Goal: Task Accomplishment & Management: Manage account settings

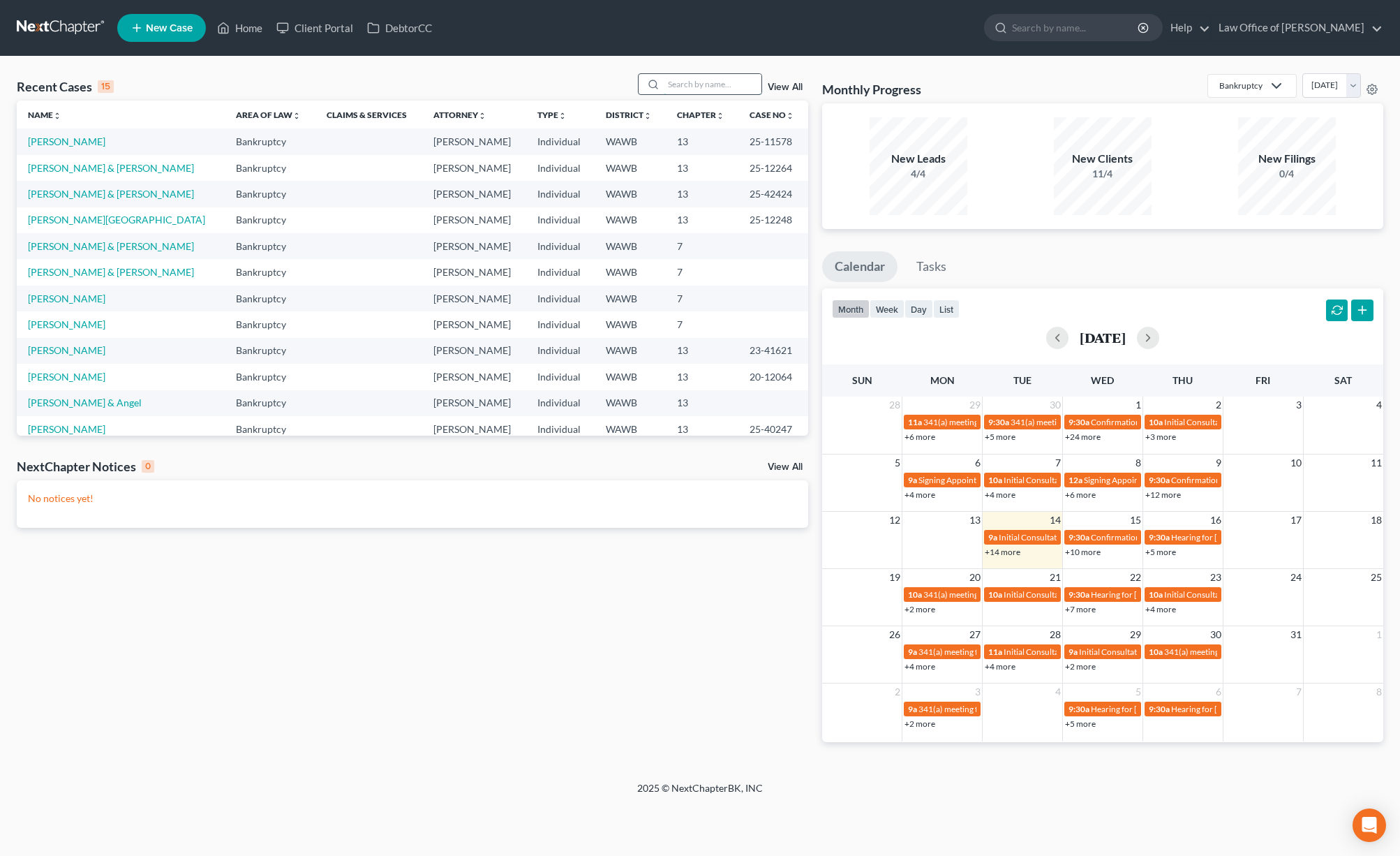
click at [715, 84] on input "search" at bounding box center [712, 84] width 97 height 20
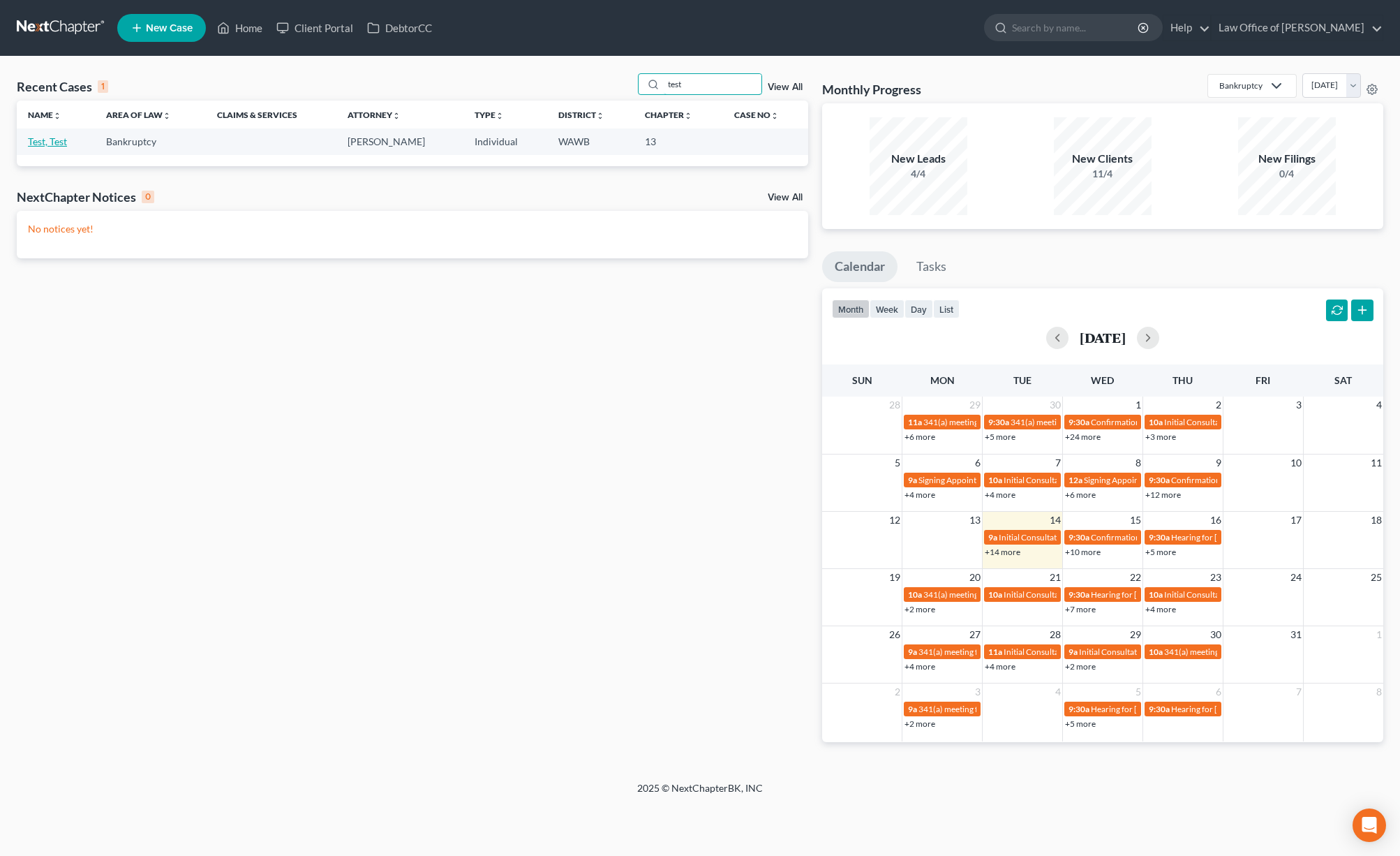
type input "test"
click at [39, 135] on link "Test, Test" at bounding box center [47, 141] width 39 height 12
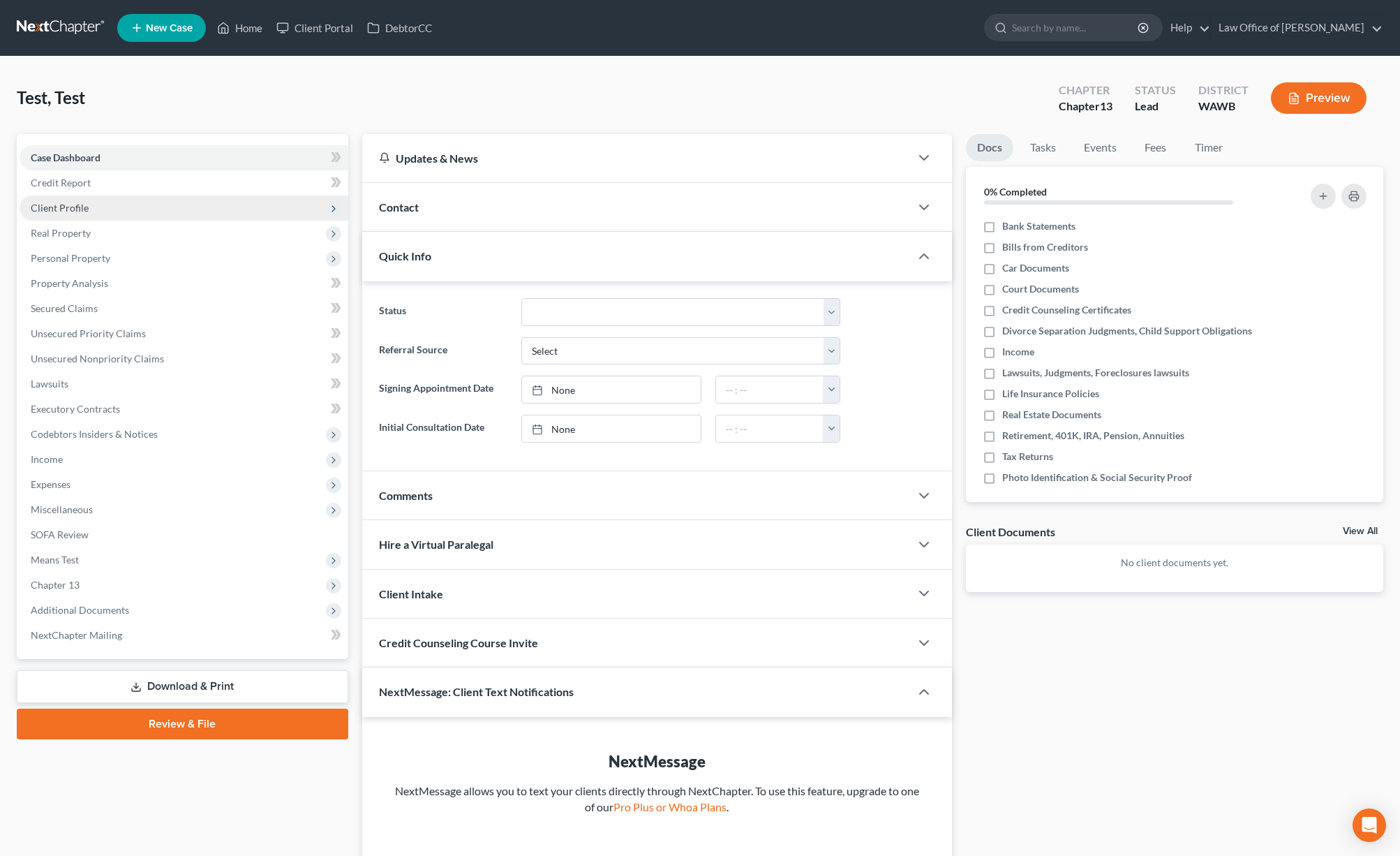
click at [102, 218] on span "Client Profile" at bounding box center [183, 208] width 328 height 25
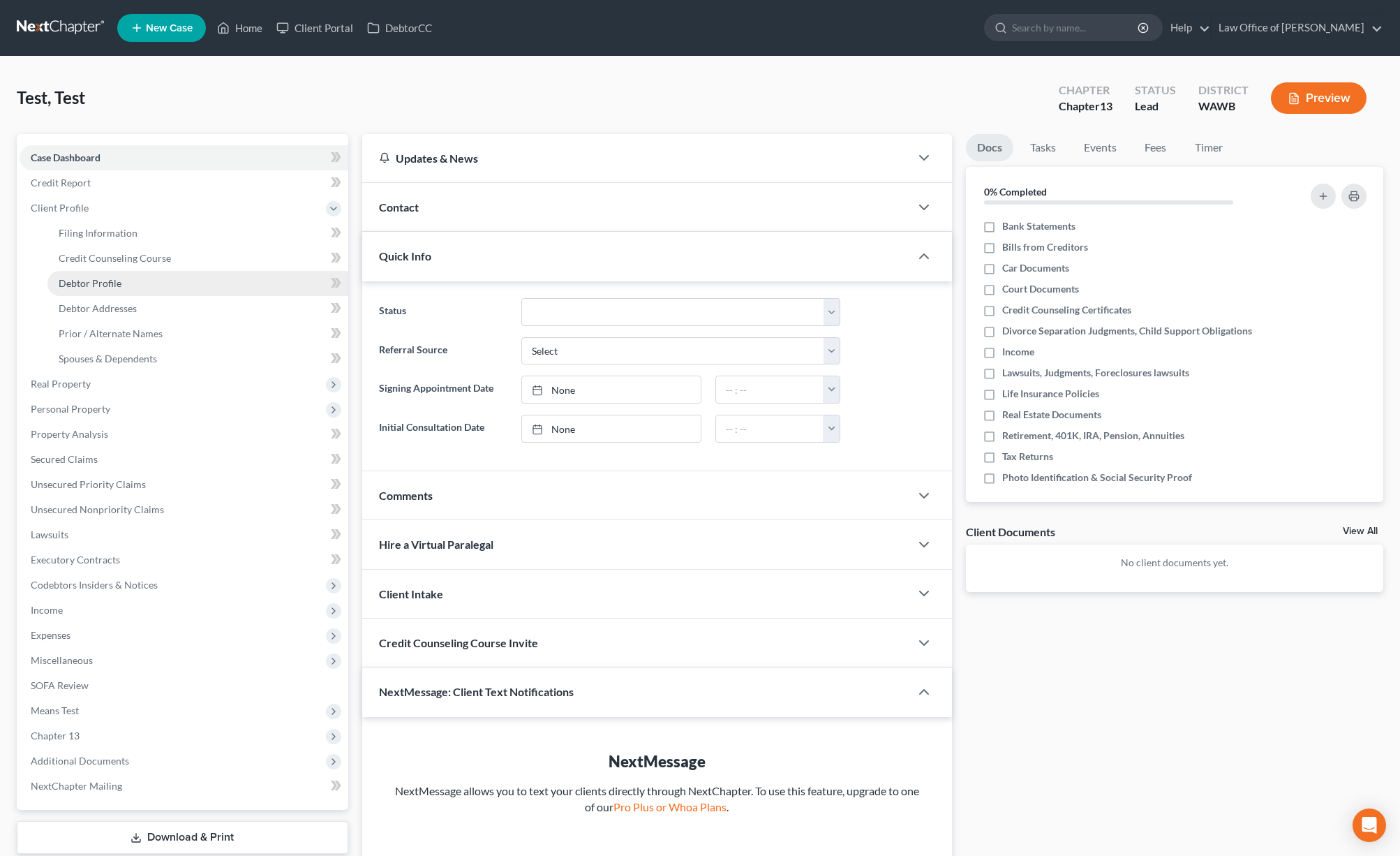
click at [176, 283] on link "Debtor Profile" at bounding box center [198, 283] width 301 height 25
select select "1"
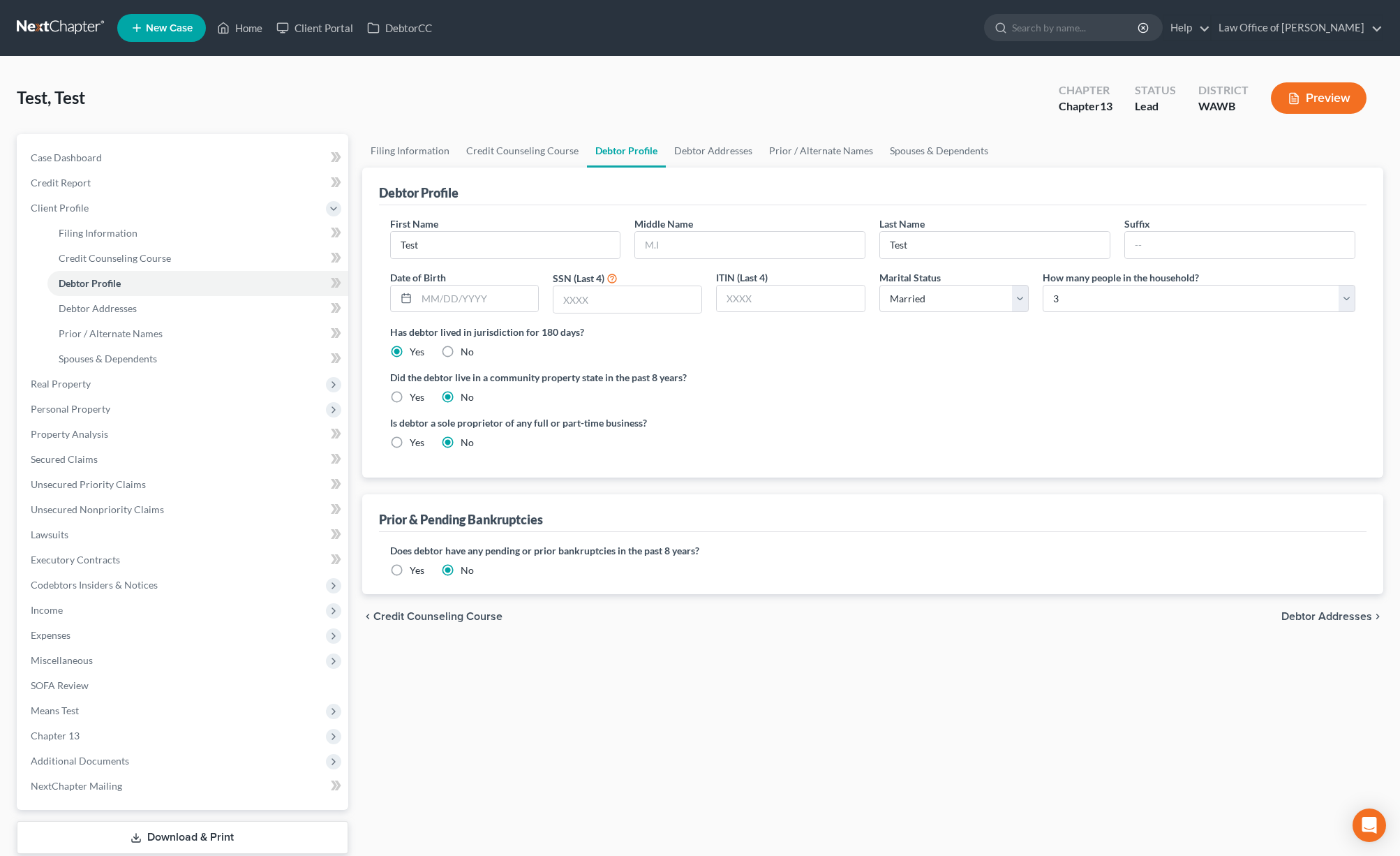
click at [1041, 293] on div "How many people in the household? Select 1 2 3 4 5 6 7 8 9 10 11 12 13 14 15 16…" at bounding box center [1198, 292] width 327 height 44
click at [1071, 291] on select "Select 1 2 3 4 5 6 7 8 9 10 11 12 13 14 15 16 17 18 19 20" at bounding box center [1198, 298] width 312 height 28
select select "3"
click at [1042, 285] on select "Select 1 2 3 4 5 6 7 8 9 10 11 12 13 14 15 16 17 18 19 20" at bounding box center [1198, 298] width 312 height 28
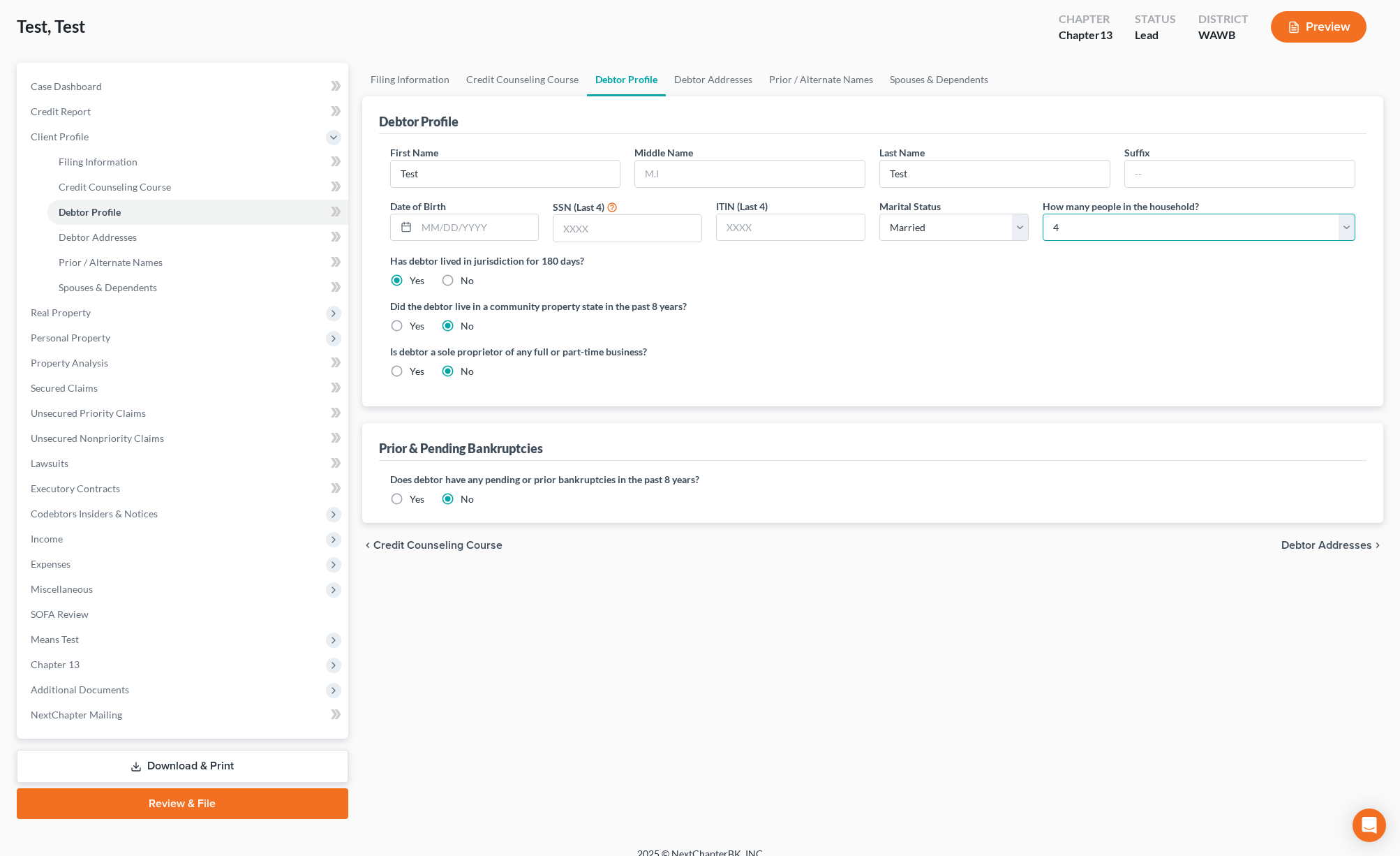
scroll to position [87, 0]
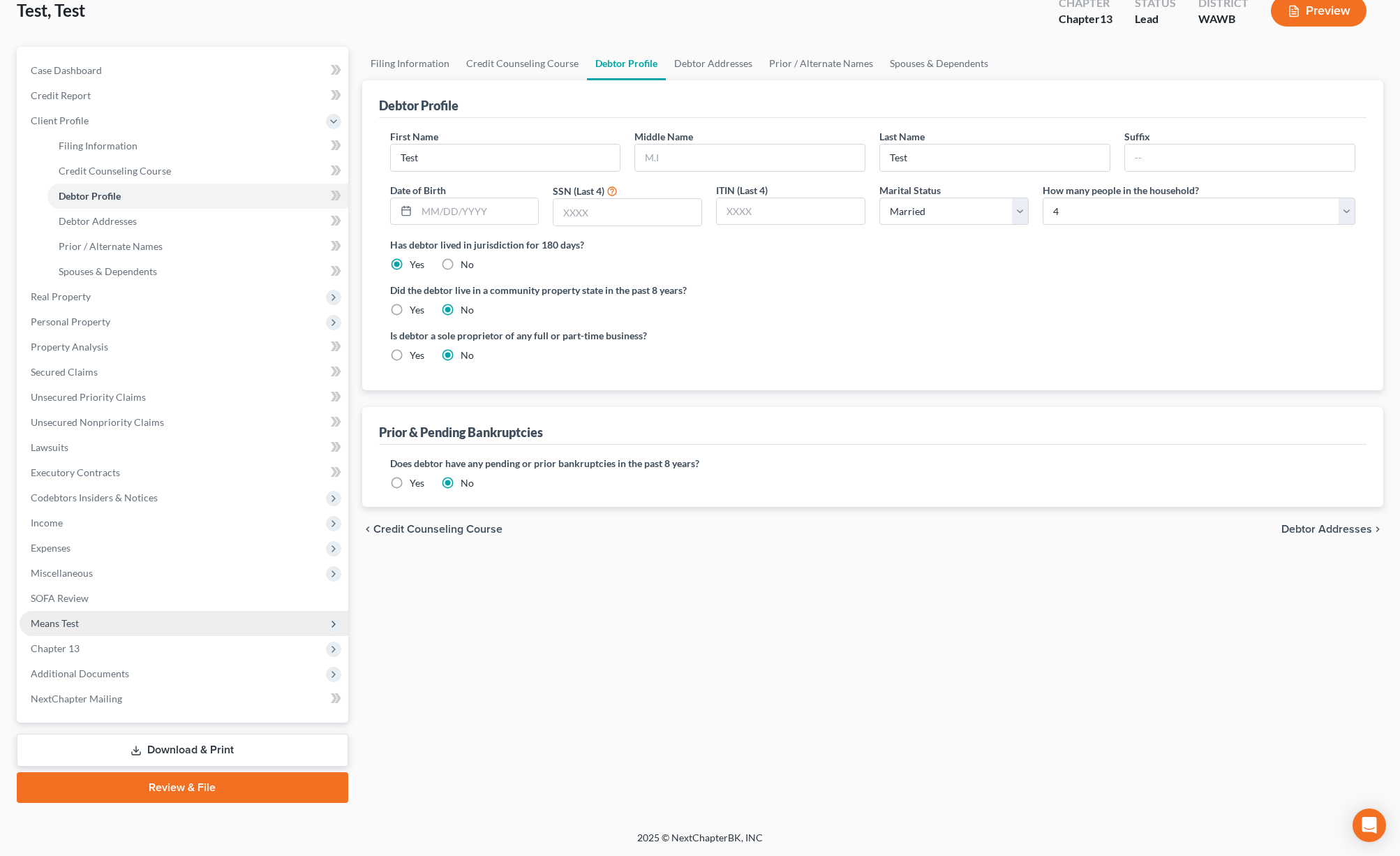
click at [149, 621] on span "Means Test" at bounding box center [183, 623] width 328 height 25
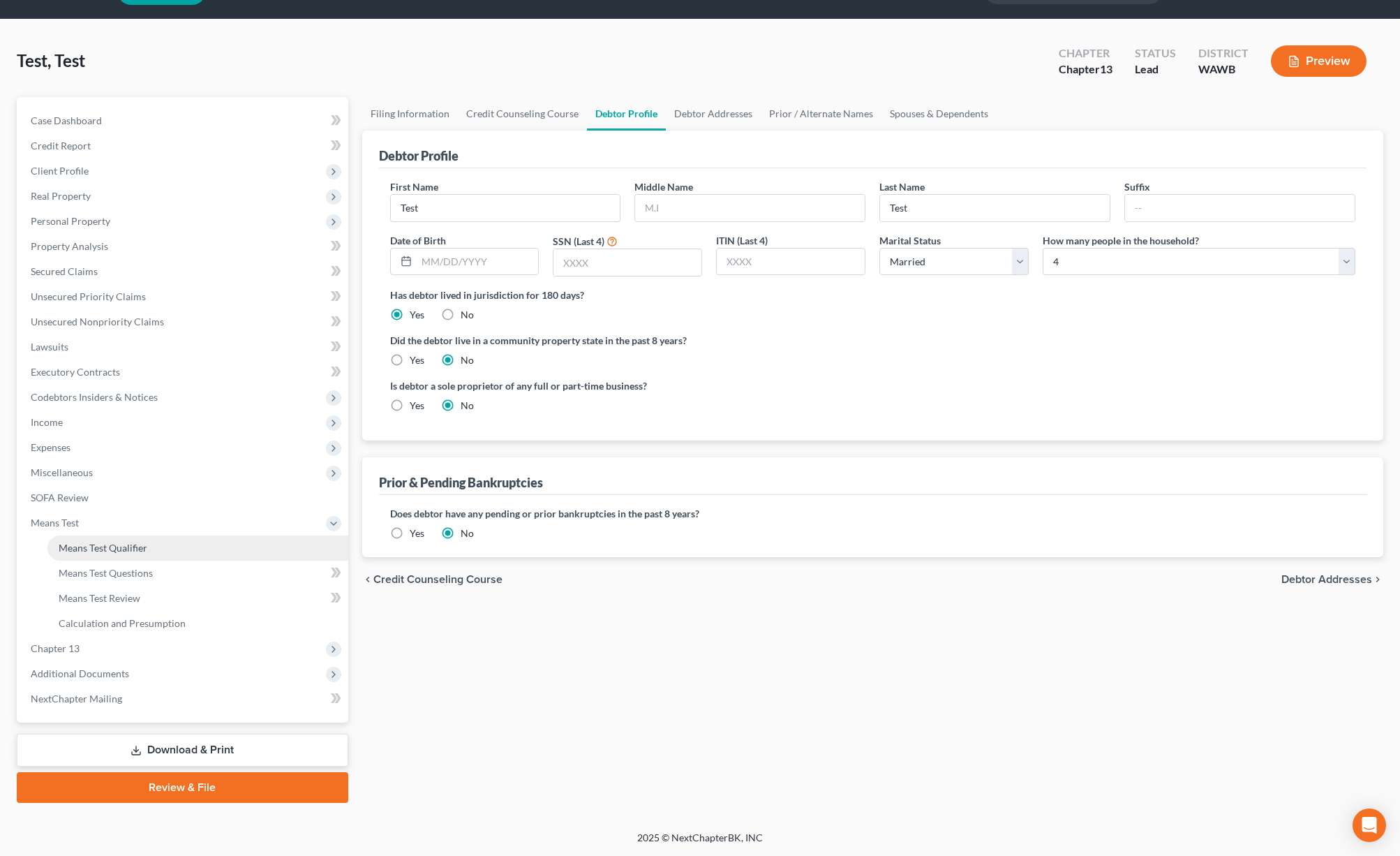
click at [144, 542] on span "Means Test Qualifier" at bounding box center [103, 548] width 89 height 12
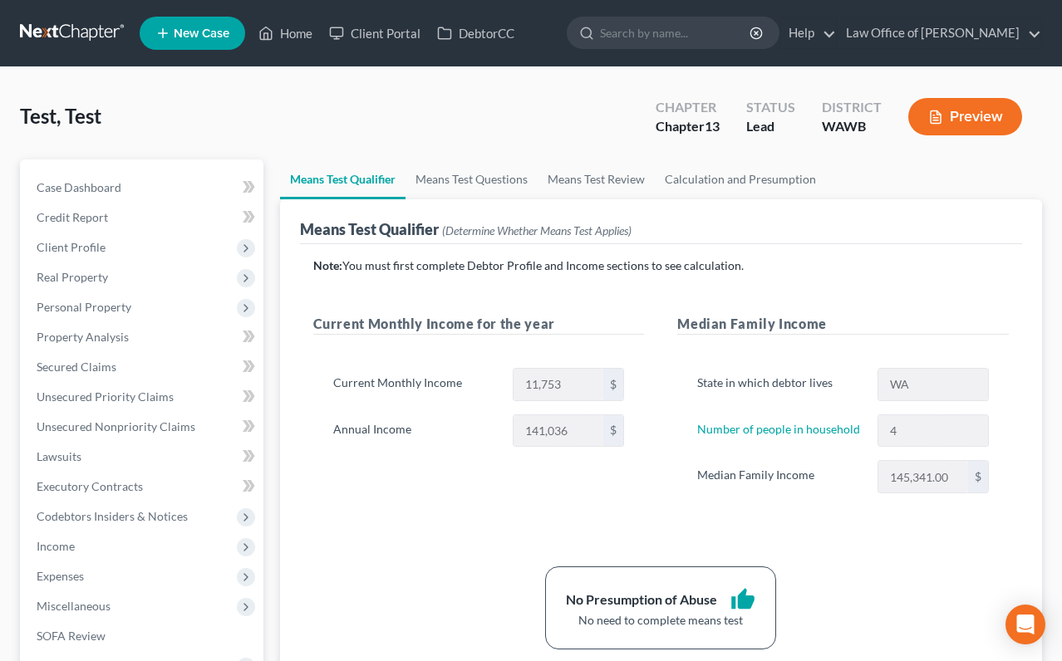
click at [86, 35] on link at bounding box center [73, 33] width 106 height 30
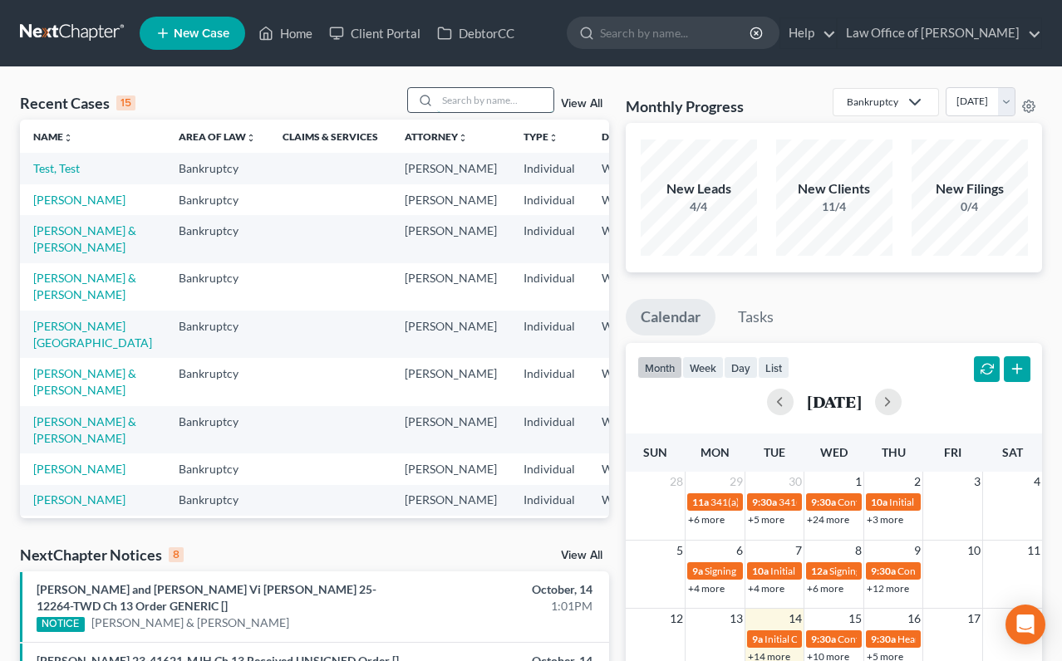
click at [508, 95] on input "search" at bounding box center [495, 100] width 116 height 24
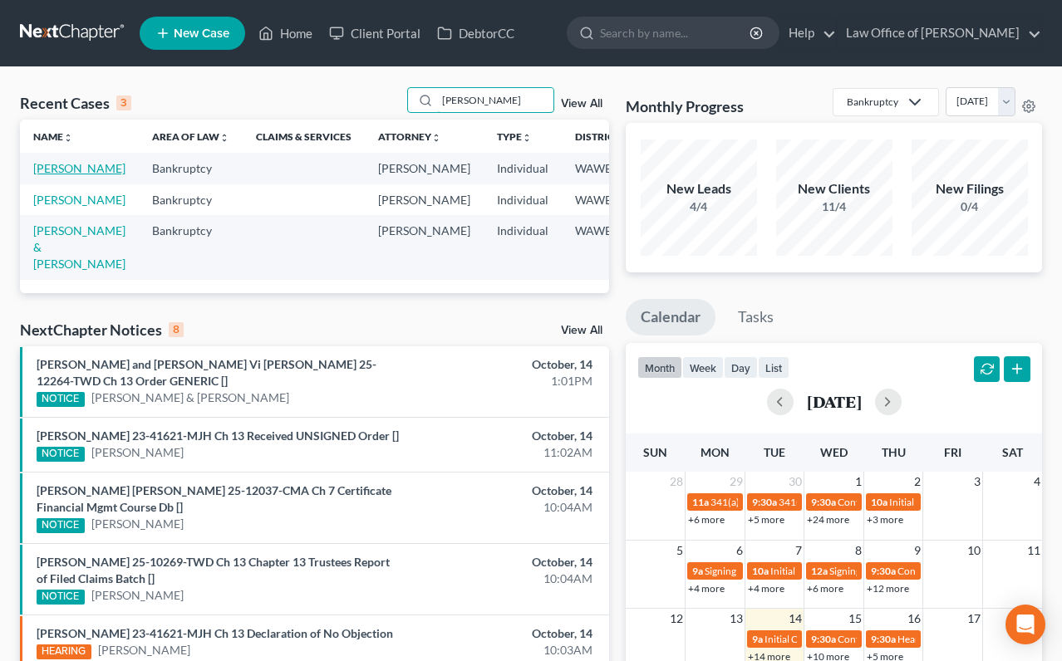
type input "[PERSON_NAME]"
click at [59, 175] on link "[PERSON_NAME]" at bounding box center [79, 168] width 92 height 14
select select "0"
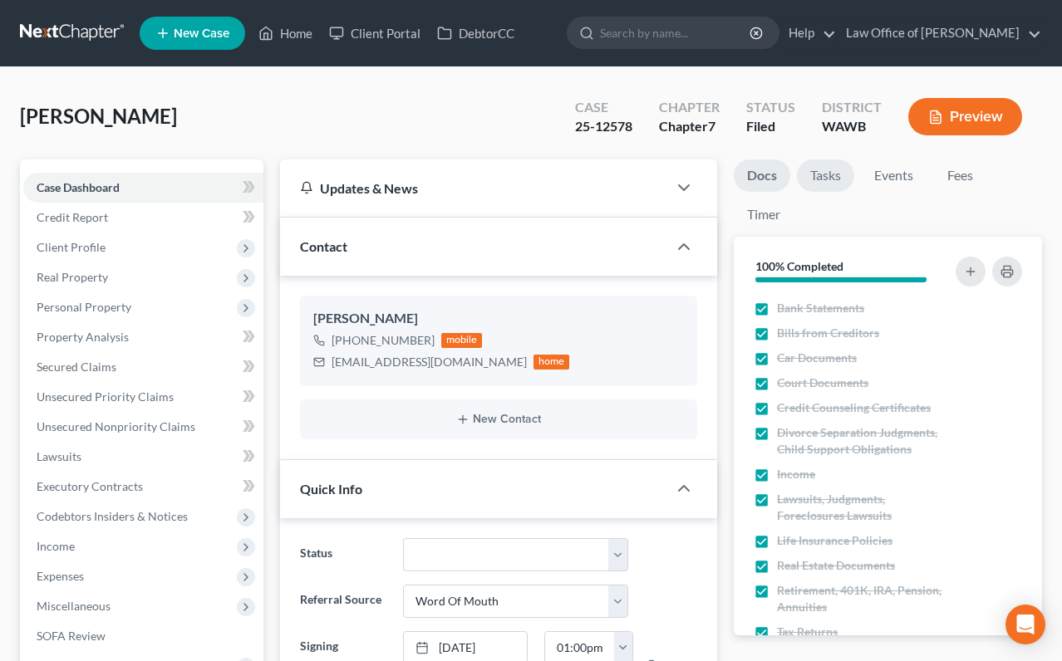
click at [828, 171] on link "Tasks" at bounding box center [825, 176] width 57 height 32
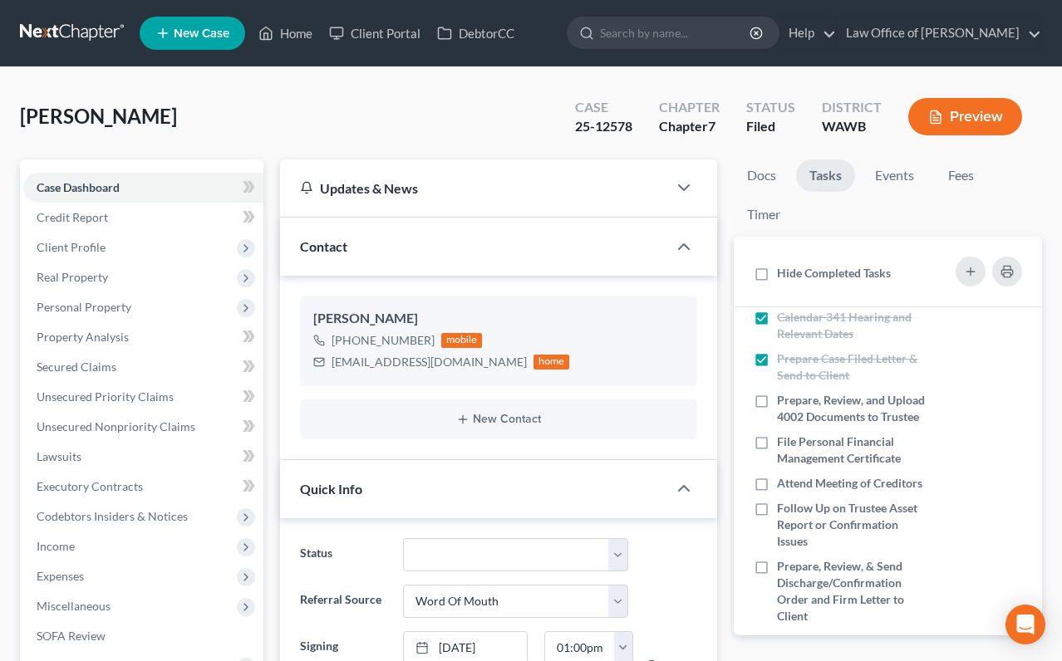
scroll to position [212, 0]
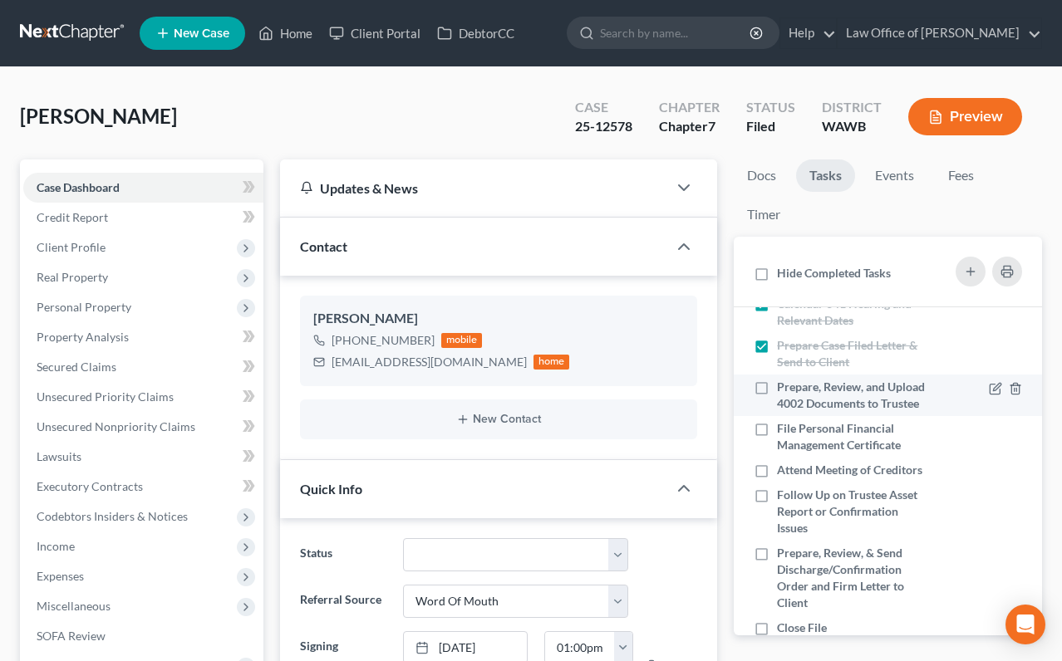
click at [777, 391] on label "Prepare, Review, and Upload 4002 Documents to Trustee" at bounding box center [854, 395] width 154 height 33
click at [784, 390] on input "Prepare, Review, and Upload 4002 Documents to Trustee" at bounding box center [789, 384] width 11 height 11
checkbox input "true"
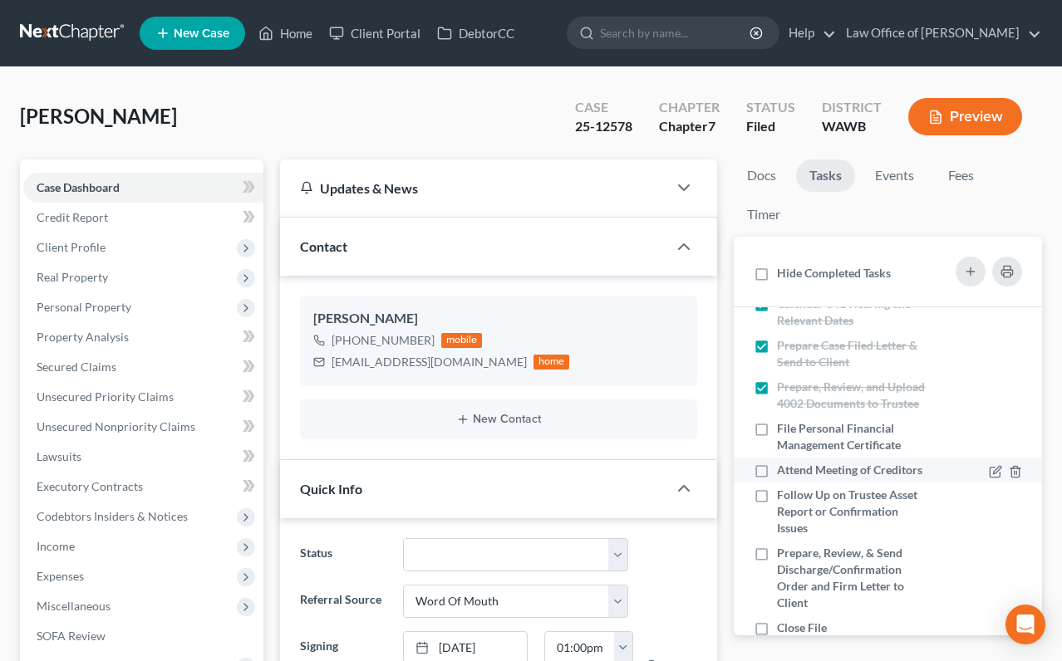
click at [777, 464] on label "Attend Meeting of Creditors" at bounding box center [854, 470] width 154 height 17
click at [784, 464] on input "Attend Meeting of Creditors" at bounding box center [789, 467] width 11 height 11
checkbox input "true"
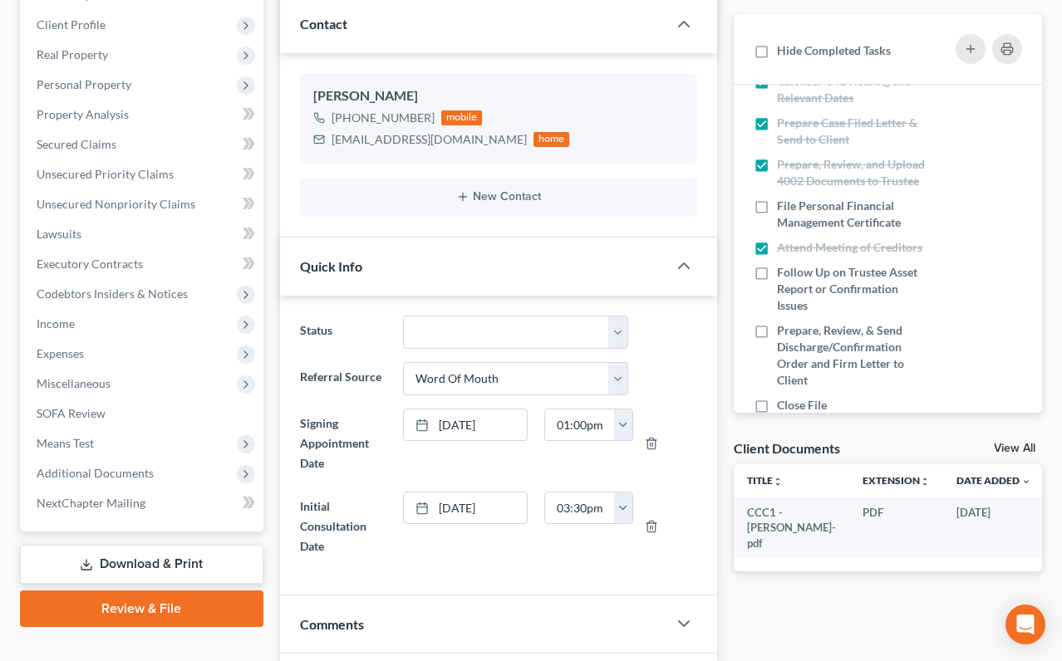
scroll to position [510, 0]
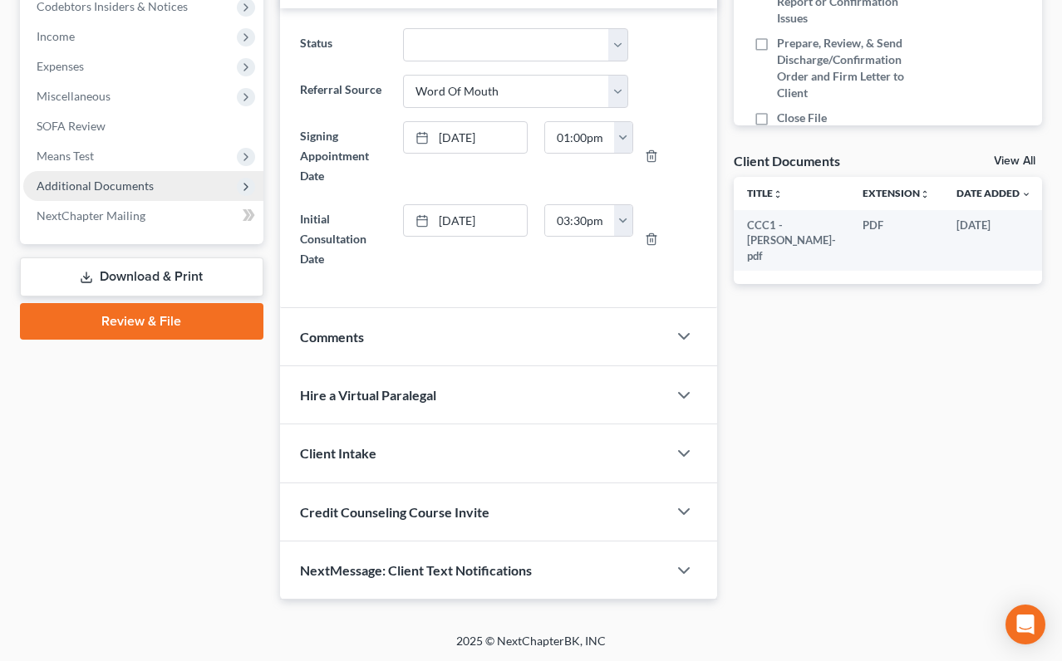
click at [189, 194] on span "Additional Documents" at bounding box center [143, 186] width 240 height 30
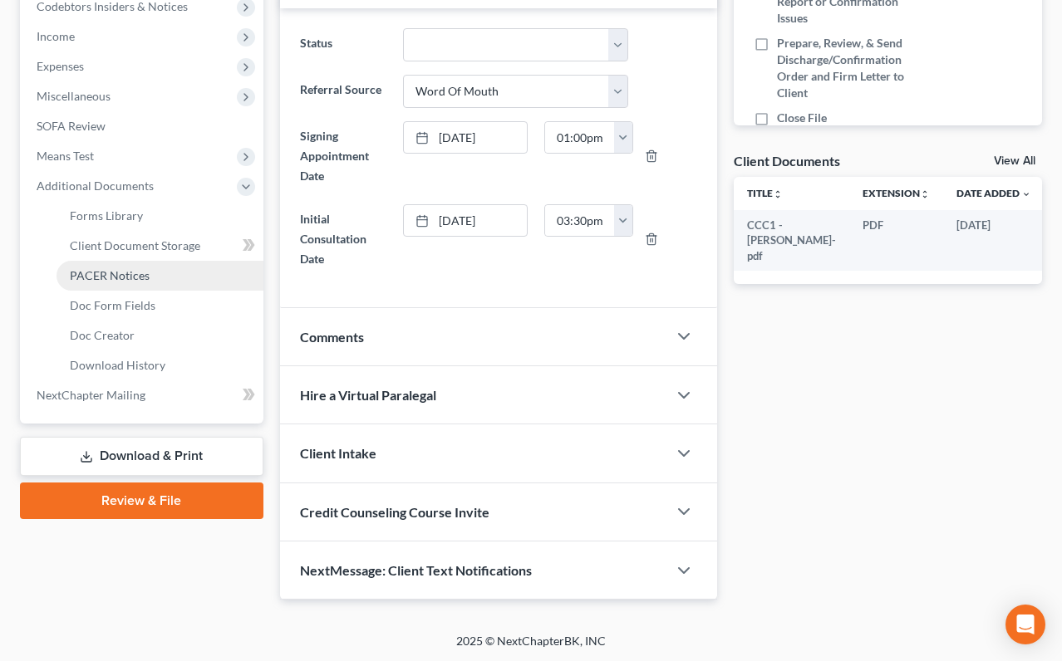
click at [168, 263] on link "PACER Notices" at bounding box center [160, 276] width 207 height 30
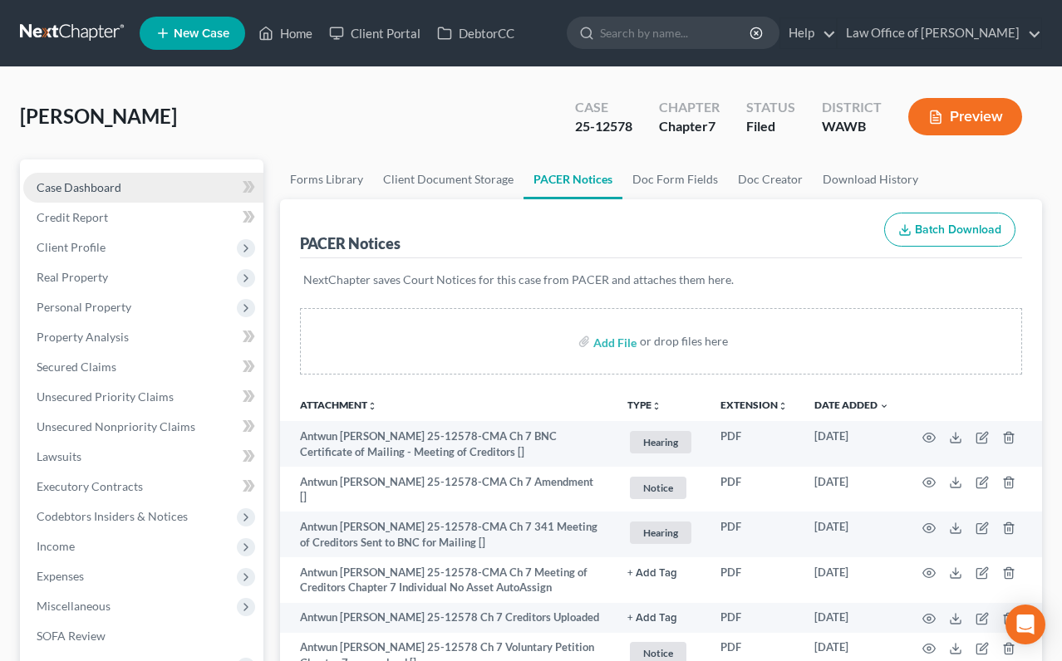
click at [76, 187] on span "Case Dashboard" at bounding box center [79, 187] width 85 height 14
select select "0"
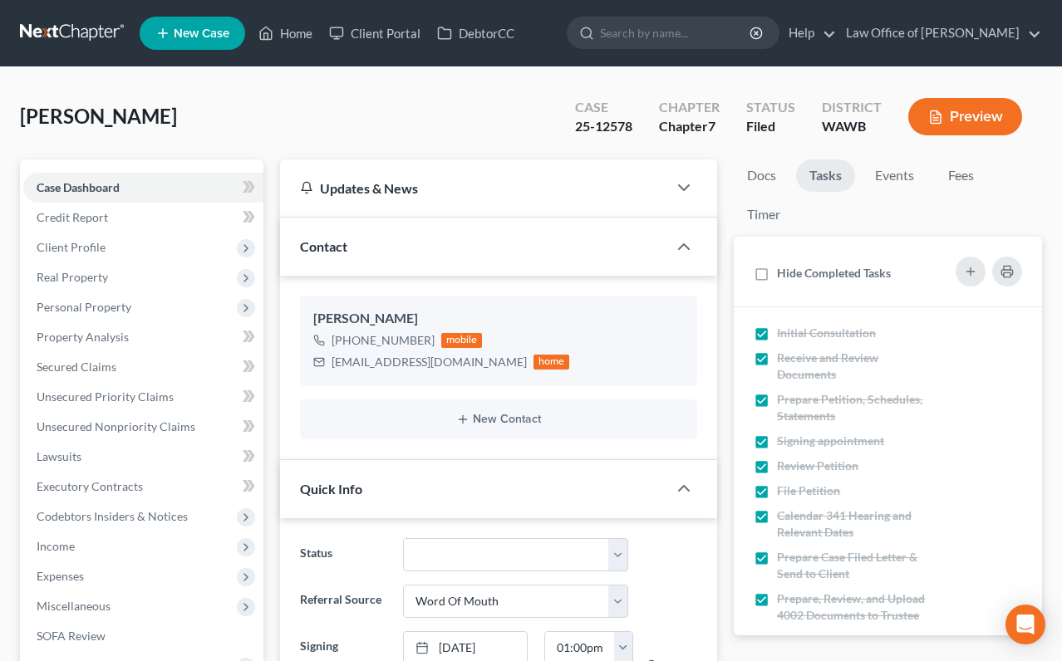
click at [688, 49] on form at bounding box center [673, 33] width 213 height 33
click at [690, 38] on input "search" at bounding box center [676, 32] width 152 height 31
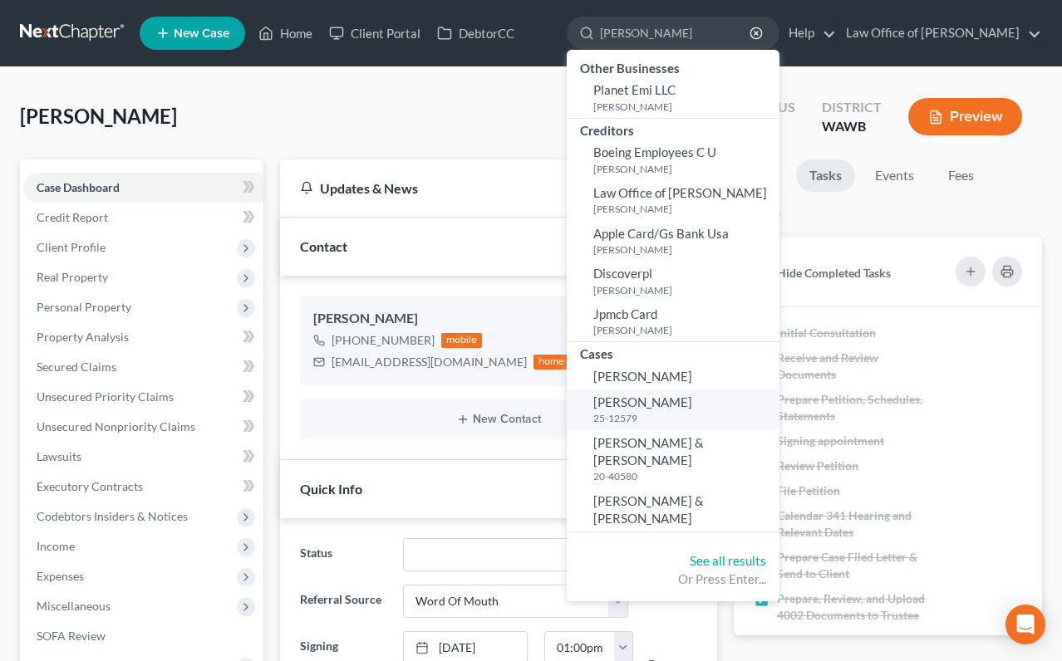
type input "emily"
click at [692, 401] on span "[PERSON_NAME]" at bounding box center [642, 402] width 99 height 15
select select "6"
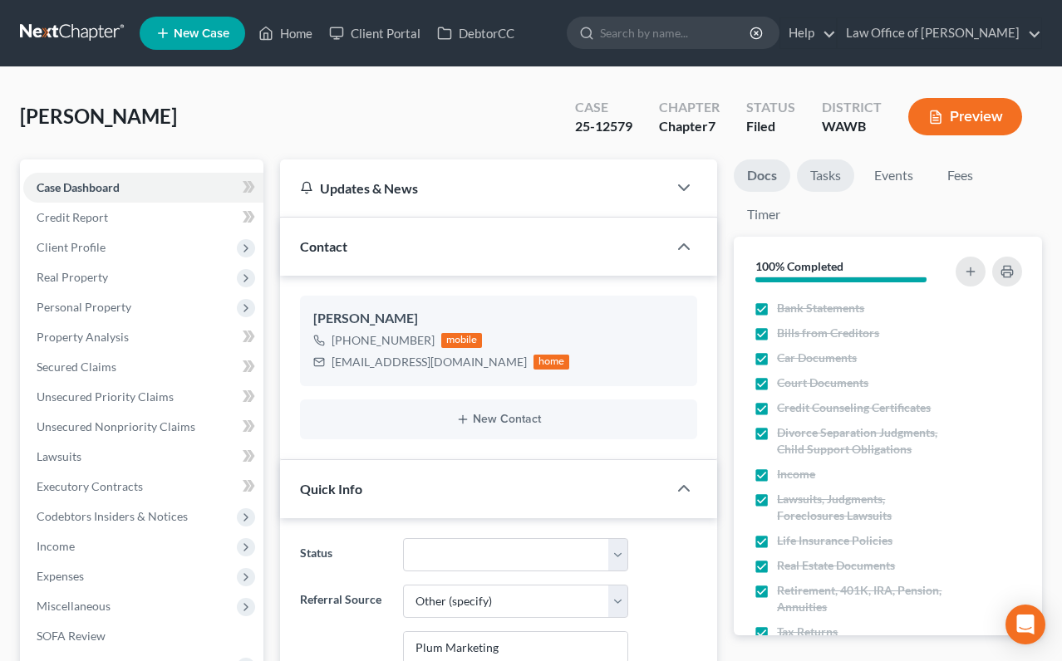
click at [833, 177] on link "Tasks" at bounding box center [825, 176] width 57 height 32
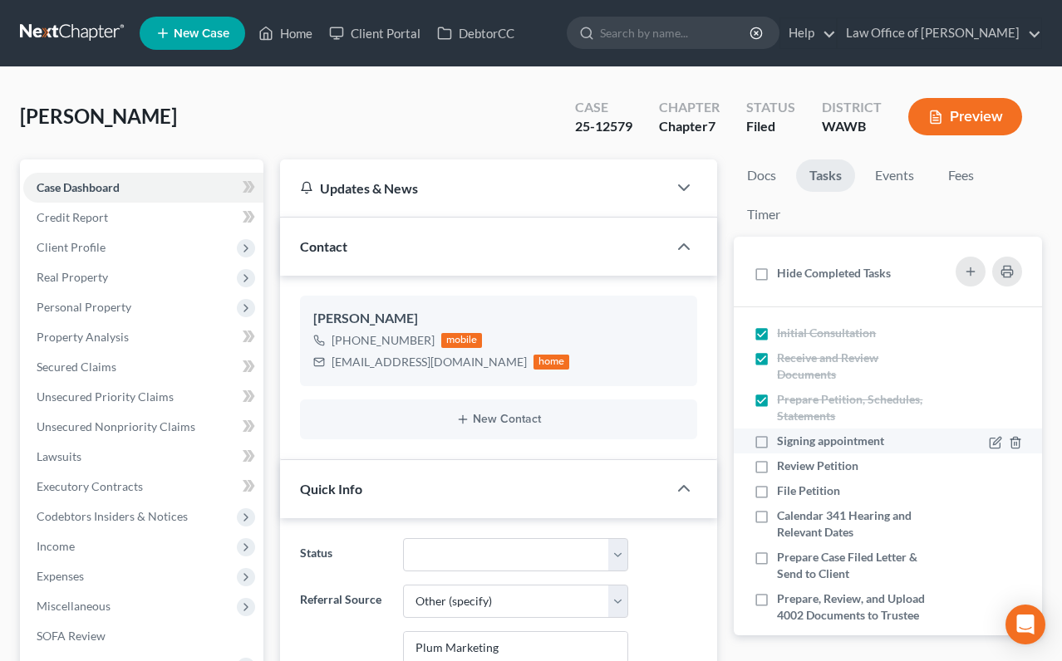
click at [777, 440] on label "Signing appointment" at bounding box center [837, 441] width 120 height 17
click at [784, 440] on input "Signing appointment" at bounding box center [789, 438] width 11 height 11
checkbox input "true"
click at [777, 465] on label "Review Petition" at bounding box center [824, 466] width 95 height 17
click at [784, 465] on input "Review Petition" at bounding box center [789, 463] width 11 height 11
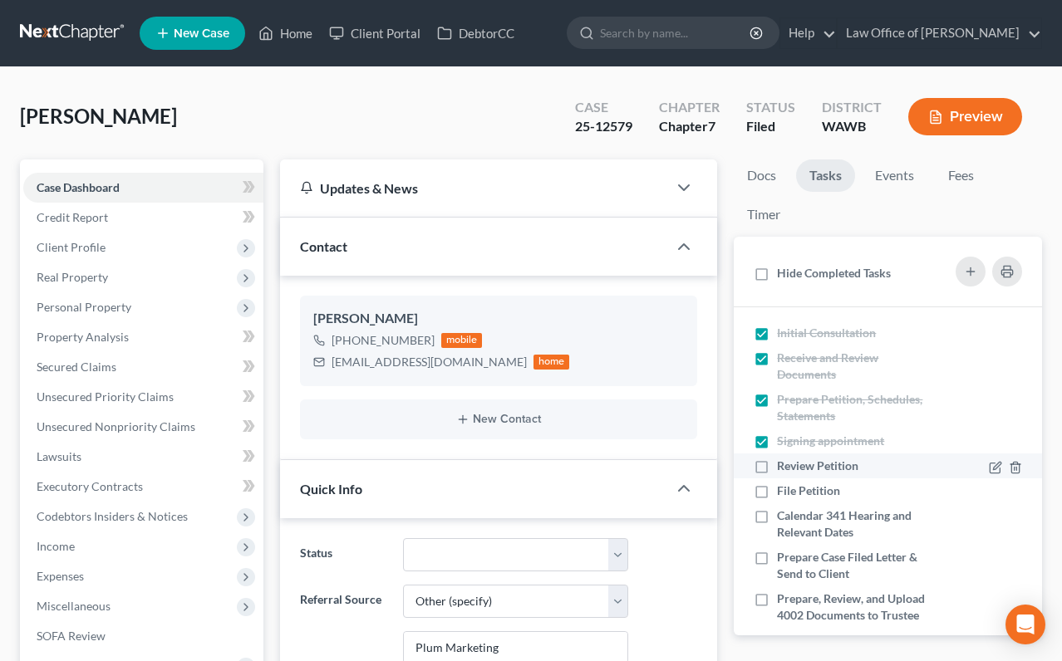
checkbox input "true"
click at [777, 483] on label "File Petition" at bounding box center [815, 491] width 76 height 17
click at [784, 483] on input "File Petition" at bounding box center [789, 488] width 11 height 11
checkbox input "true"
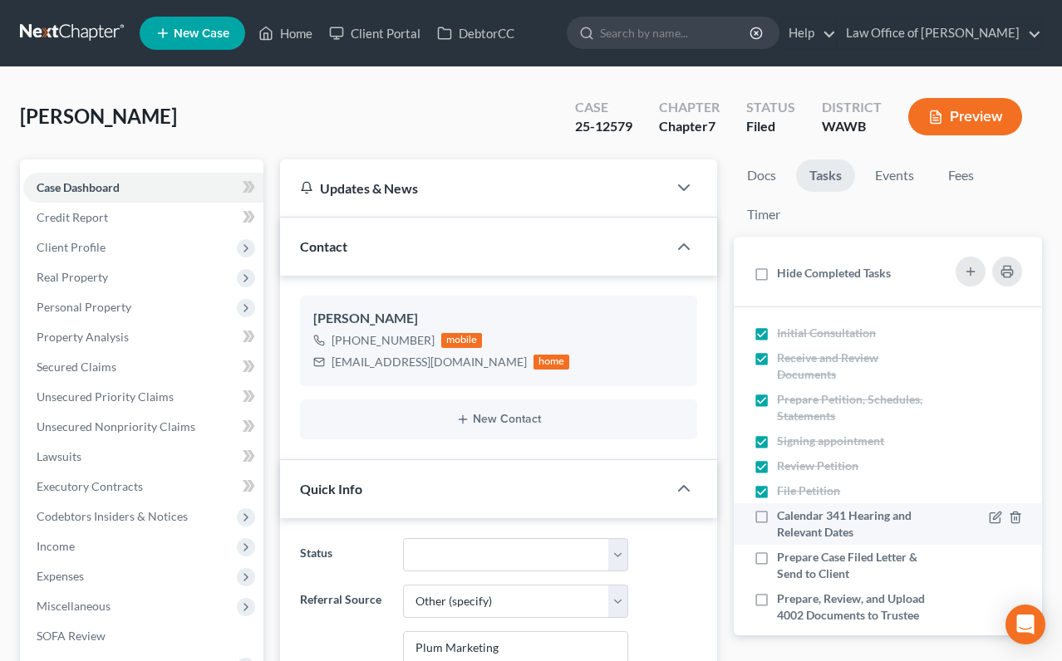
click at [777, 513] on label "Calendar 341 Hearing and Relevant Dates" at bounding box center [854, 524] width 154 height 33
click at [784, 513] on input "Calendar 341 Hearing and Relevant Dates" at bounding box center [789, 513] width 11 height 11
checkbox input "true"
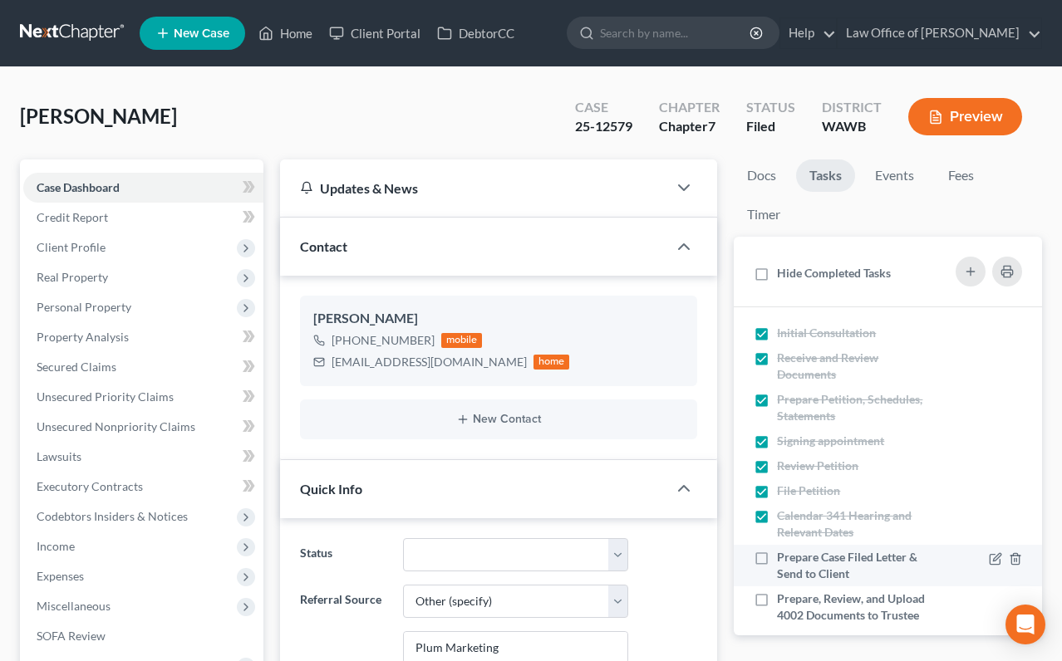
click at [777, 553] on label "Prepare Case Filed Letter & Send to Client" at bounding box center [854, 565] width 154 height 33
click at [784, 553] on input "Prepare Case Filed Letter & Send to Client" at bounding box center [789, 554] width 11 height 11
checkbox input "true"
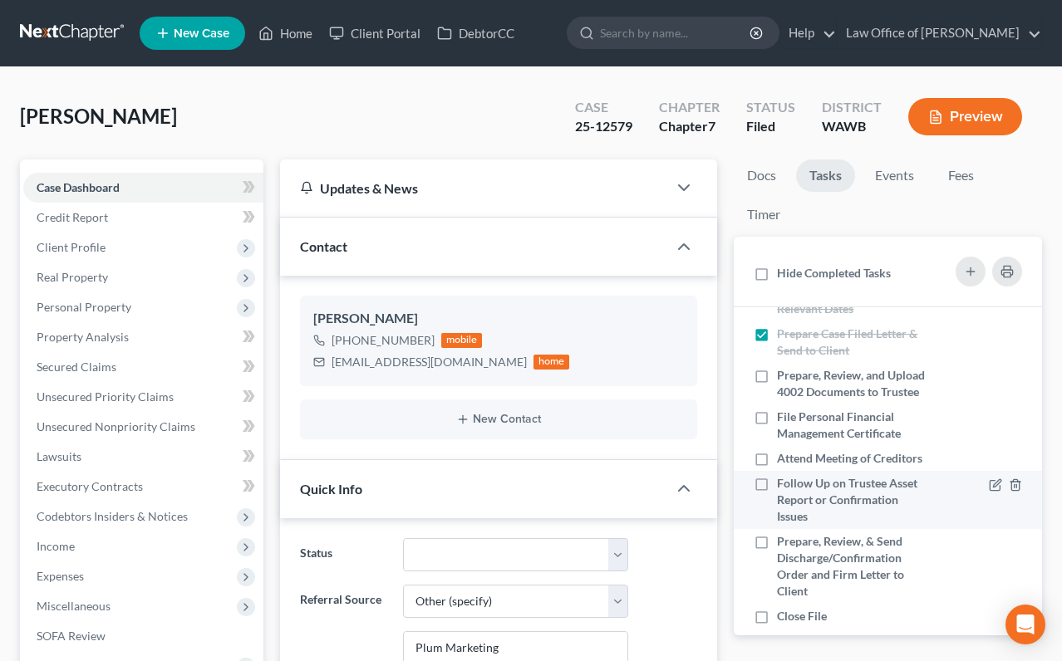
scroll to position [226, 0]
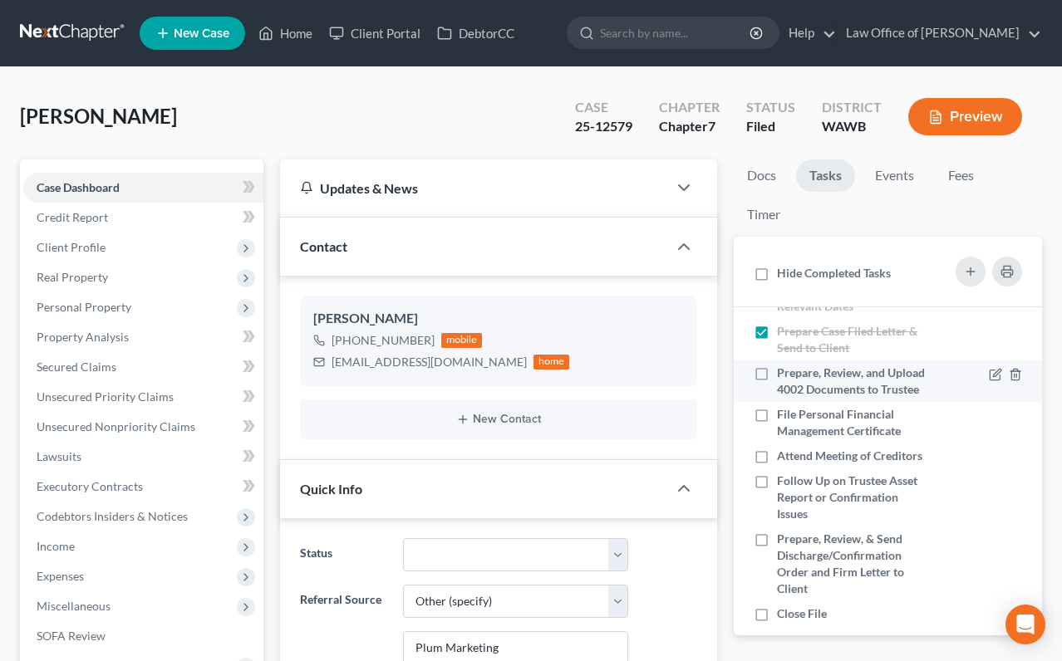
click at [777, 371] on label "Prepare, Review, and Upload 4002 Documents to Trustee" at bounding box center [854, 381] width 154 height 33
click at [784, 371] on input "Prepare, Review, and Upload 4002 Documents to Trustee" at bounding box center [789, 370] width 11 height 11
checkbox input "true"
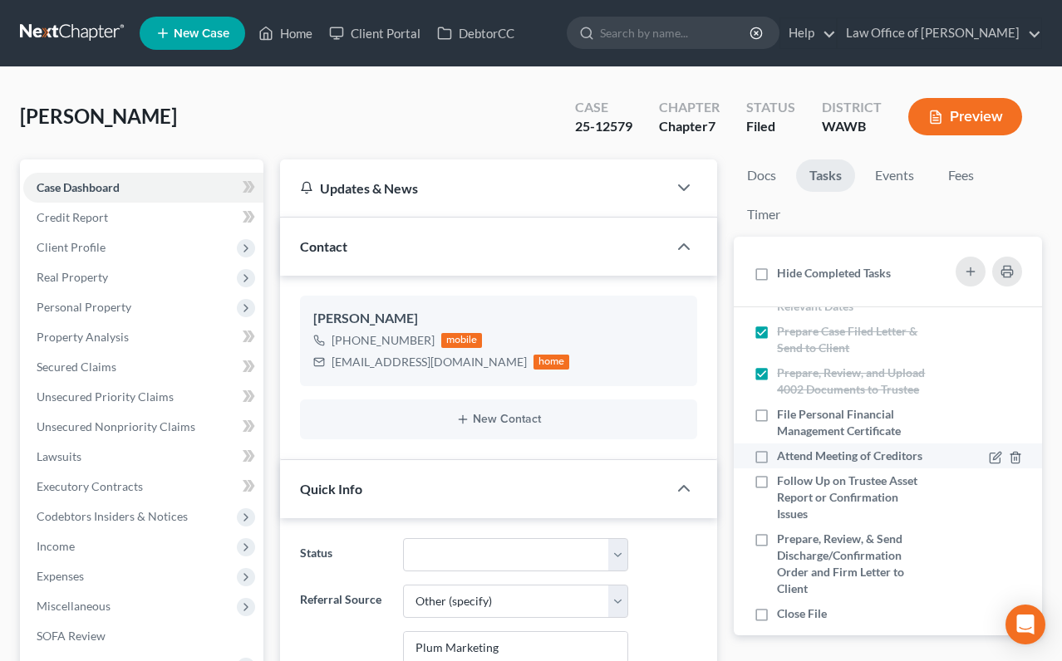
click at [777, 458] on label "Attend Meeting of Creditors" at bounding box center [854, 456] width 154 height 17
click at [784, 458] on input "Attend Meeting of Creditors" at bounding box center [789, 453] width 11 height 11
checkbox input "true"
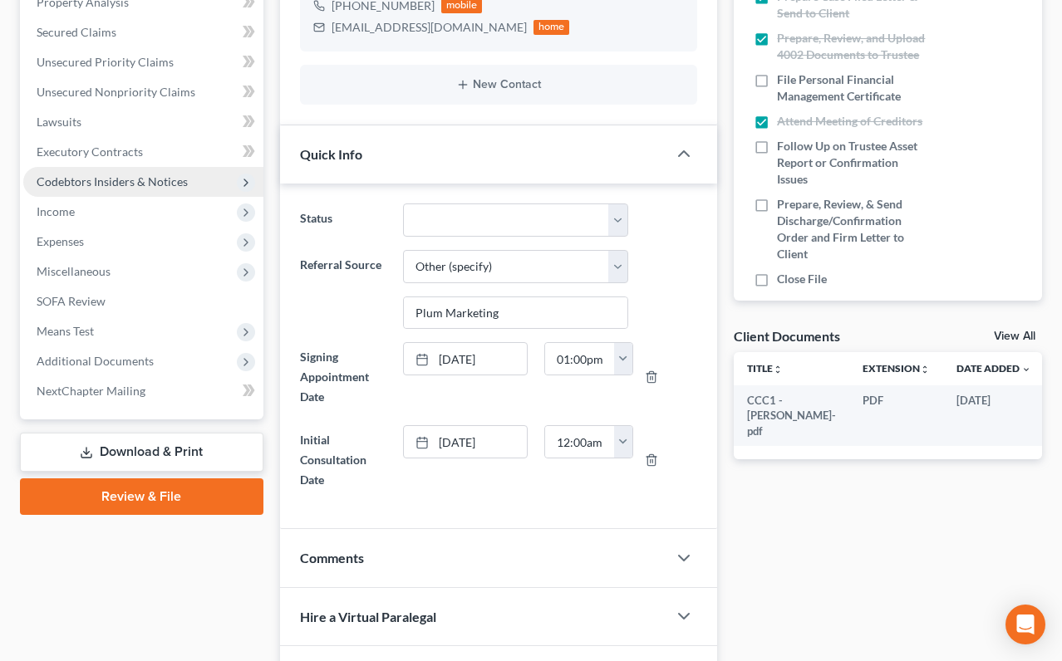
scroll to position [352, 0]
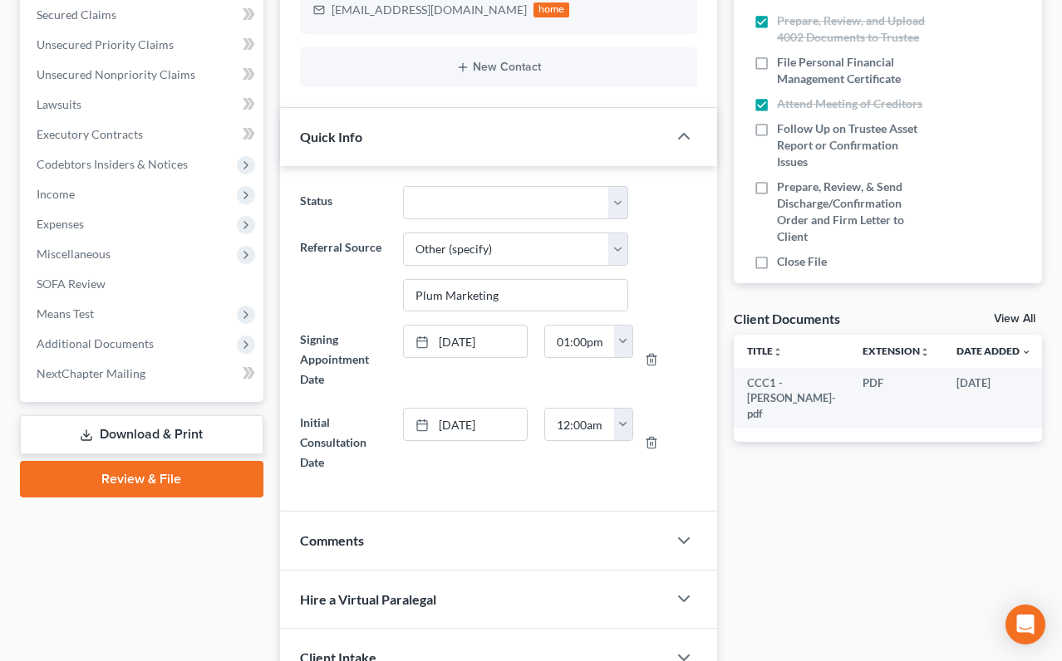
click at [124, 359] on li "NextChapter Mailing" at bounding box center [143, 374] width 240 height 30
click at [125, 342] on span "Additional Documents" at bounding box center [95, 344] width 117 height 14
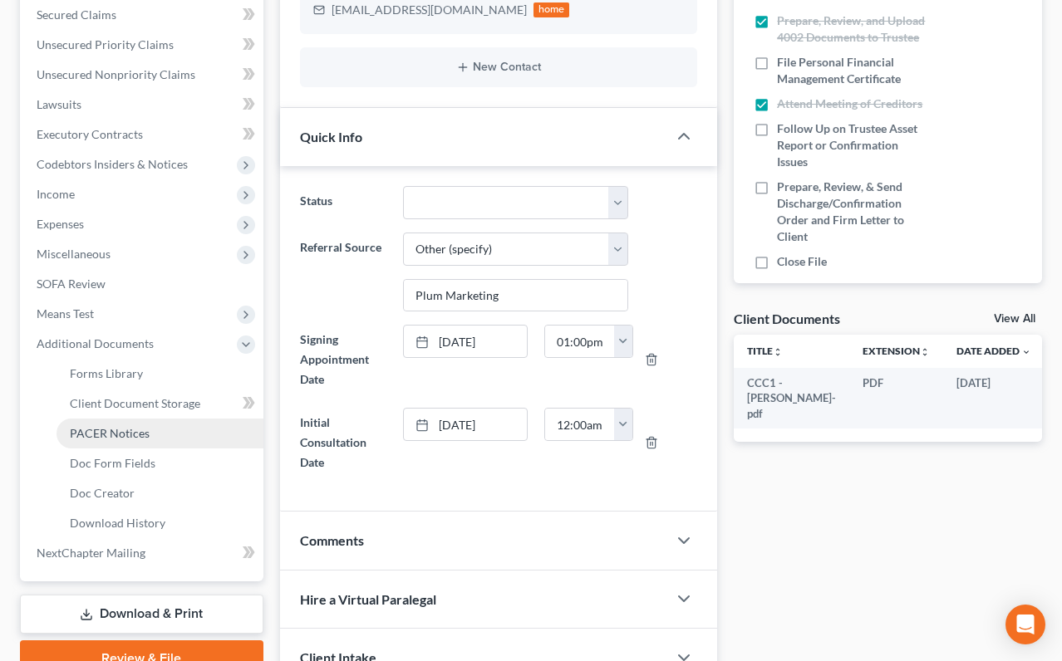
click at [118, 440] on span "PACER Notices" at bounding box center [110, 433] width 80 height 14
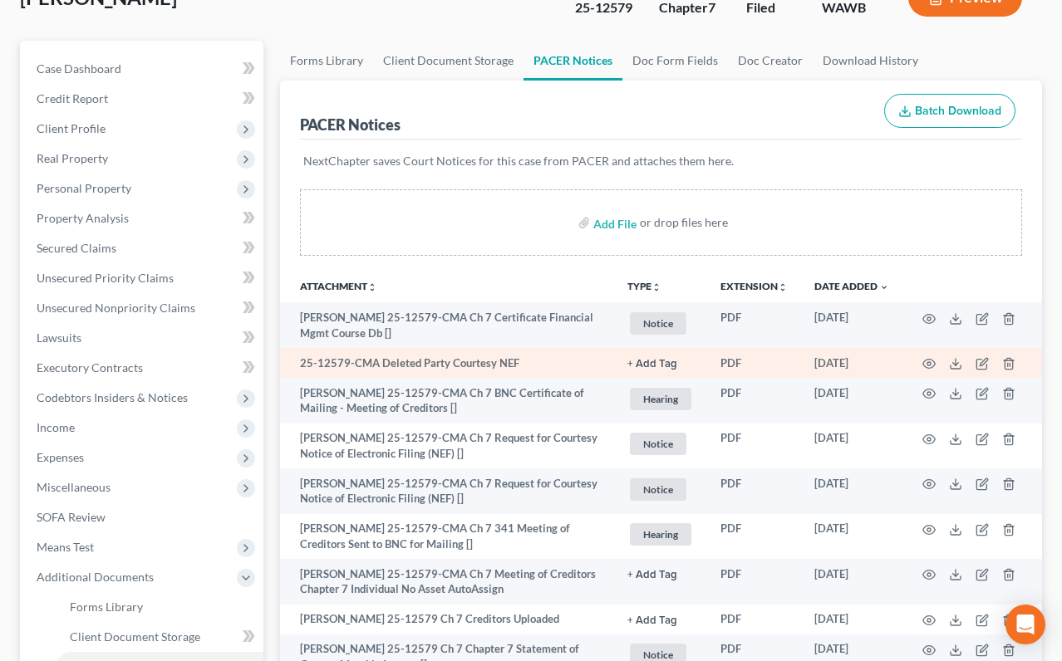
scroll to position [124, 0]
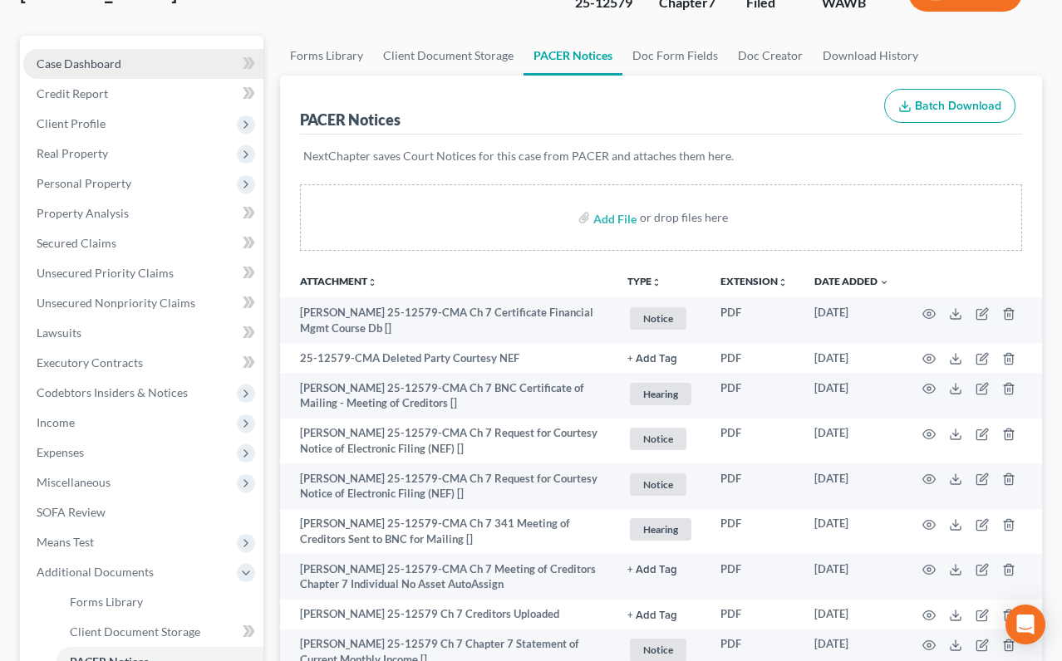
click at [181, 57] on link "Case Dashboard" at bounding box center [143, 64] width 240 height 30
select select "6"
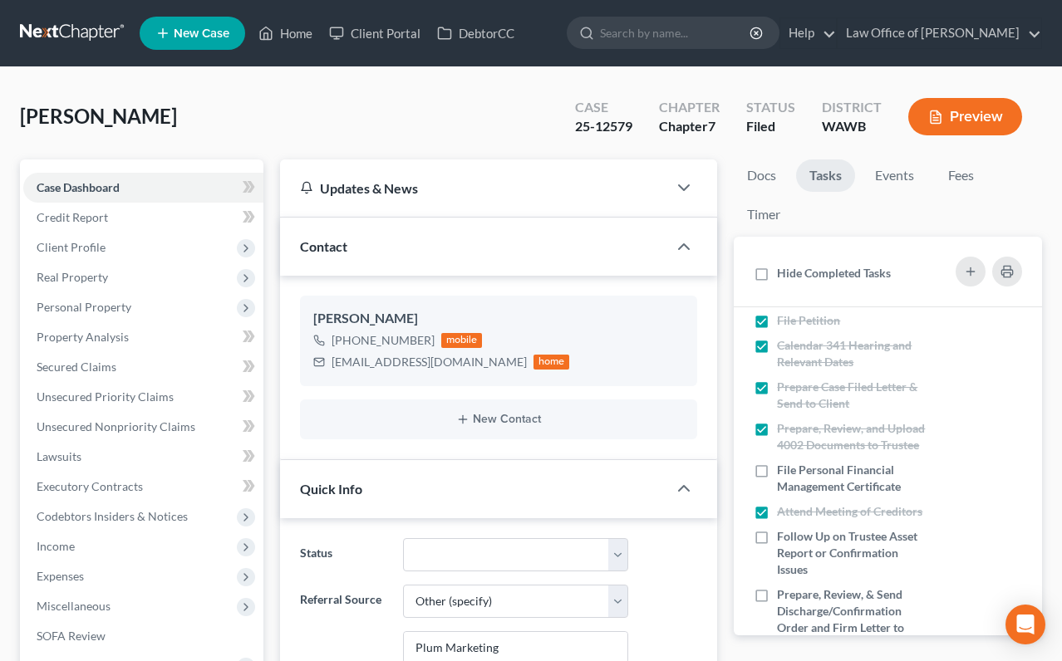
scroll to position [243, 0]
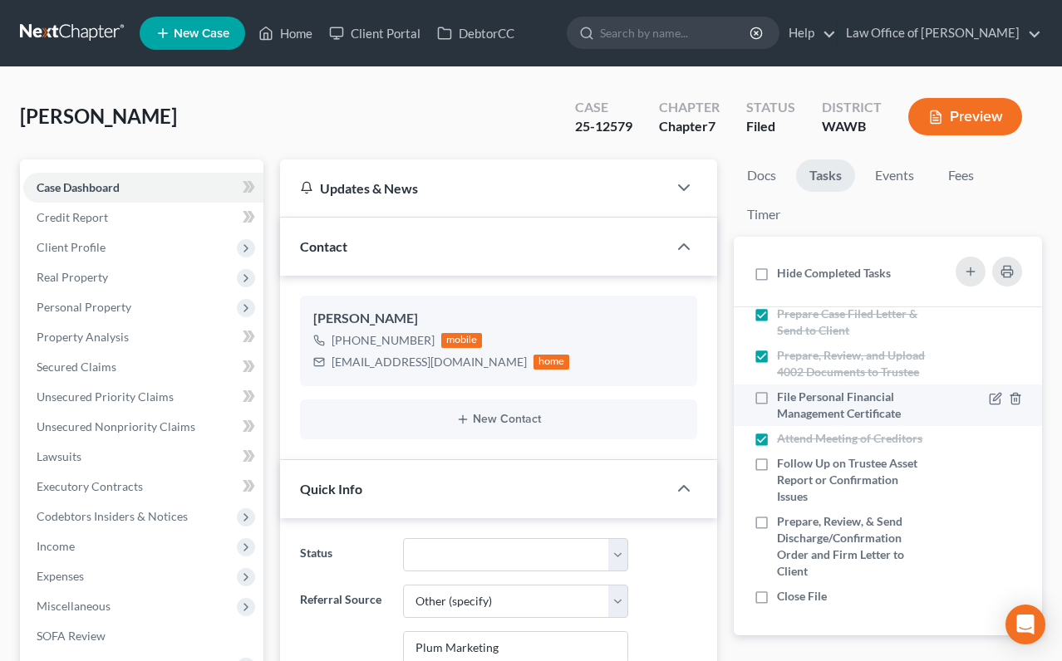
click at [777, 401] on label "File Personal Financial Management Certificate" at bounding box center [854, 405] width 154 height 33
click at [784, 400] on input "File Personal Financial Management Certificate" at bounding box center [789, 394] width 11 height 11
checkbox input "true"
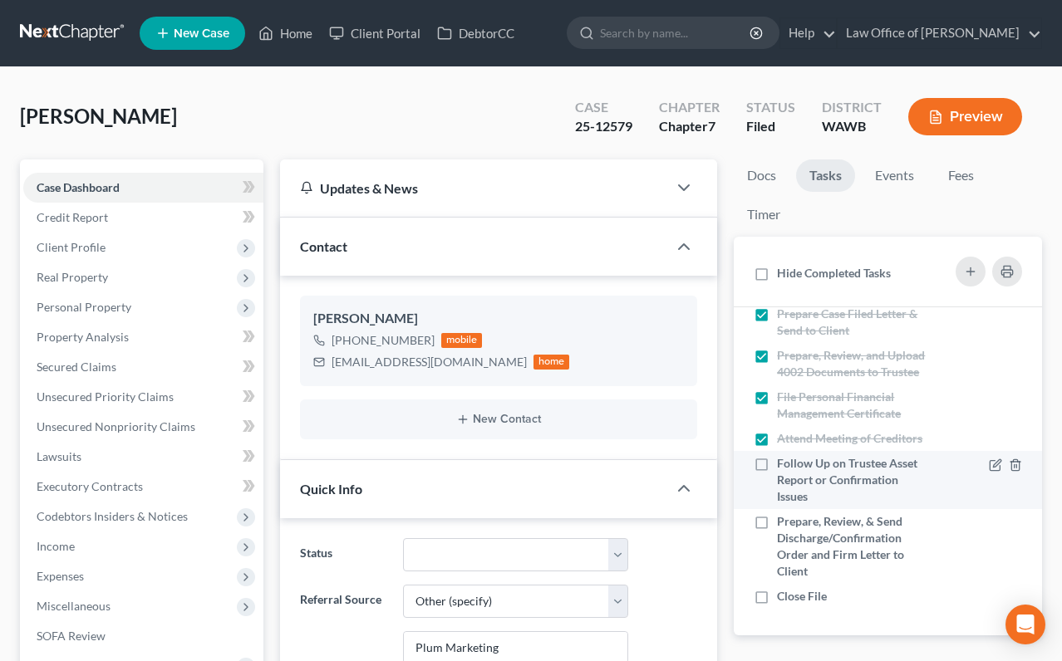
click at [777, 465] on label "Follow Up on Trustee Asset Report or Confirmation Issues" at bounding box center [854, 480] width 154 height 50
click at [784, 465] on input "Follow Up on Trustee Asset Report or Confirmation Issues" at bounding box center [789, 460] width 11 height 11
checkbox input "true"
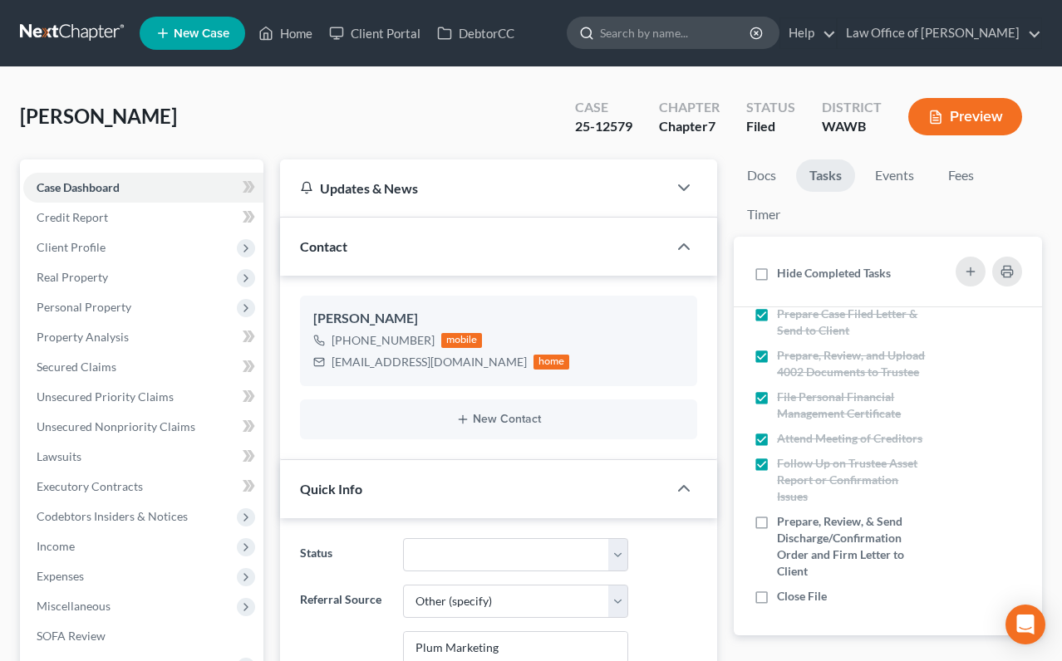
click at [689, 42] on input "search" at bounding box center [676, 32] width 152 height 31
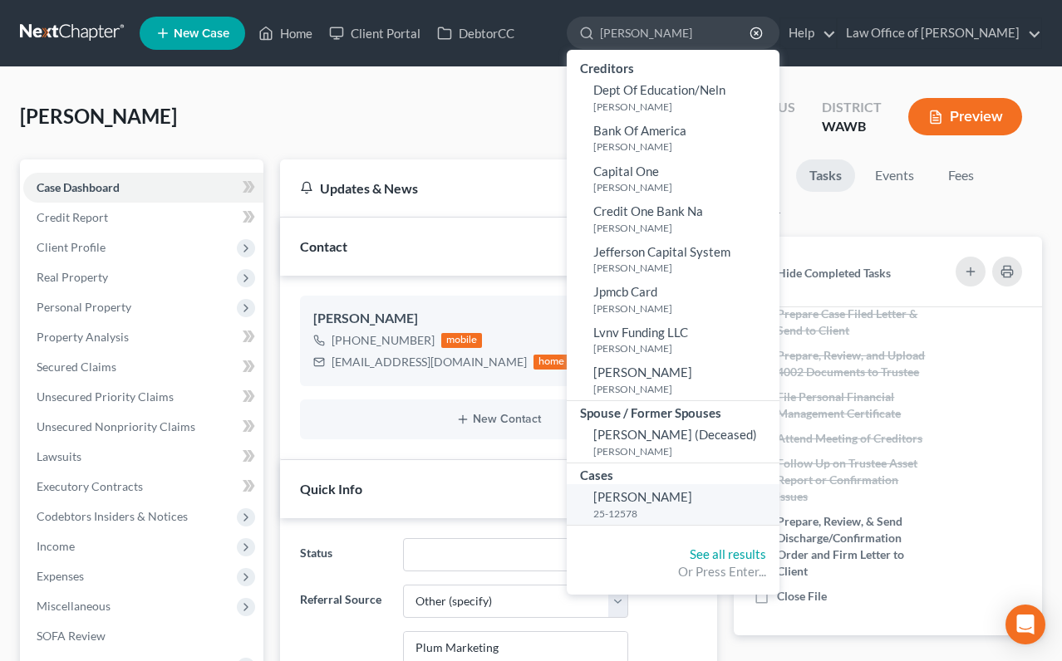
type input "walter"
click at [671, 500] on span "[PERSON_NAME]" at bounding box center [642, 496] width 99 height 15
select select "0"
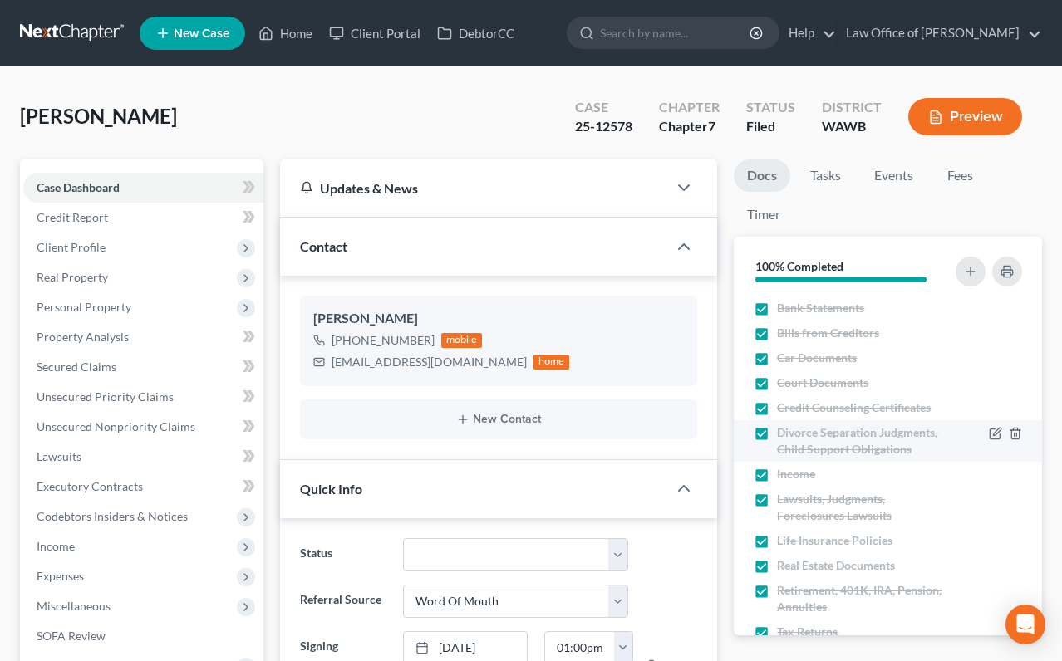
scroll to position [76, 0]
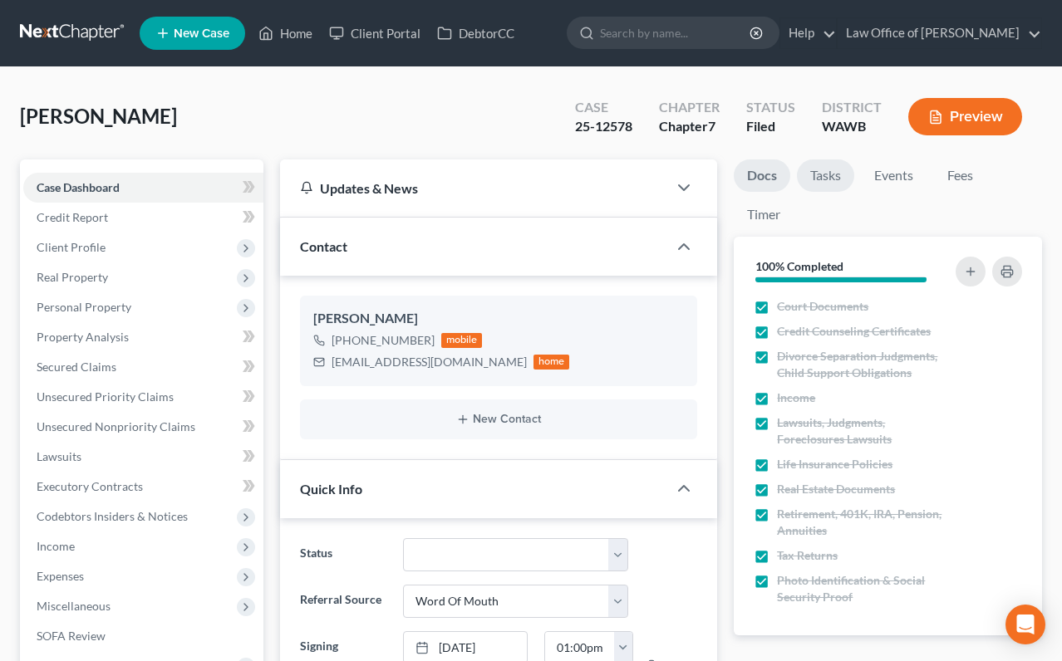
click at [828, 187] on link "Tasks" at bounding box center [825, 176] width 57 height 32
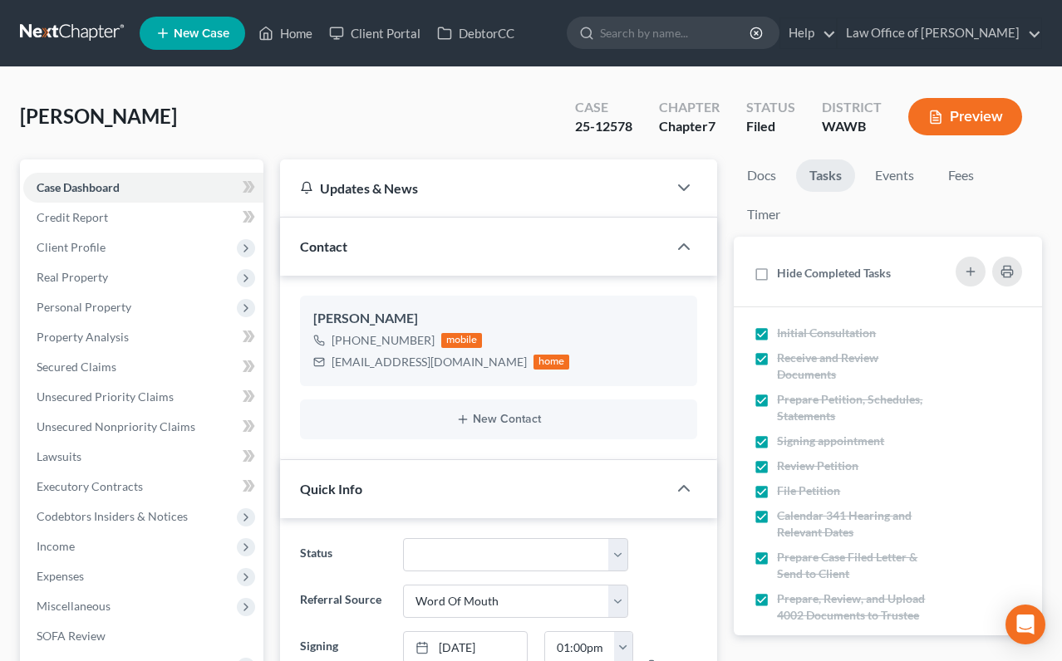
click at [822, 189] on link "Tasks" at bounding box center [825, 176] width 59 height 32
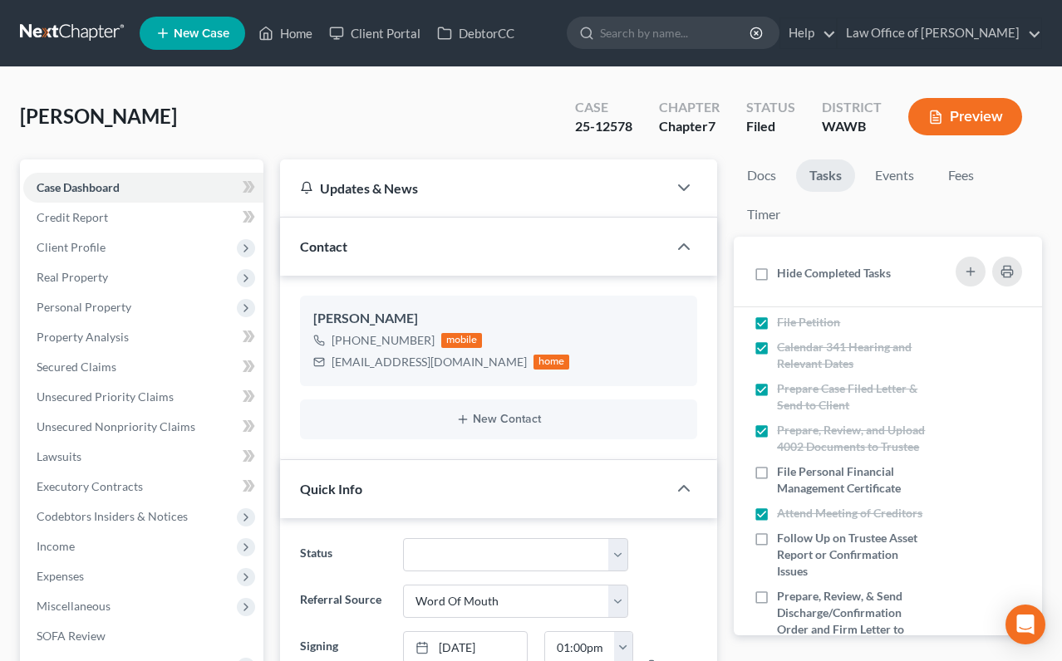
scroll to position [243, 0]
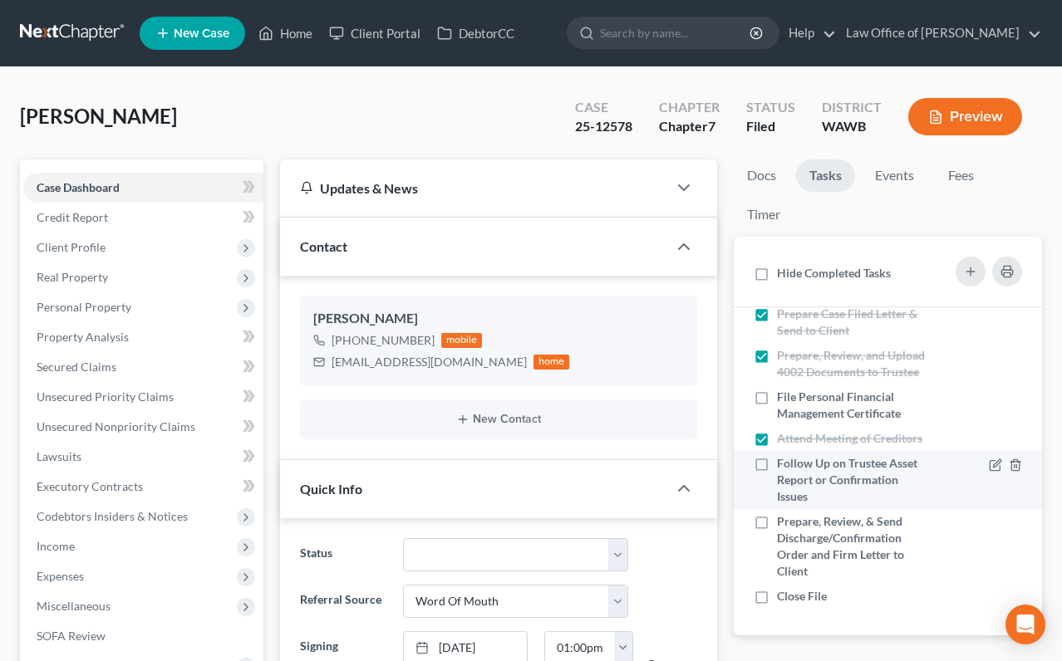
click at [777, 460] on label "Follow Up on Trustee Asset Report or Confirmation Issues" at bounding box center [854, 480] width 154 height 50
click at [784, 460] on input "Follow Up on Trustee Asset Report or Confirmation Issues" at bounding box center [789, 460] width 11 height 11
checkbox input "true"
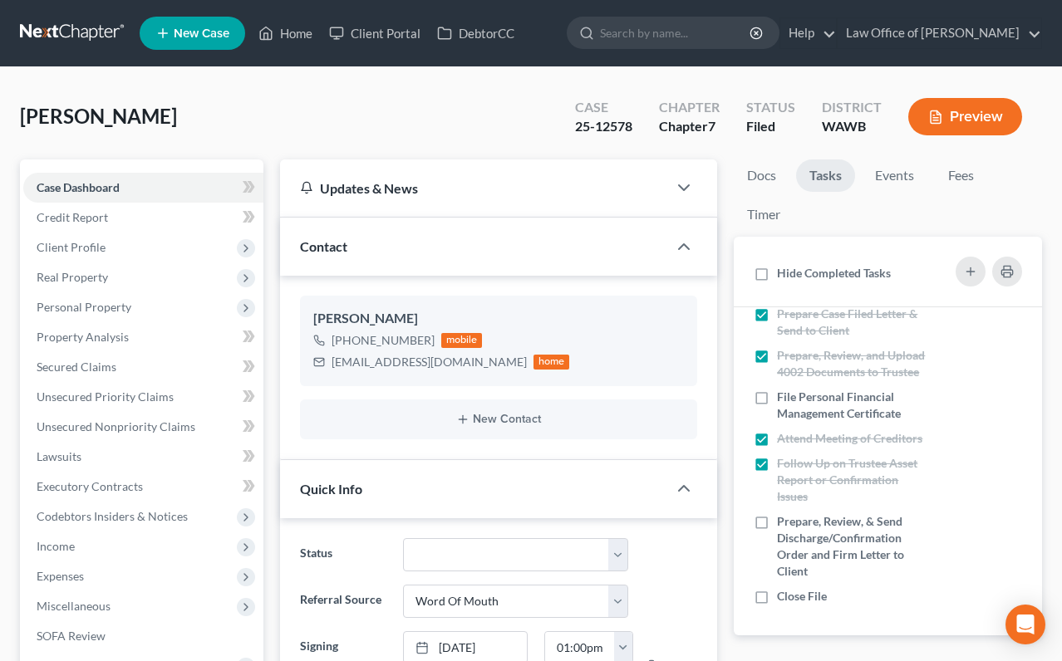
click at [87, 32] on link at bounding box center [73, 33] width 106 height 30
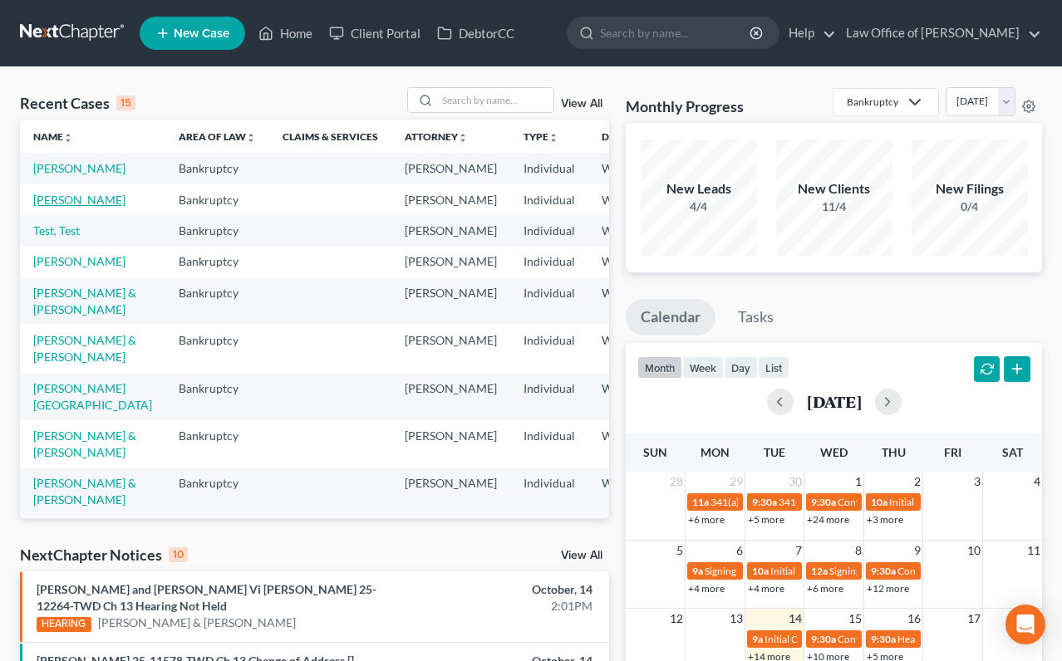
click at [61, 207] on link "[PERSON_NAME]" at bounding box center [79, 200] width 92 height 14
select select "6"
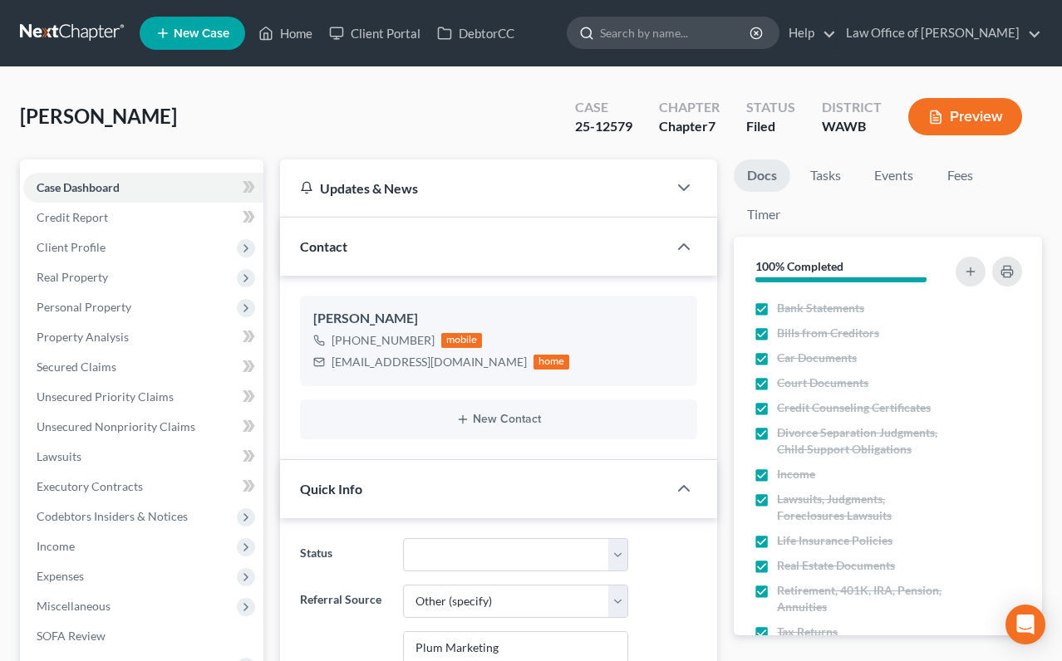
click at [653, 31] on input "search" at bounding box center [676, 32] width 152 height 31
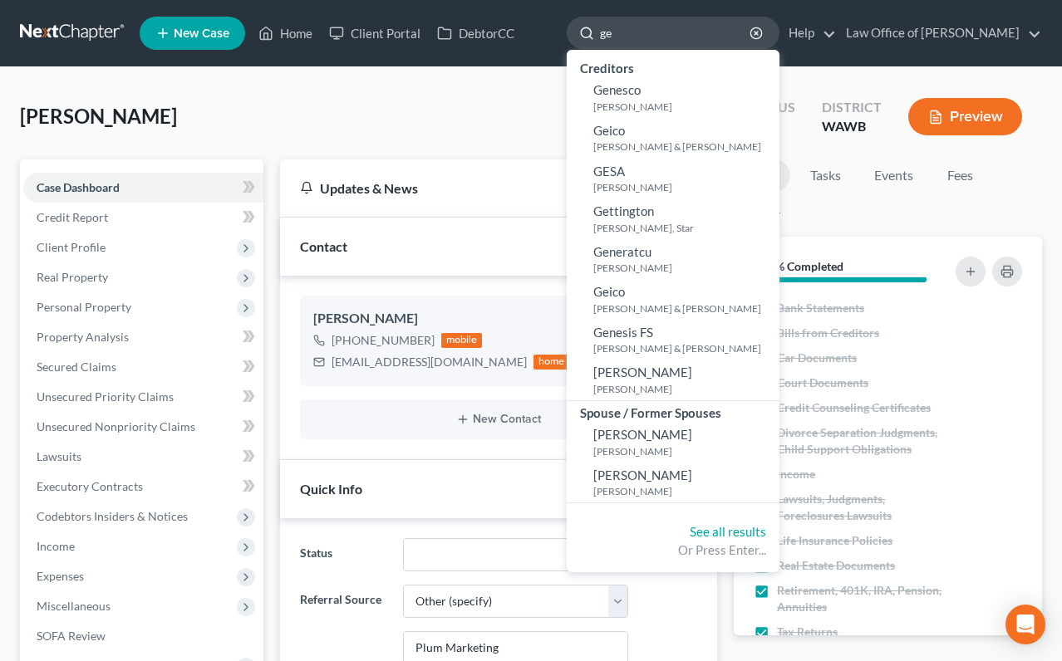
type input "g"
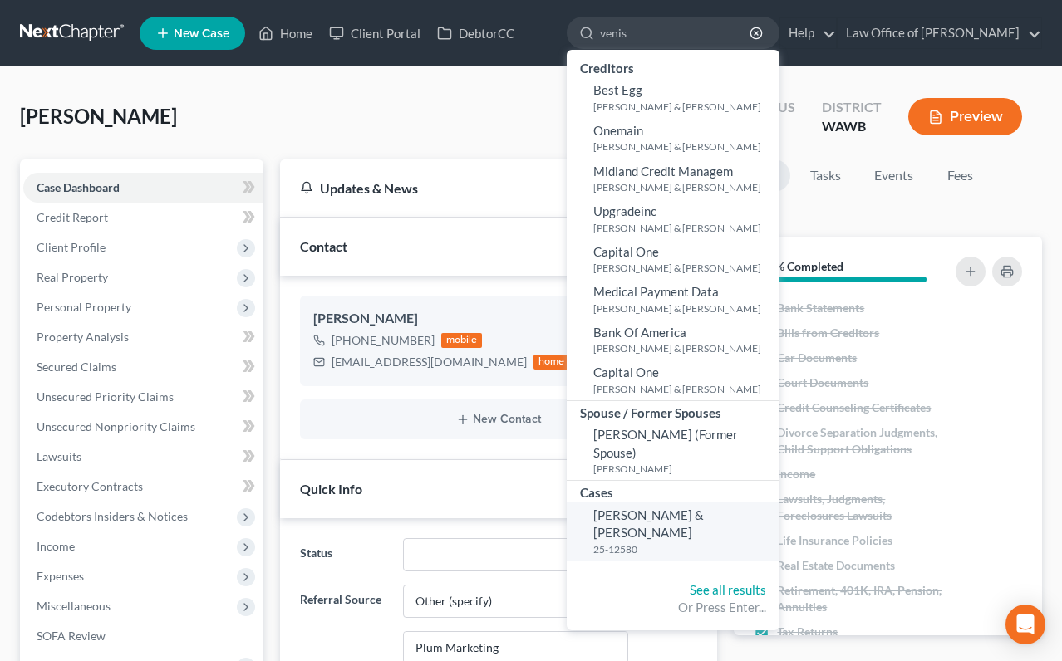
type input "venis"
click at [691, 514] on span "Venis, Daniel & Rosalind" at bounding box center [648, 524] width 111 height 32
select select "6"
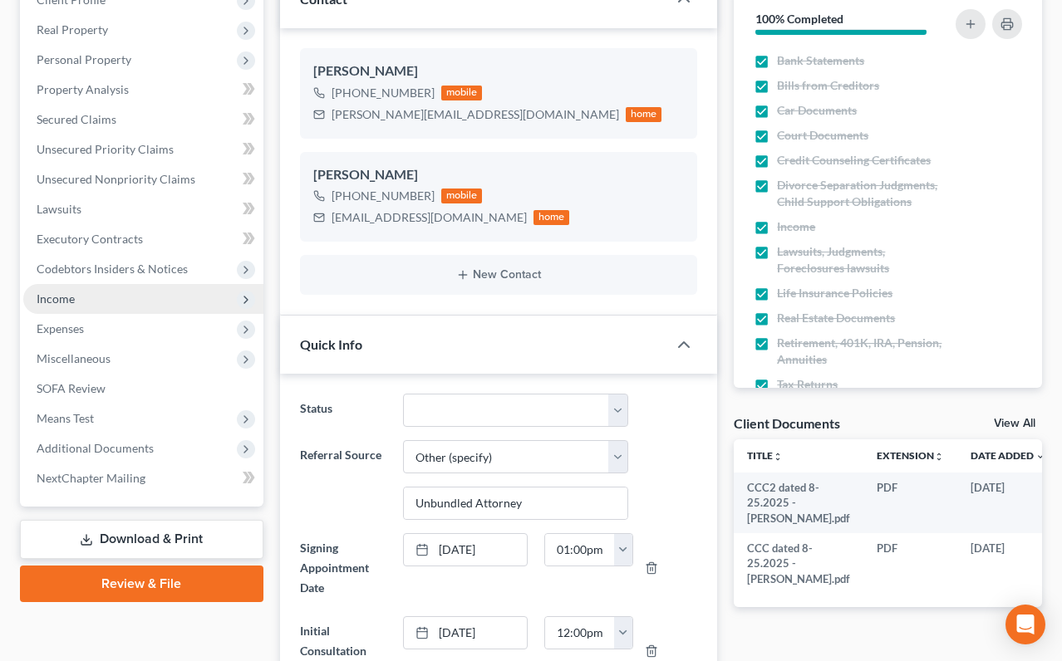
scroll to position [277, 0]
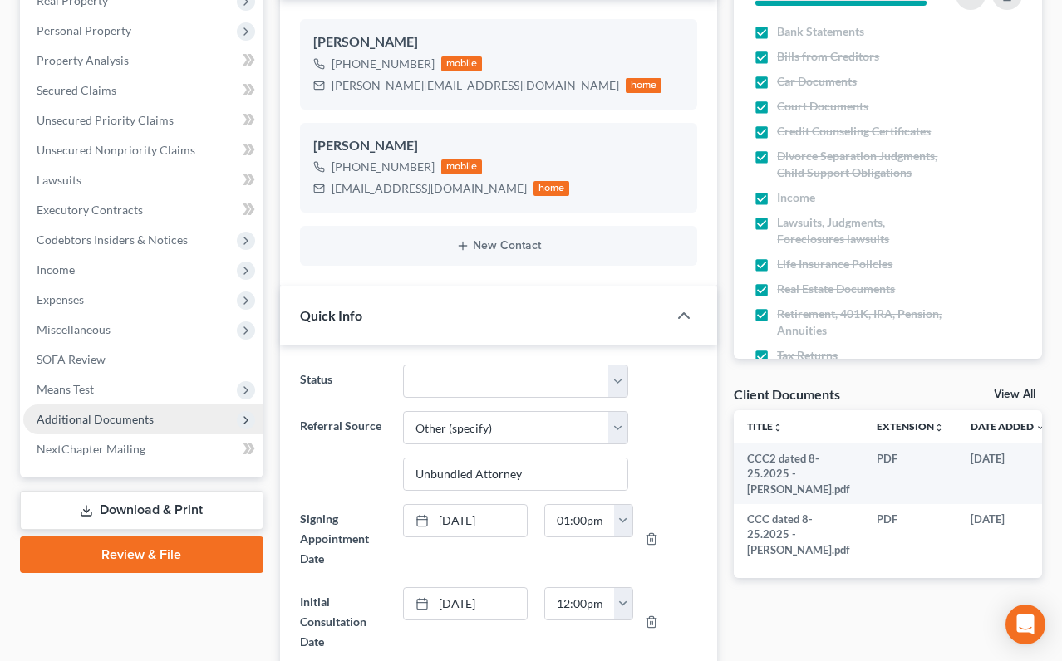
click at [128, 418] on span "Additional Documents" at bounding box center [95, 419] width 117 height 14
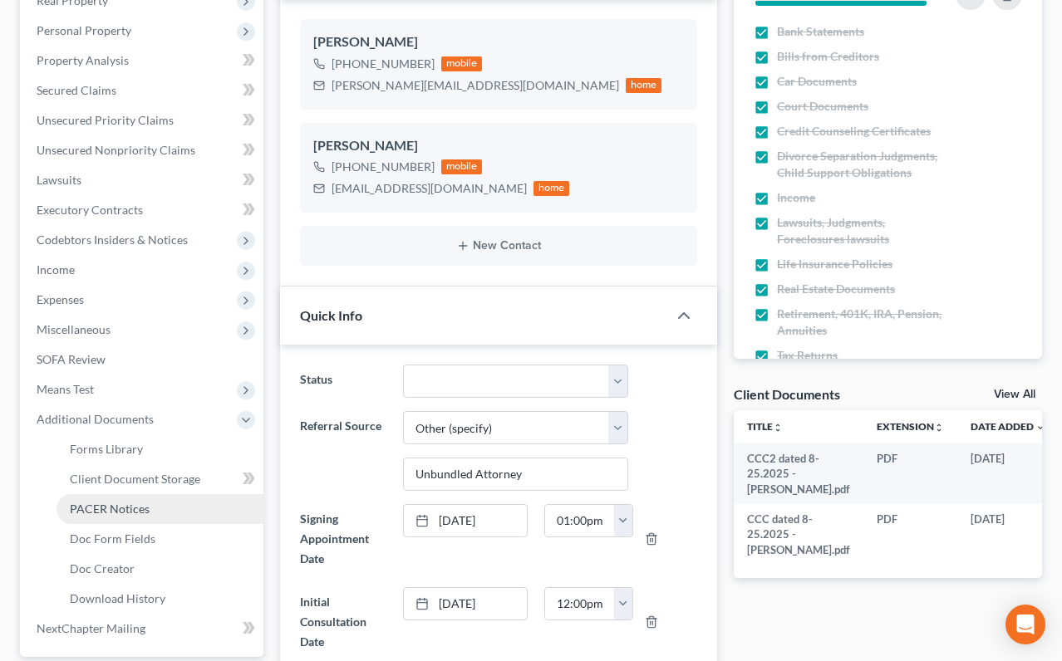
click at [123, 508] on span "PACER Notices" at bounding box center [110, 509] width 80 height 14
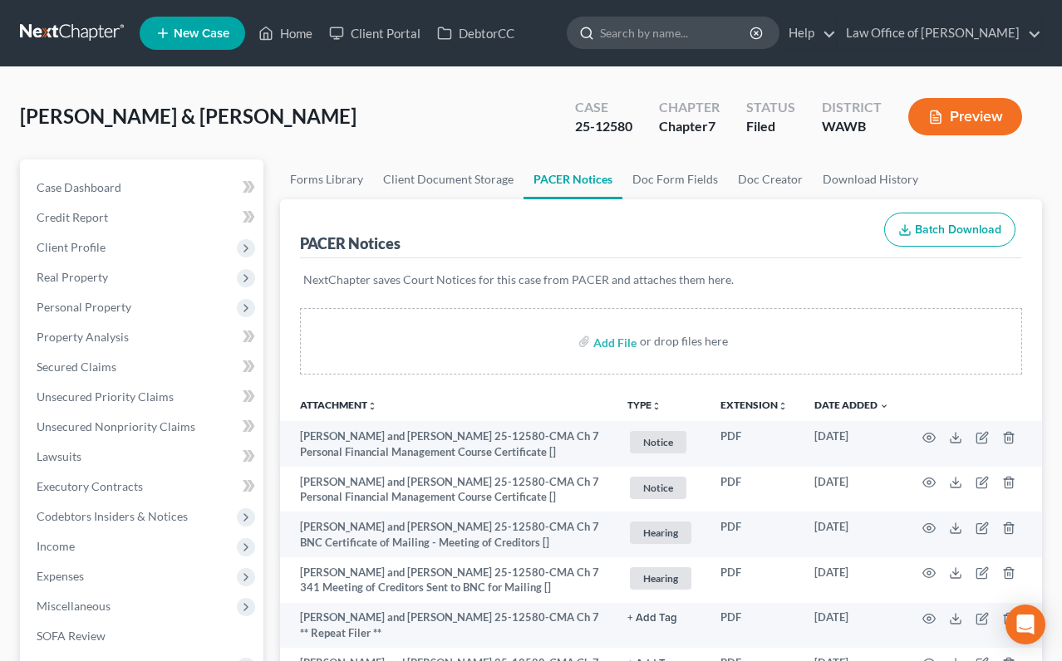
click at [680, 17] on input "search" at bounding box center [676, 32] width 152 height 31
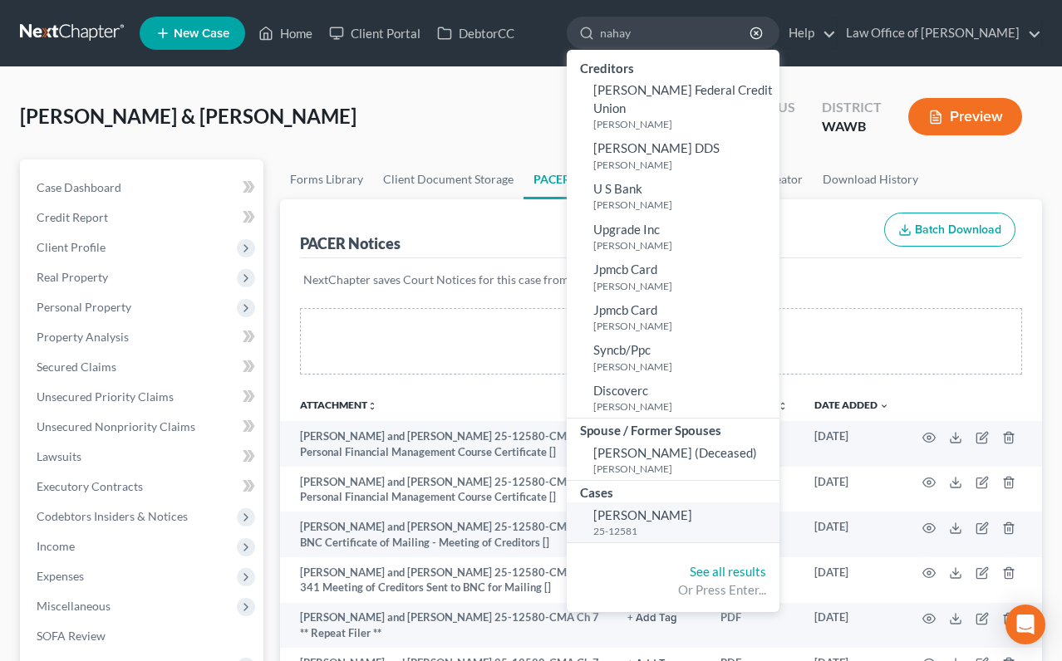
type input "nahay"
click at [697, 503] on link "Nahay, Vickie 25-12581" at bounding box center [673, 523] width 213 height 41
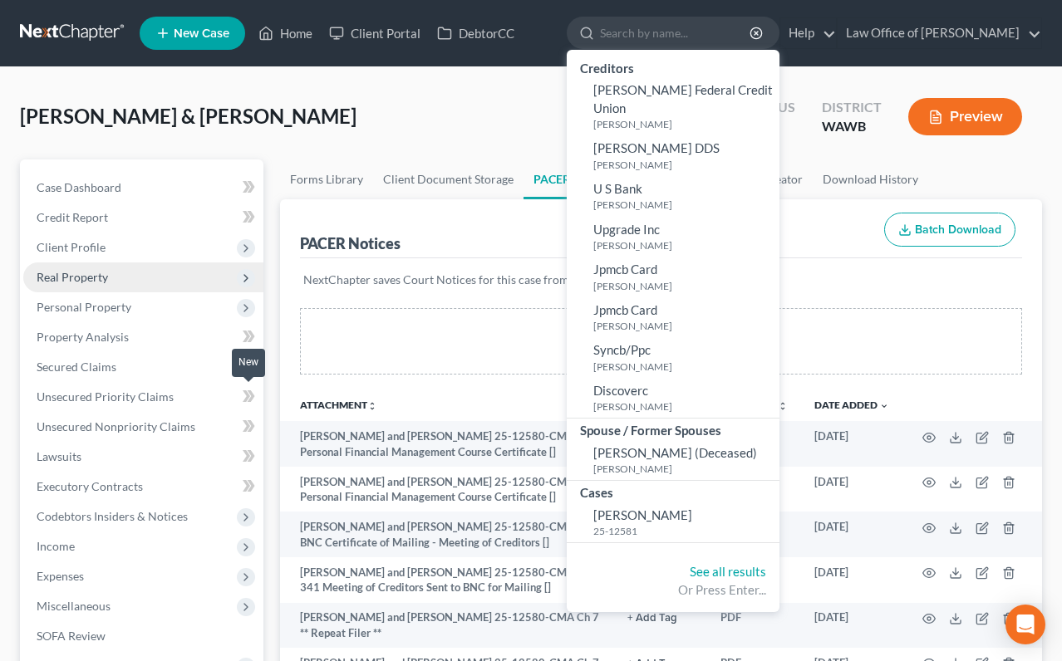
select select "6"
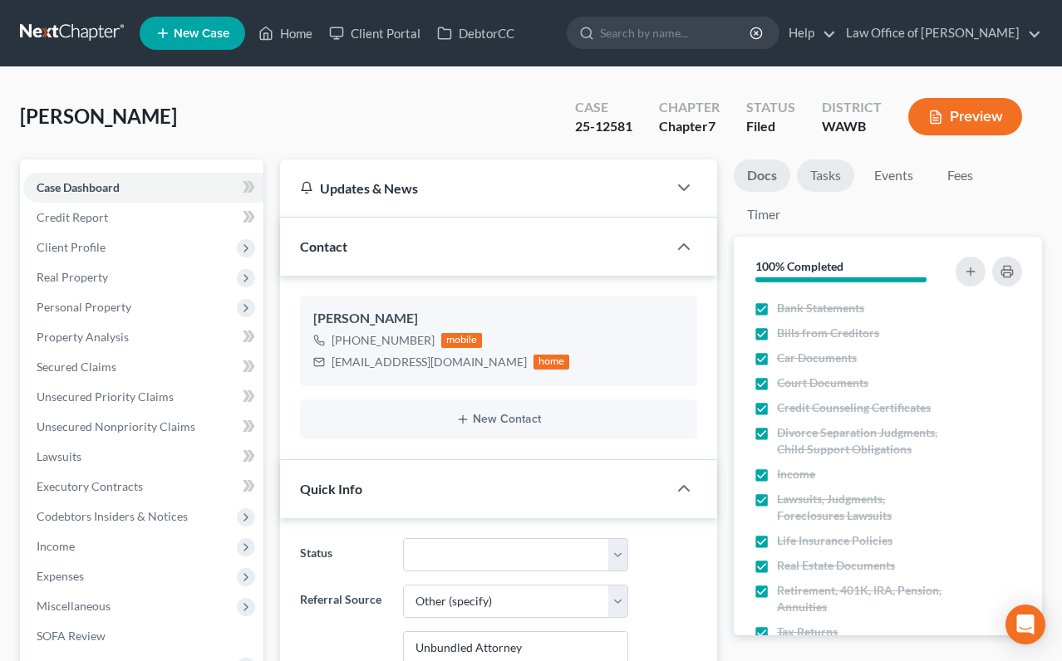
click at [825, 178] on link "Tasks" at bounding box center [825, 176] width 57 height 32
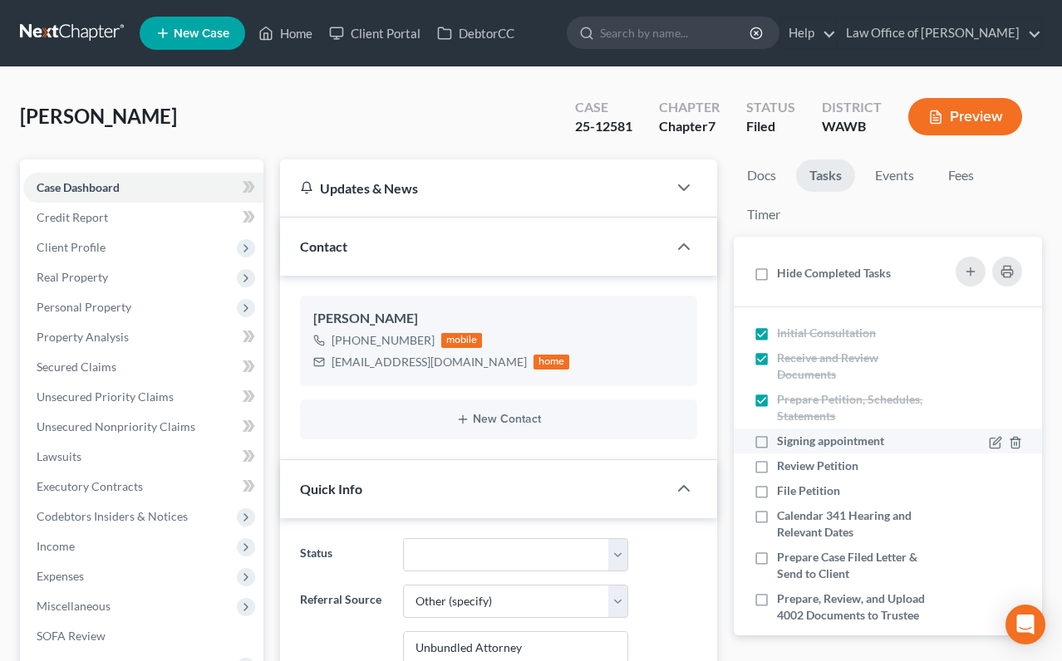
click at [777, 439] on label "Signing appointment" at bounding box center [837, 441] width 120 height 17
click at [784, 439] on input "Signing appointment" at bounding box center [789, 438] width 11 height 11
checkbox input "true"
click at [777, 464] on label "Review Petition" at bounding box center [824, 466] width 95 height 17
click at [784, 464] on input "Review Petition" at bounding box center [789, 463] width 11 height 11
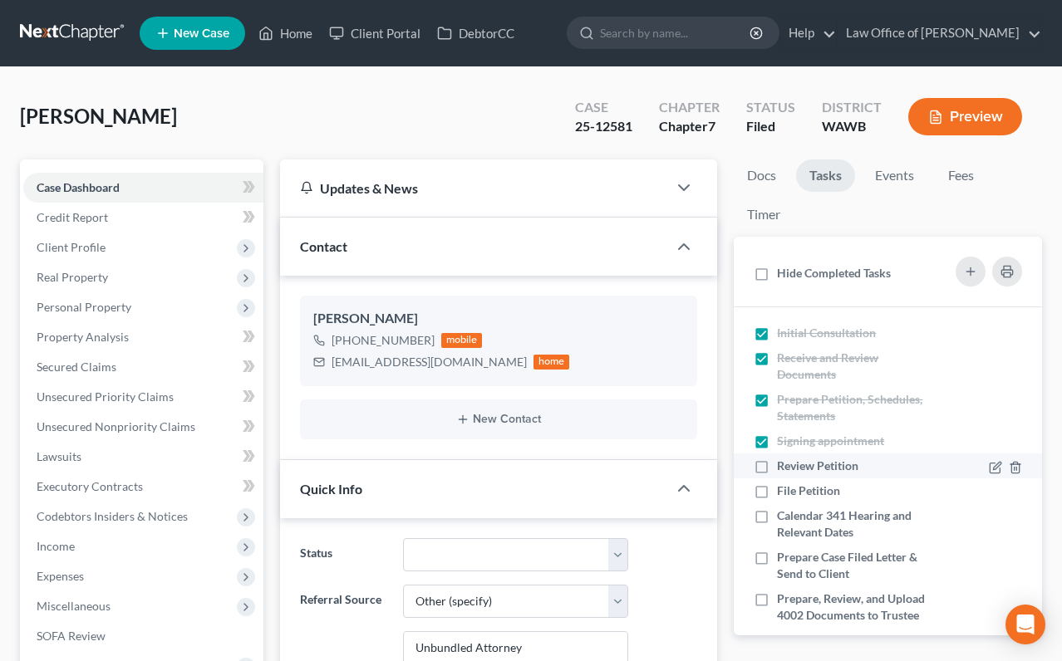
checkbox input "true"
click at [777, 490] on label "File Petition" at bounding box center [815, 491] width 76 height 17
click at [784, 490] on input "File Petition" at bounding box center [789, 488] width 11 height 11
checkbox input "true"
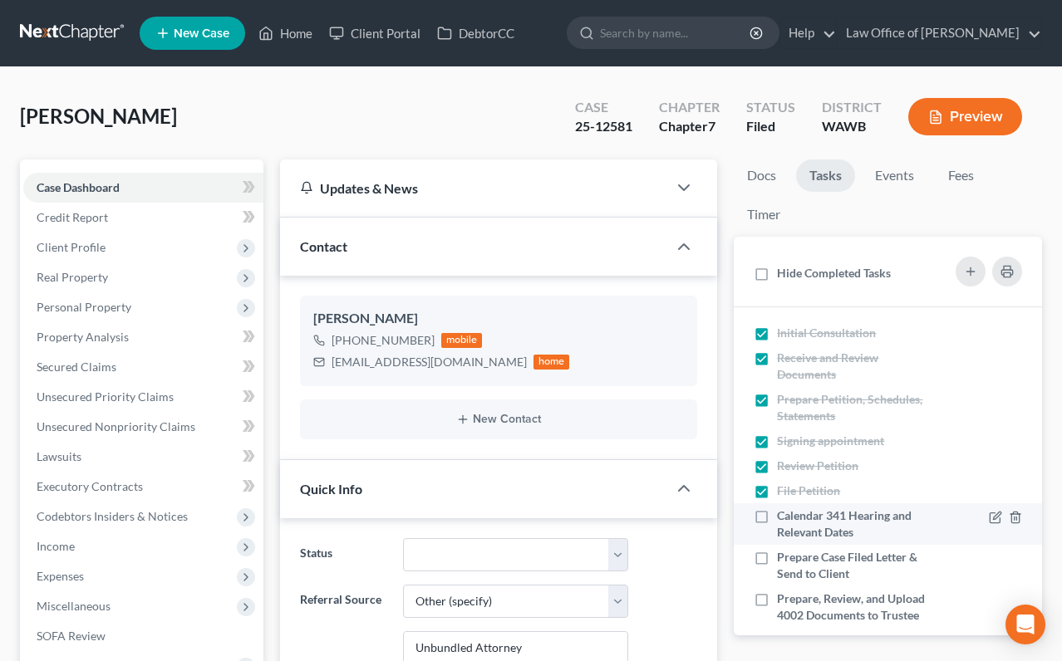
click at [777, 514] on label "Calendar 341 Hearing and Relevant Dates" at bounding box center [854, 524] width 154 height 33
click at [784, 514] on input "Calendar 341 Hearing and Relevant Dates" at bounding box center [789, 513] width 11 height 11
checkbox input "true"
click at [761, 543] on li "Calendar 341 Hearing and Relevant Dates" at bounding box center [888, 525] width 308 height 42
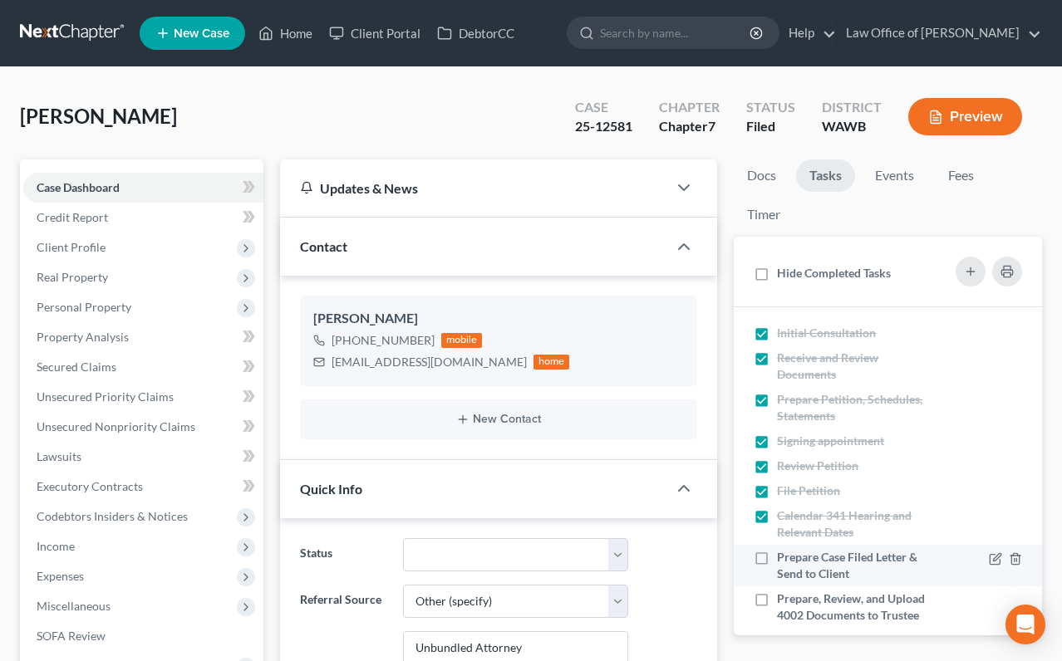
click at [777, 559] on label "Prepare Case Filed Letter & Send to Client" at bounding box center [854, 565] width 154 height 33
click at [784, 559] on input "Prepare Case Filed Letter & Send to Client" at bounding box center [789, 554] width 11 height 11
checkbox input "true"
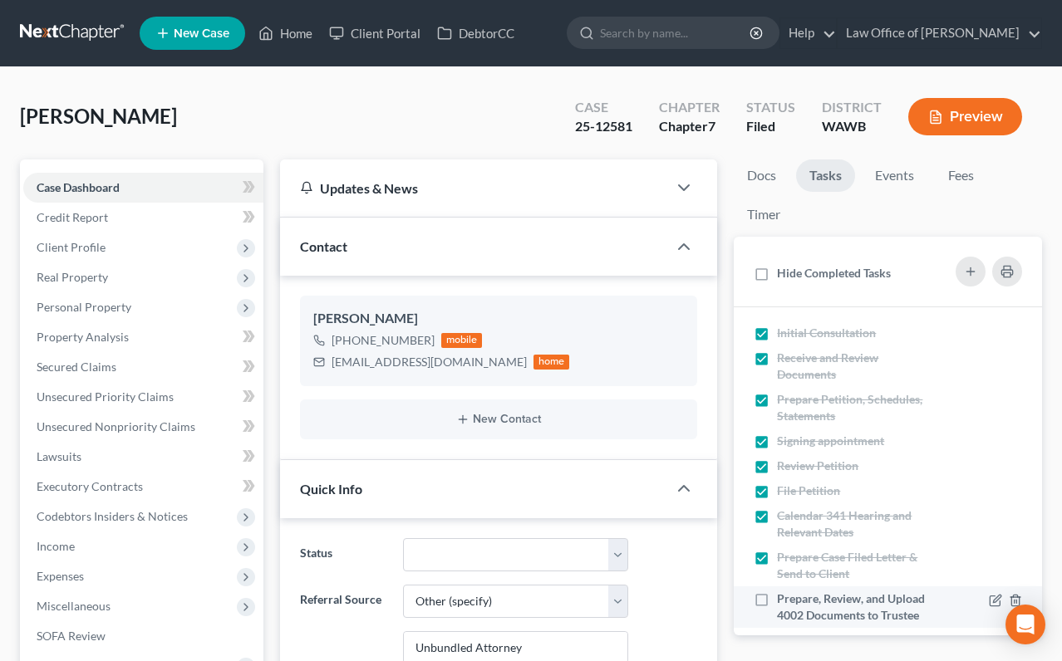
click at [777, 596] on label "Prepare, Review, and Upload 4002 Documents to Trustee" at bounding box center [854, 607] width 154 height 33
click at [784, 596] on input "Prepare, Review, and Upload 4002 Documents to Trustee" at bounding box center [789, 596] width 11 height 11
checkbox input "true"
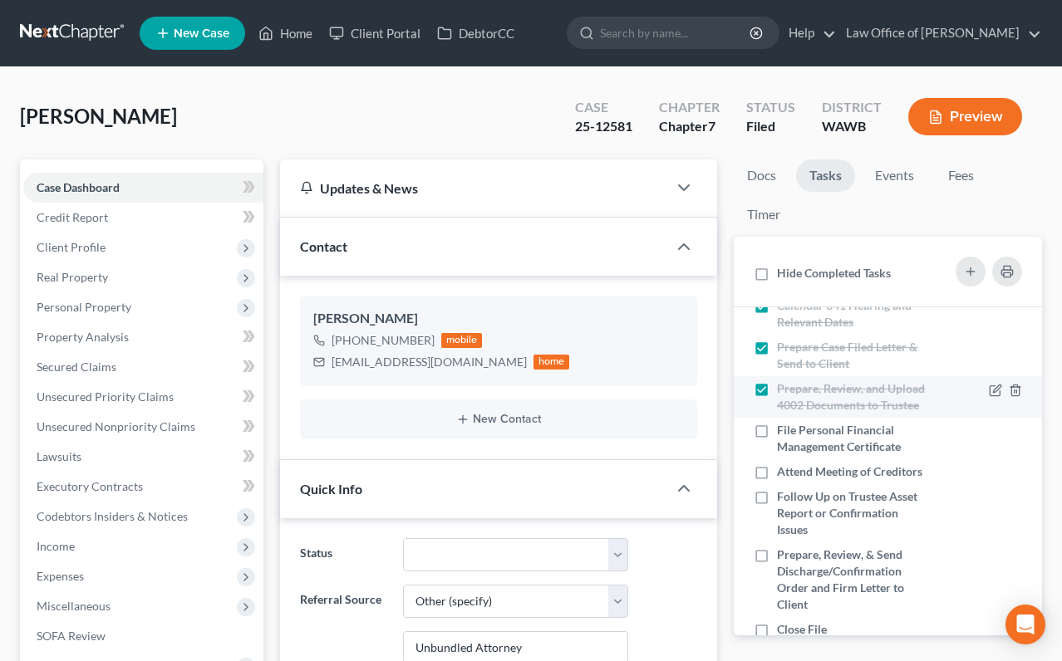
scroll to position [243, 0]
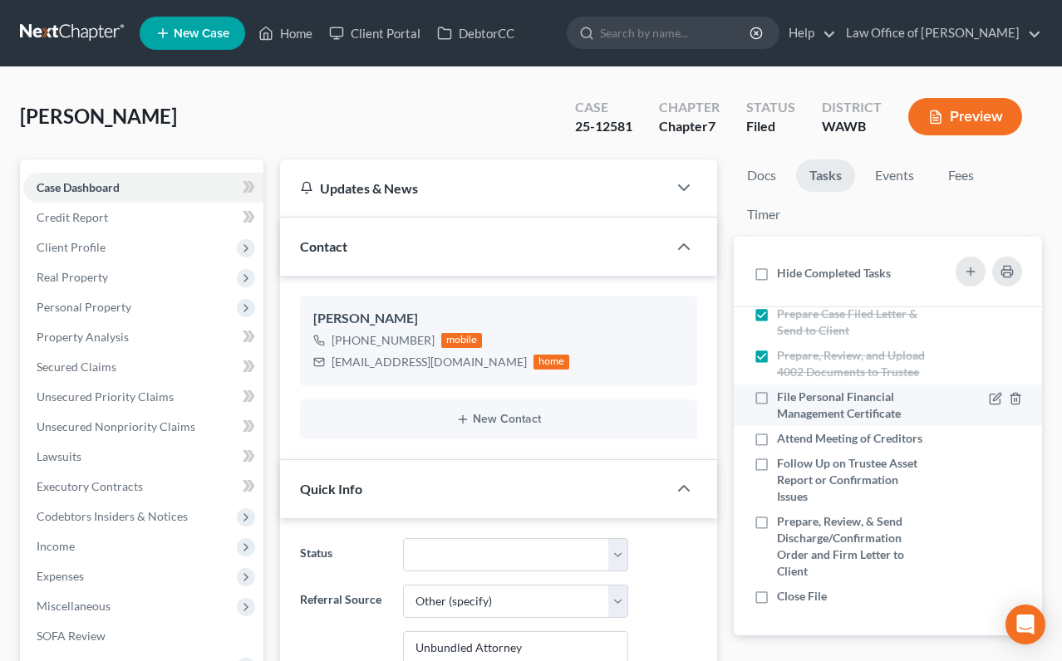
click at [777, 396] on label "File Personal Financial Management Certificate" at bounding box center [854, 405] width 154 height 33
click at [784, 396] on input "File Personal Financial Management Certificate" at bounding box center [789, 394] width 11 height 11
checkbox input "true"
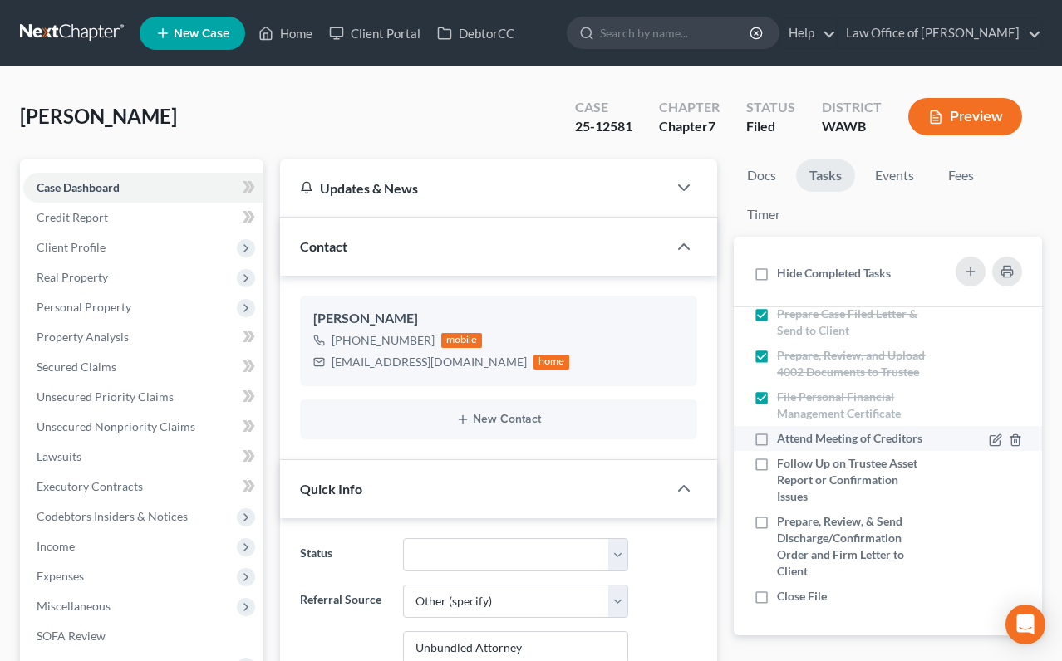
click at [777, 437] on label "Attend Meeting of Creditors" at bounding box center [854, 438] width 154 height 17
click at [784, 437] on input "Attend Meeting of Creditors" at bounding box center [789, 435] width 11 height 11
checkbox input "true"
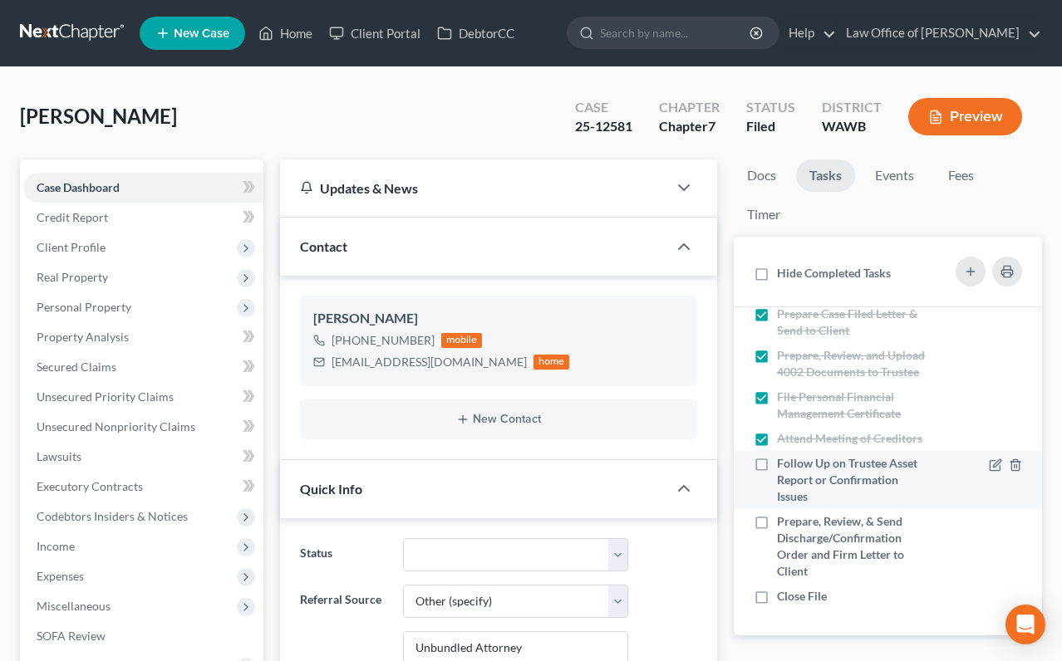
click at [777, 471] on label "Follow Up on Trustee Asset Report or Confirmation Issues" at bounding box center [854, 480] width 154 height 50
click at [784, 466] on input "Follow Up on Trustee Asset Report or Confirmation Issues" at bounding box center [789, 460] width 11 height 11
checkbox input "true"
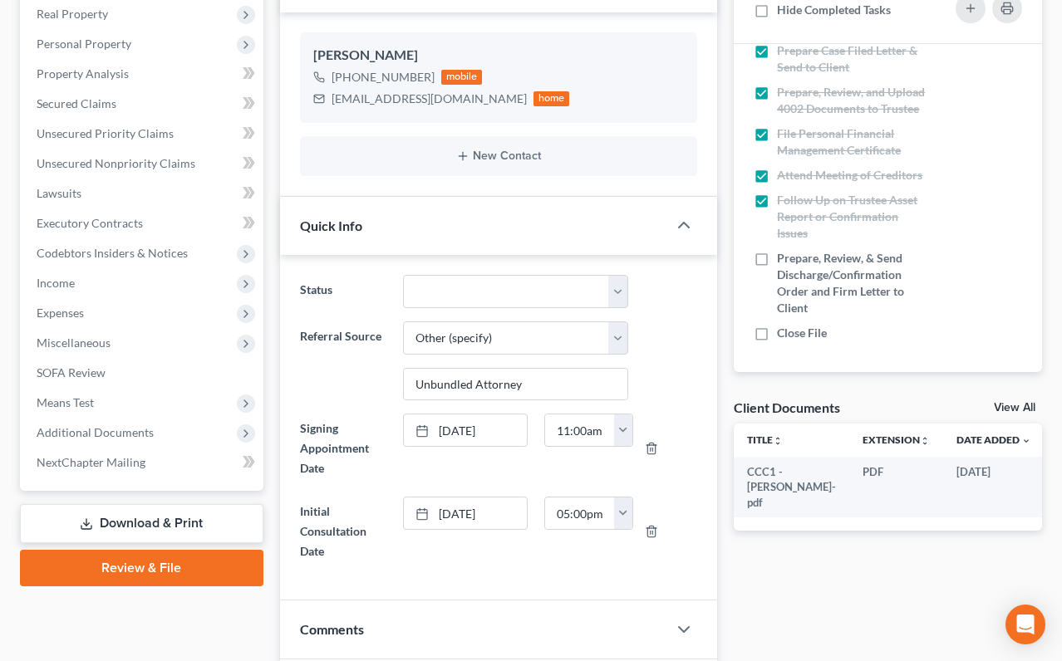
scroll to position [291, 0]
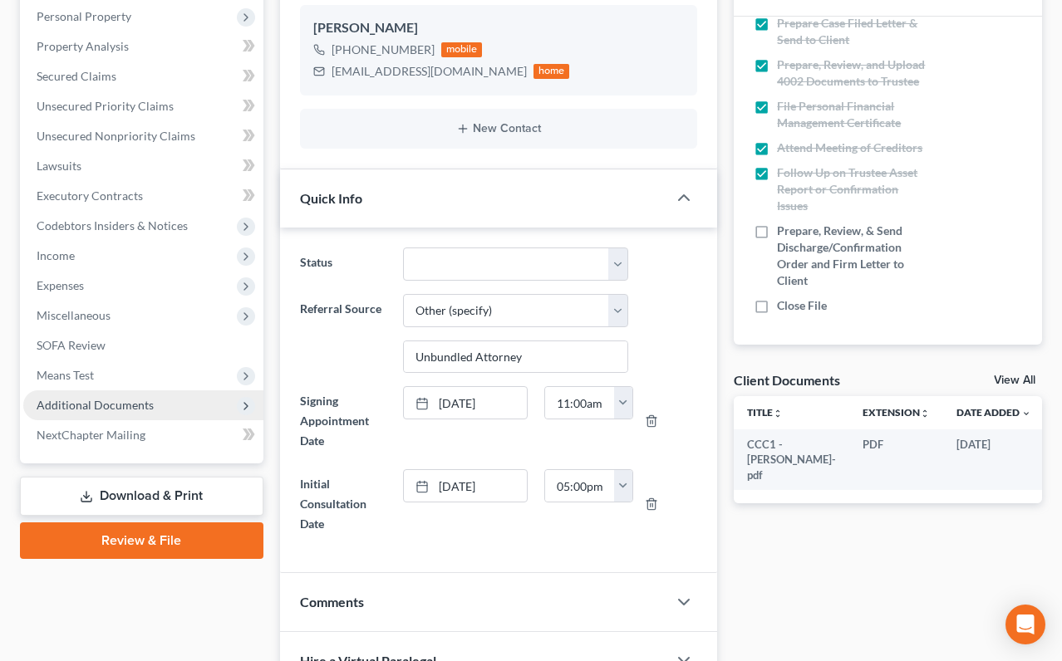
click at [118, 408] on span "Additional Documents" at bounding box center [95, 405] width 117 height 14
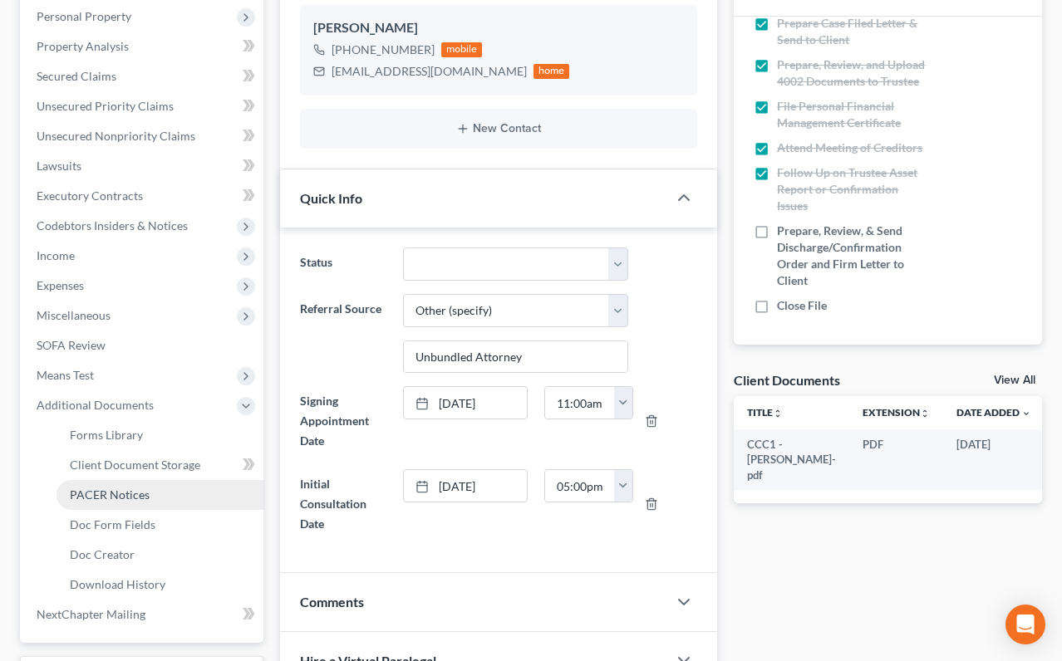
click at [115, 503] on link "PACER Notices" at bounding box center [160, 495] width 207 height 30
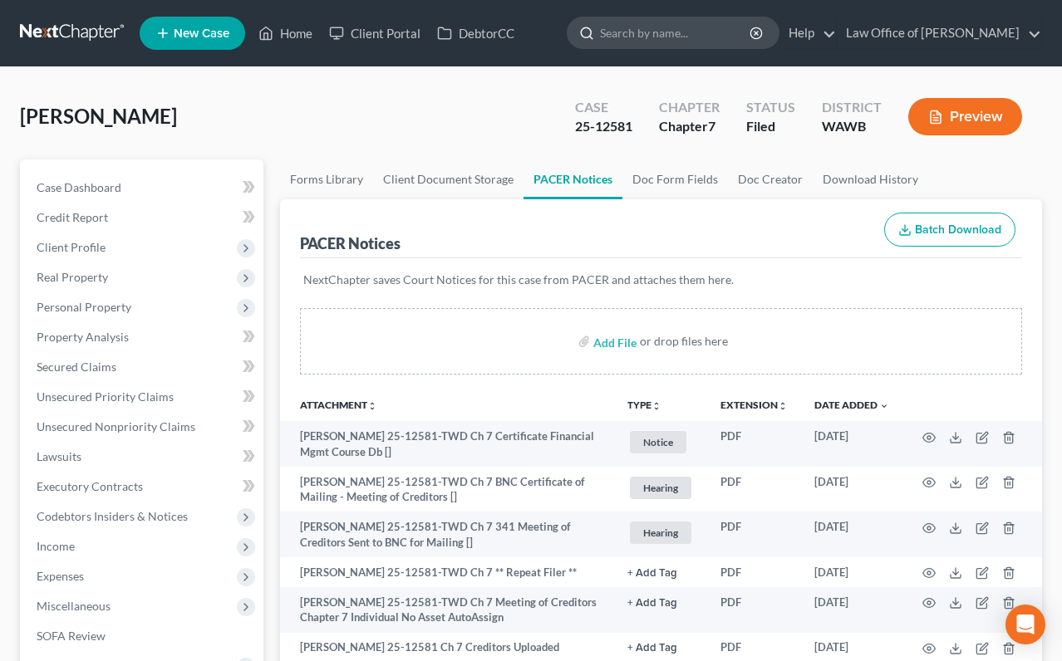
click at [750, 37] on input "search" at bounding box center [676, 32] width 152 height 31
click at [71, 19] on link at bounding box center [73, 33] width 106 height 30
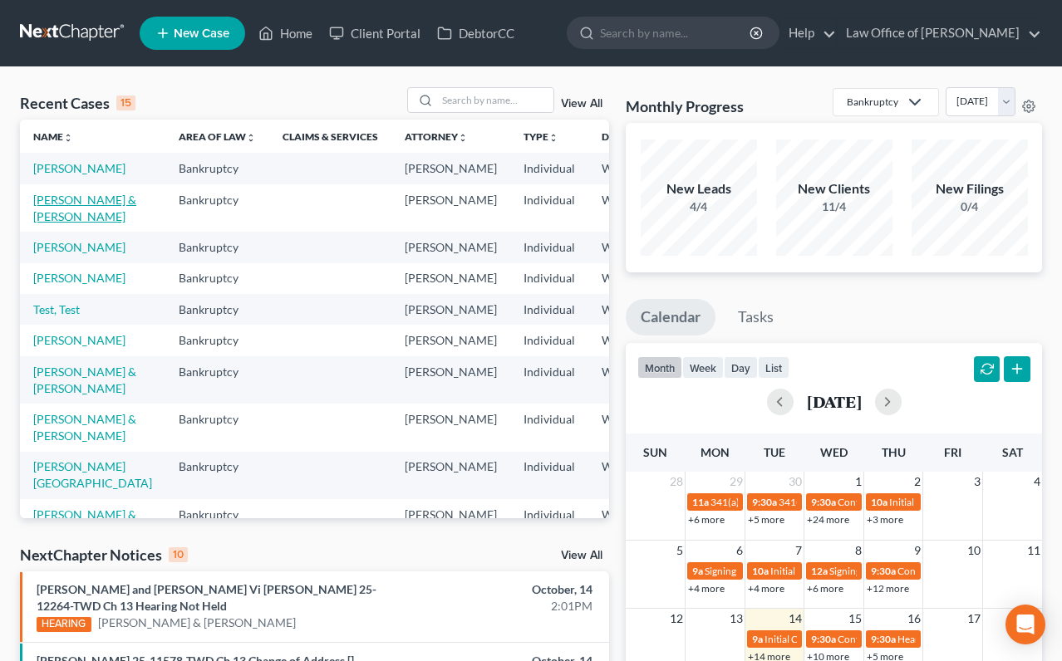
click at [56, 224] on link "Venis, Daniel & Rosalind" at bounding box center [84, 208] width 103 height 31
select select "6"
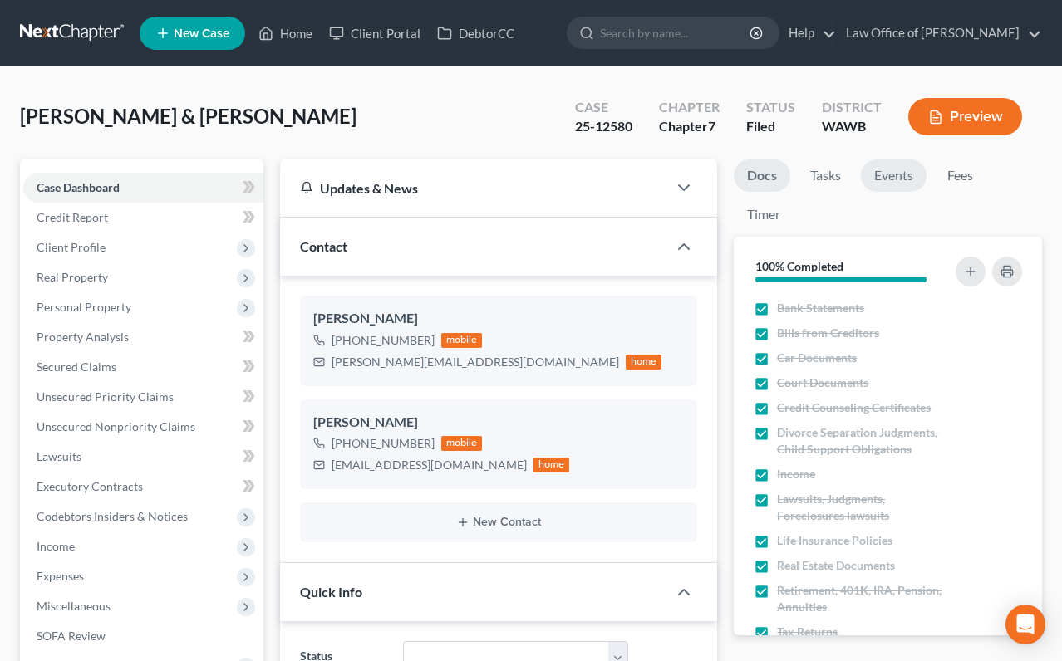
click at [897, 180] on link "Events" at bounding box center [894, 176] width 66 height 32
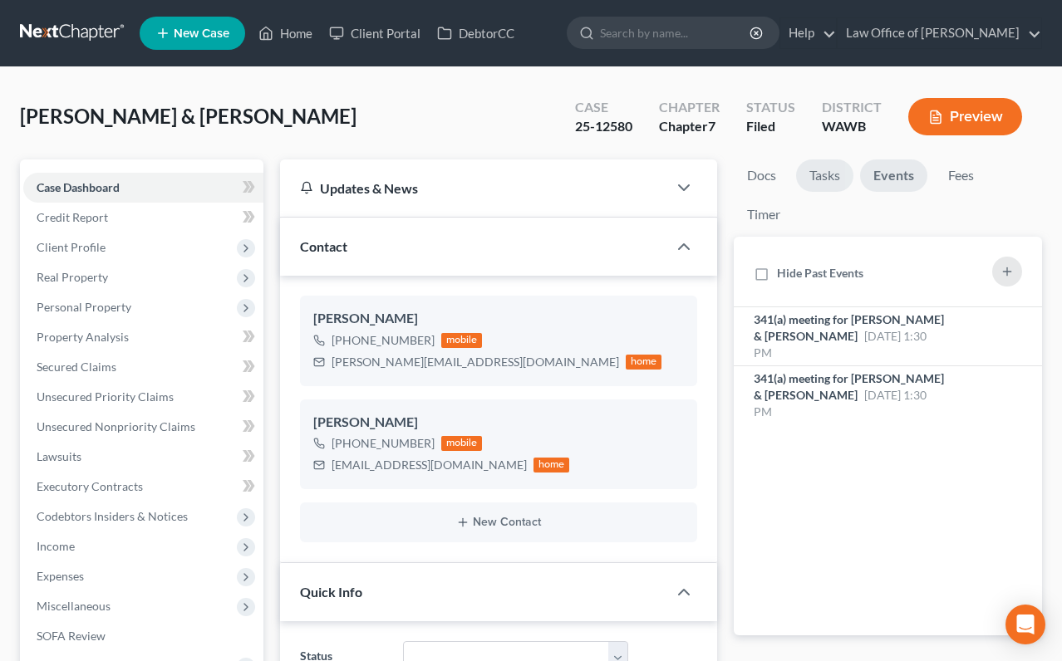
click at [822, 184] on link "Tasks" at bounding box center [824, 176] width 57 height 32
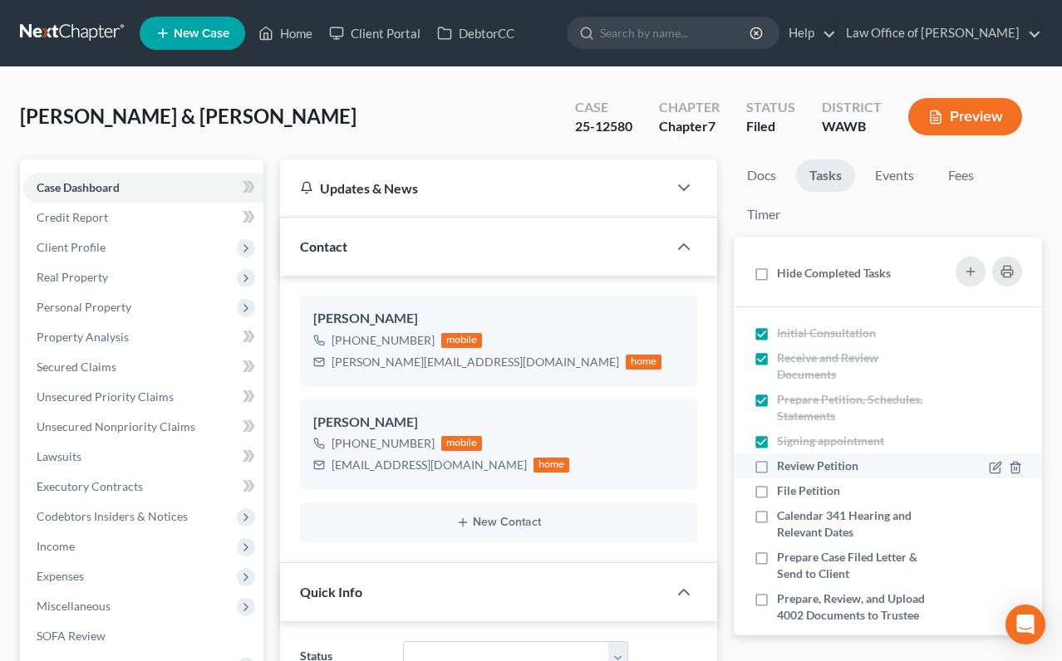
click at [777, 463] on label "Review Petition" at bounding box center [824, 466] width 95 height 17
click at [784, 463] on input "Review Petition" at bounding box center [789, 463] width 11 height 11
checkbox input "true"
click at [777, 486] on label "File Petition" at bounding box center [815, 491] width 76 height 17
click at [784, 486] on input "File Petition" at bounding box center [789, 488] width 11 height 11
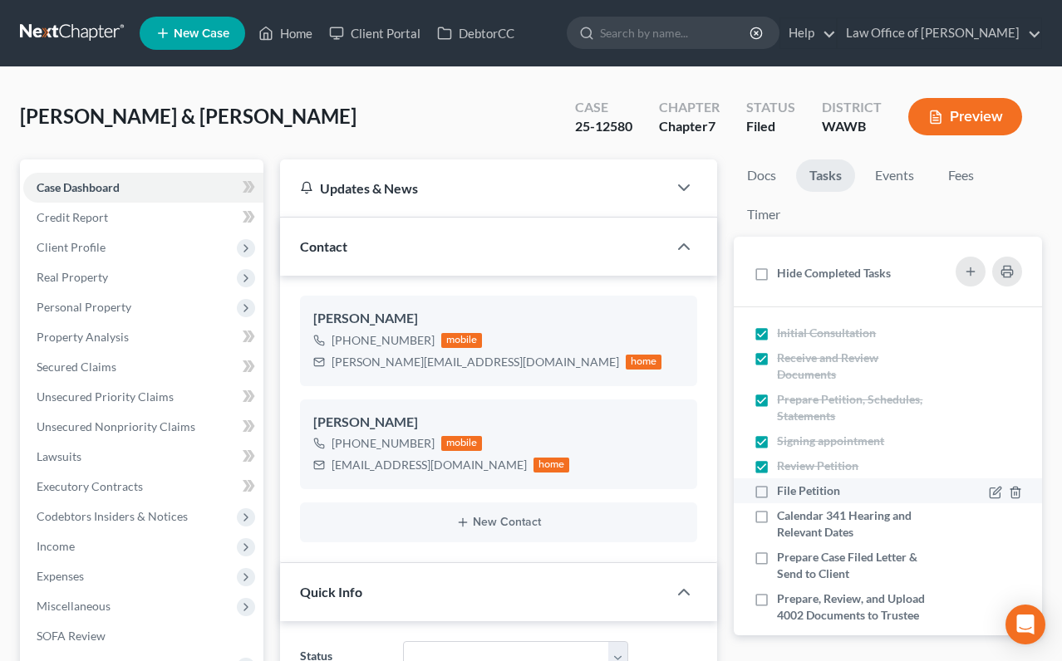
checkbox input "true"
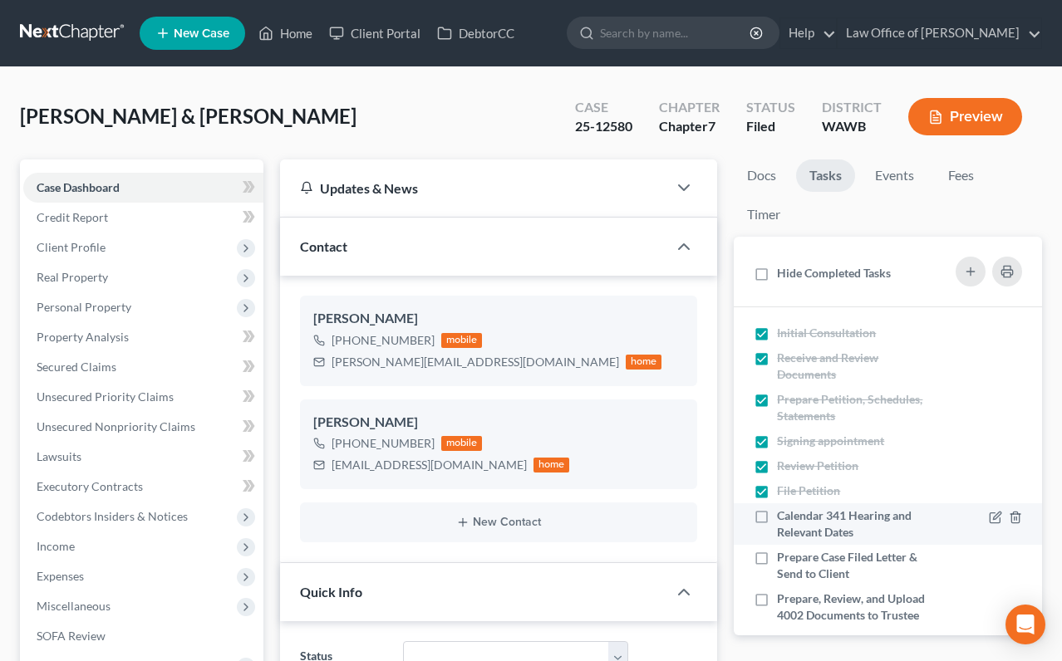
click at [777, 513] on label "Calendar 341 Hearing and Relevant Dates" at bounding box center [854, 524] width 154 height 33
click at [784, 513] on input "Calendar 341 Hearing and Relevant Dates" at bounding box center [789, 513] width 11 height 11
checkbox input "true"
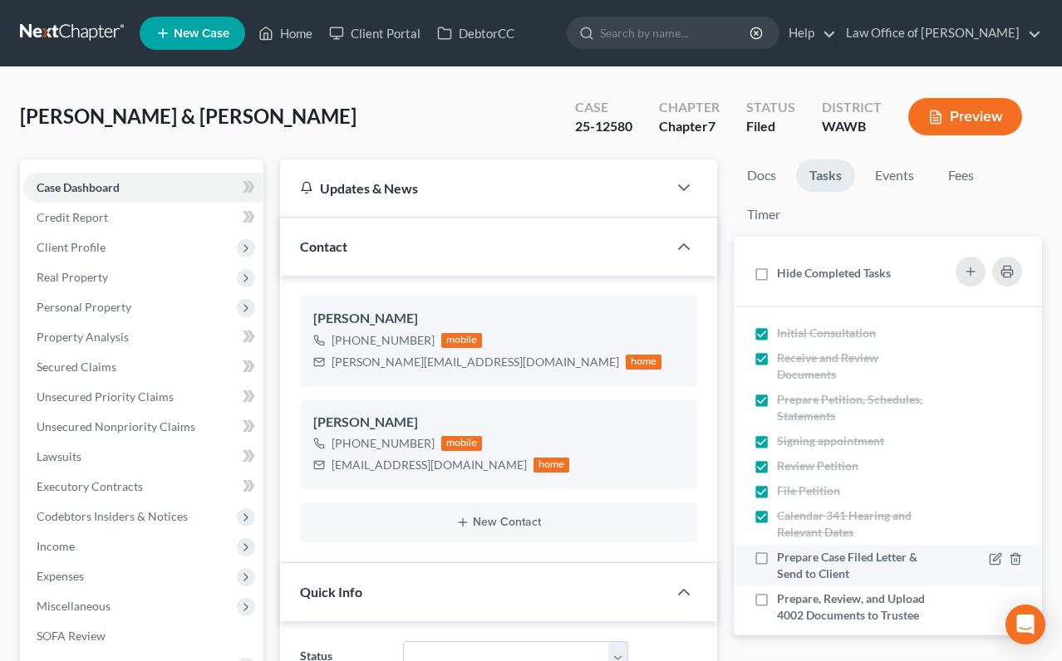
click at [777, 549] on label "Prepare Case Filed Letter & Send to Client" at bounding box center [854, 565] width 154 height 33
click at [784, 549] on input "Prepare Case Filed Letter & Send to Client" at bounding box center [789, 554] width 11 height 11
checkbox input "true"
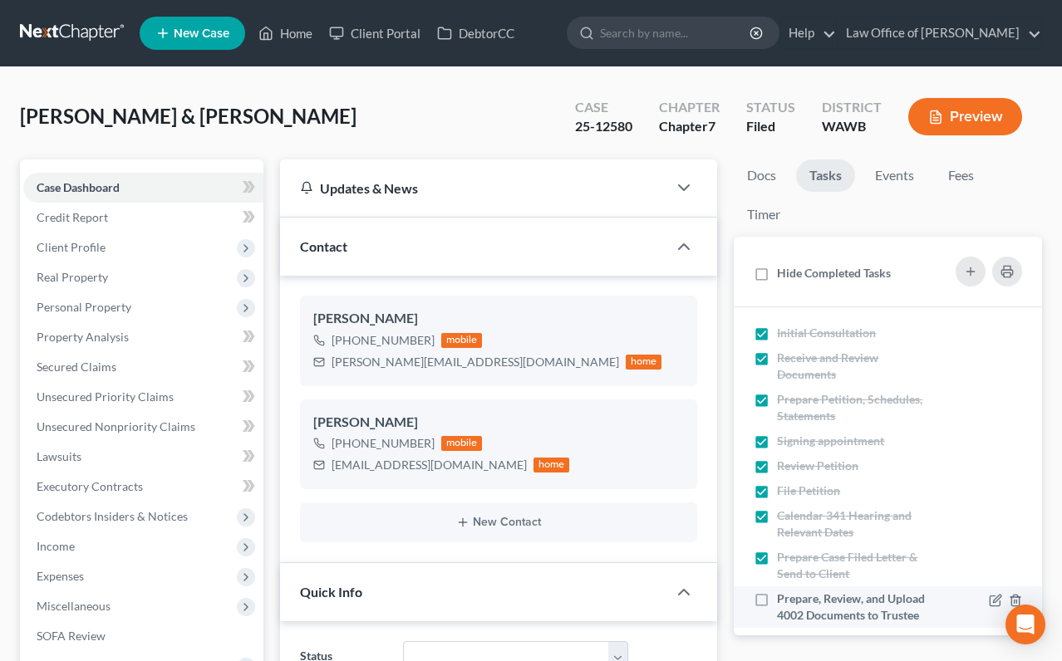
click at [777, 597] on label "Prepare, Review, and Upload 4002 Documents to Trustee" at bounding box center [854, 607] width 154 height 33
click at [784, 597] on input "Prepare, Review, and Upload 4002 Documents to Trustee" at bounding box center [789, 596] width 11 height 11
checkbox input "true"
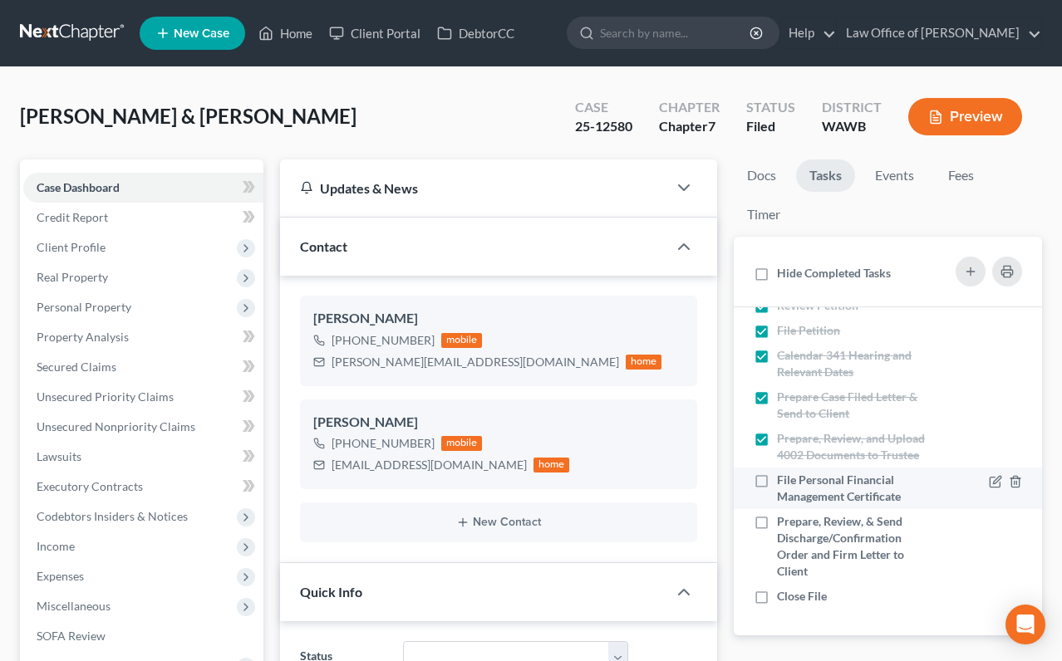
click at [777, 476] on label "File Personal Financial Management Certificate" at bounding box center [854, 488] width 154 height 33
click at [784, 476] on input "File Personal Financial Management Certificate" at bounding box center [789, 477] width 11 height 11
checkbox input "true"
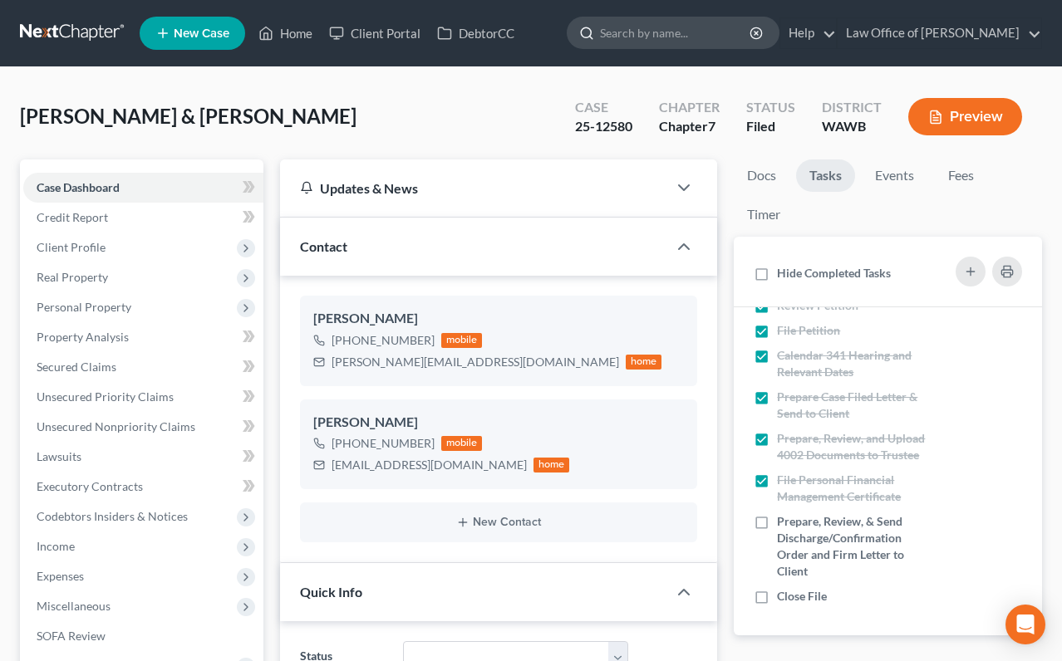
click at [661, 33] on input "search" at bounding box center [676, 32] width 152 height 31
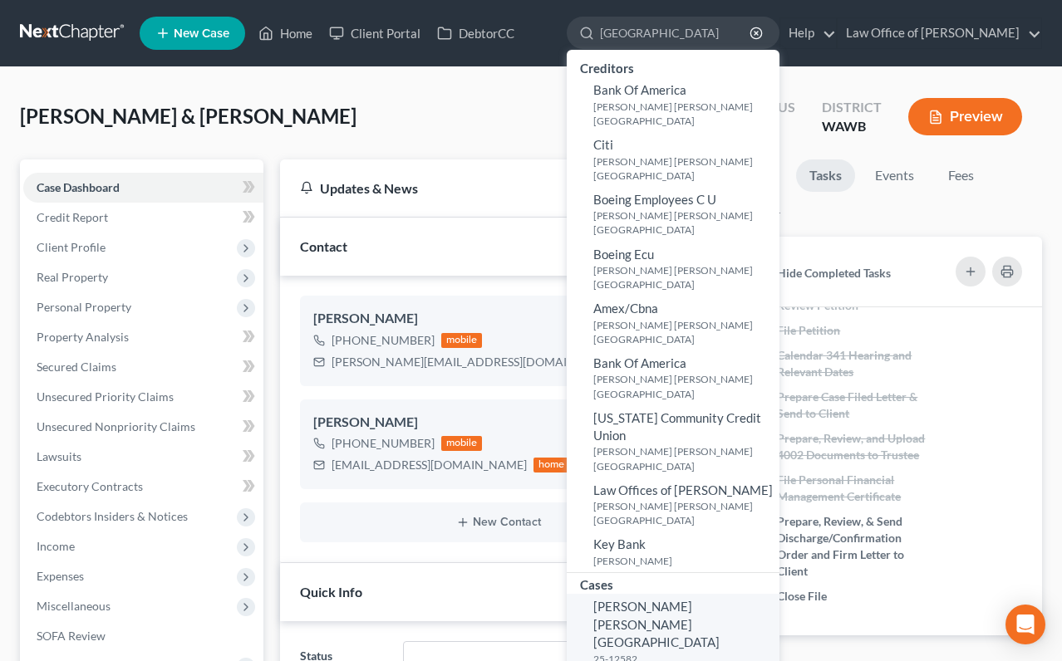
type input "kenia"
click at [668, 599] on span "[PERSON_NAME] [PERSON_NAME][GEOGRAPHIC_DATA]" at bounding box center [656, 624] width 126 height 51
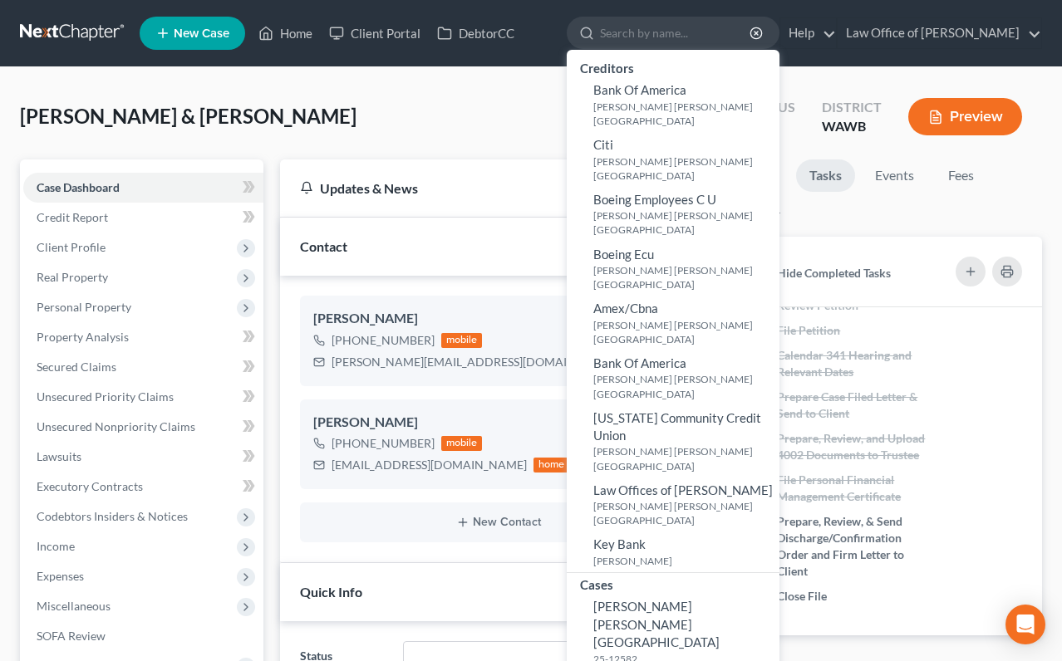
select select "6"
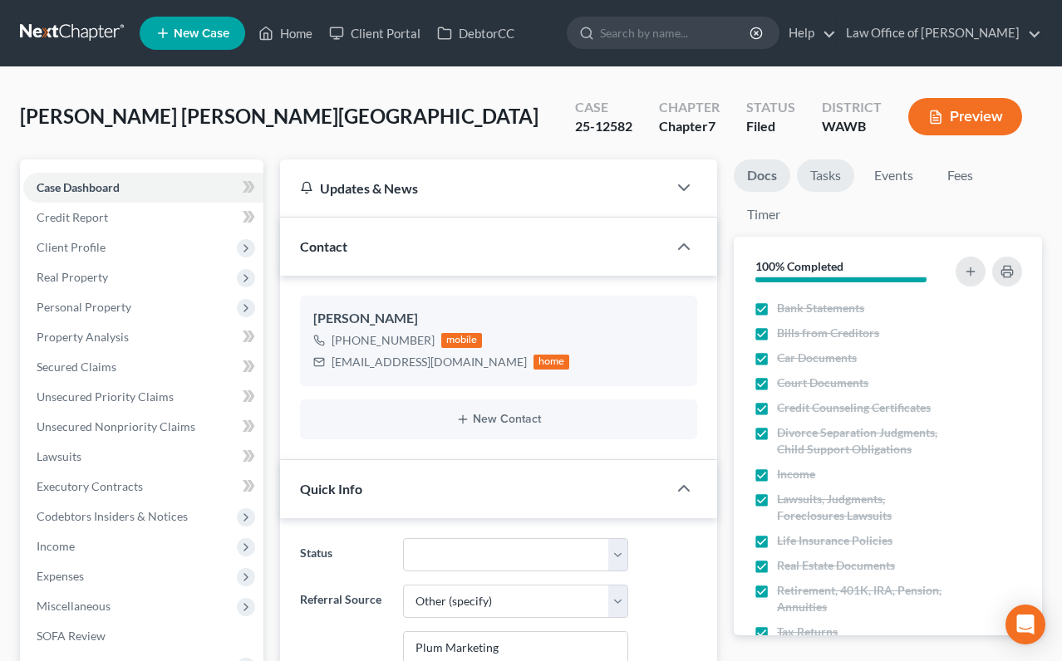
click at [828, 172] on link "Tasks" at bounding box center [825, 176] width 57 height 32
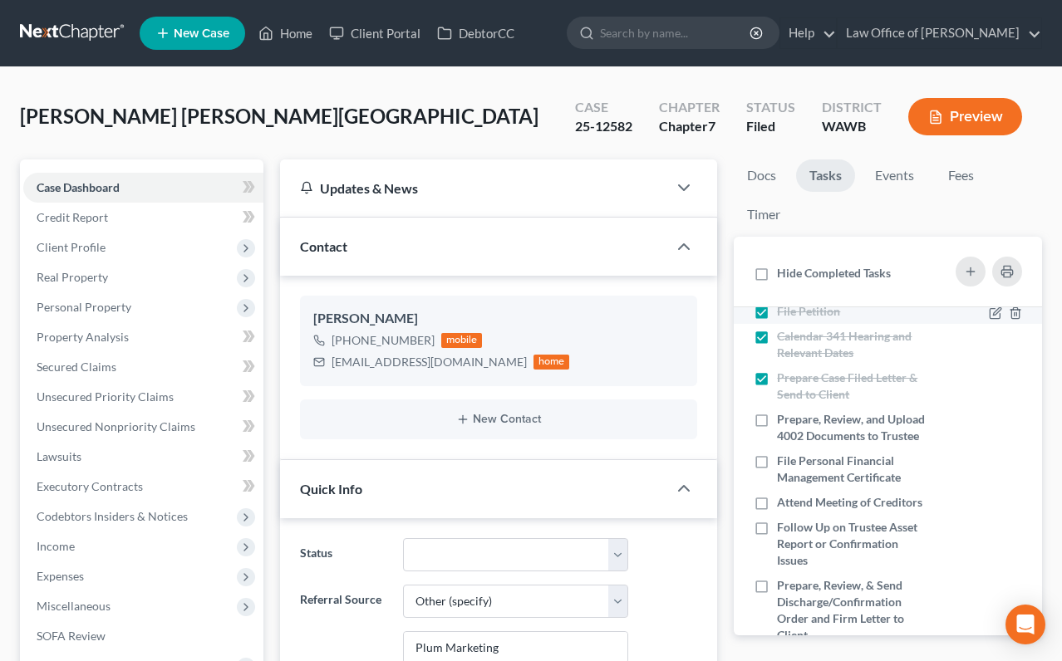
scroll to position [243, 0]
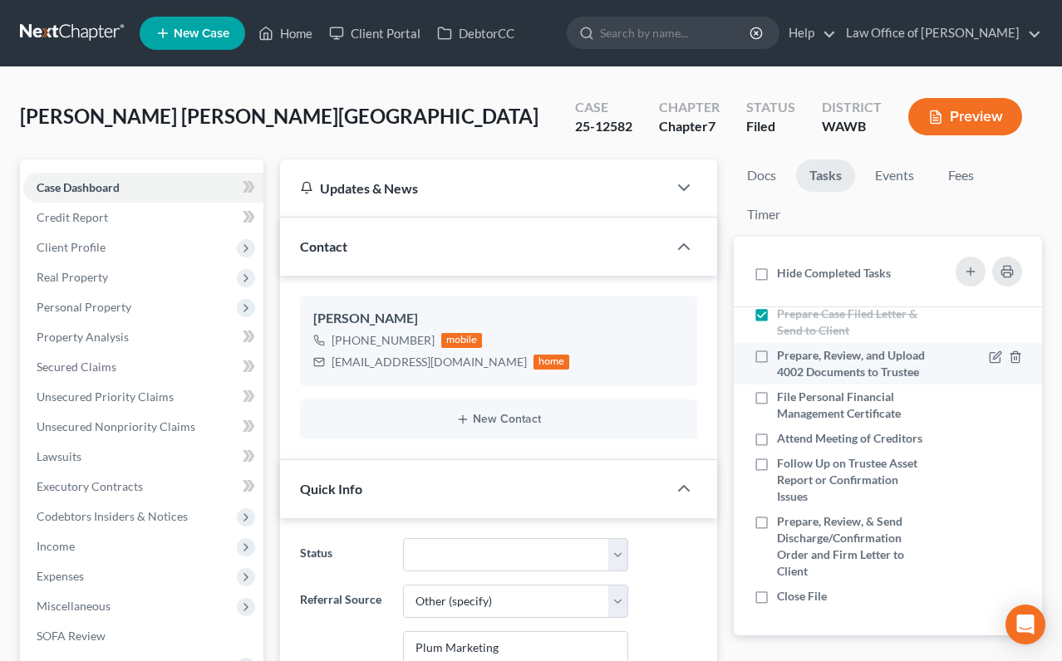
click at [777, 351] on label "Prepare, Review, and Upload 4002 Documents to Trustee" at bounding box center [854, 363] width 154 height 33
click at [784, 351] on input "Prepare, Review, and Upload 4002 Documents to Trustee" at bounding box center [789, 352] width 11 height 11
checkbox input "true"
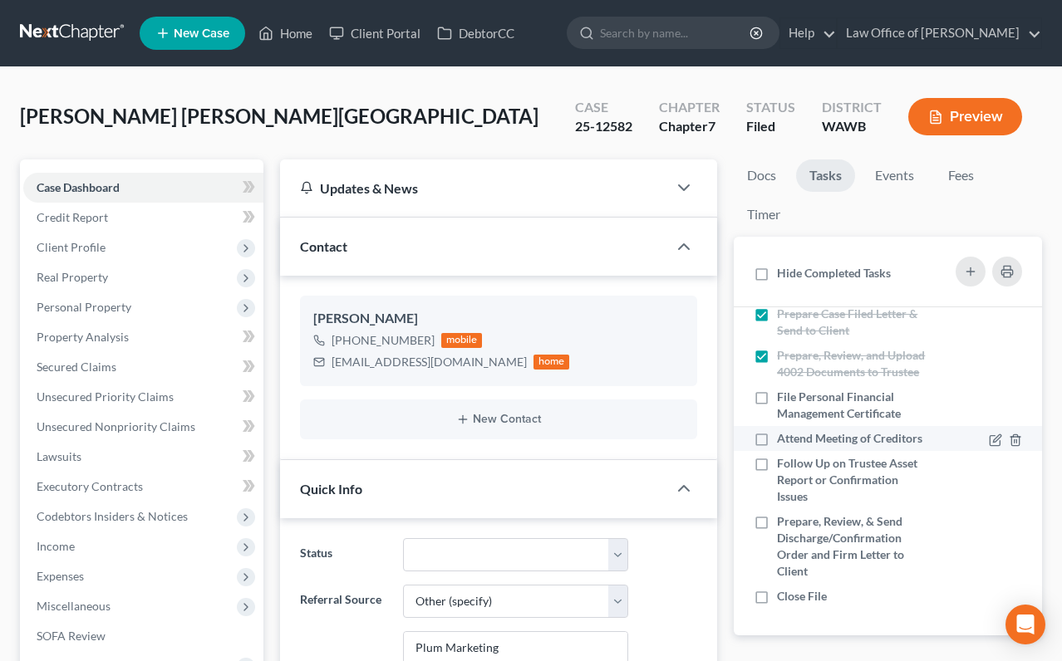
click at [777, 441] on label "Attend Meeting of Creditors" at bounding box center [854, 438] width 154 height 17
click at [784, 441] on input "Attend Meeting of Creditors" at bounding box center [789, 435] width 11 height 11
checkbox input "true"
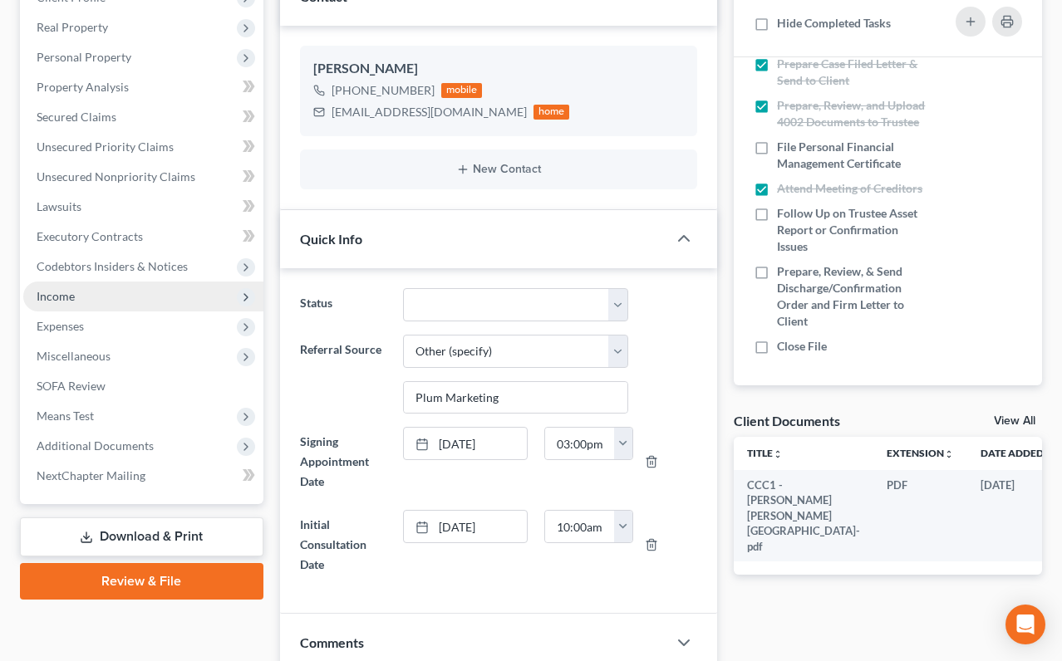
scroll to position [260, 0]
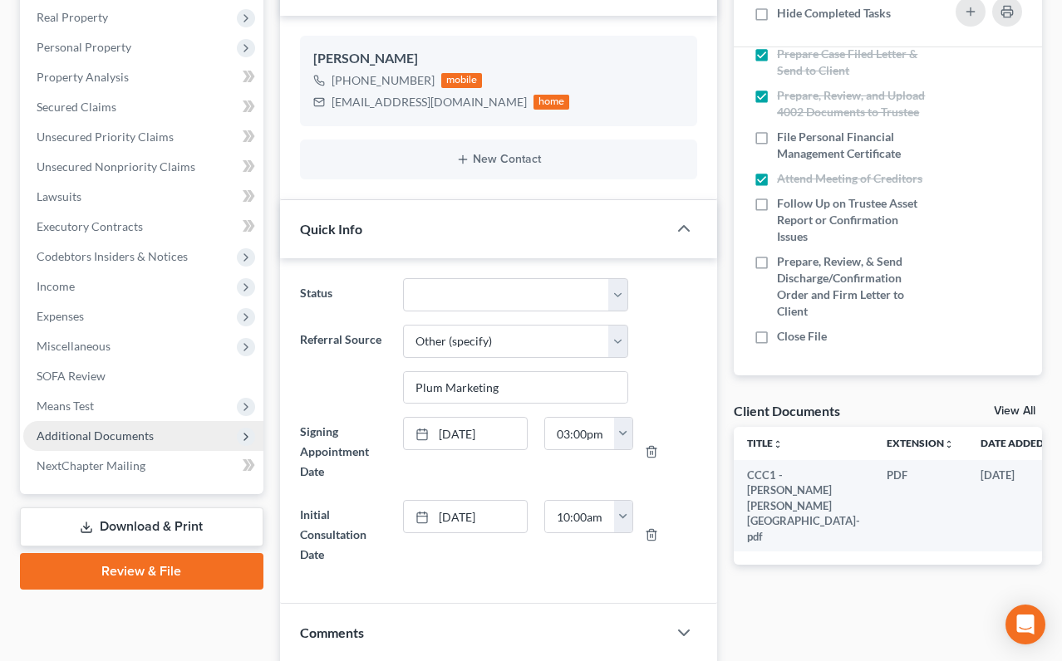
click at [101, 439] on span "Additional Documents" at bounding box center [95, 436] width 117 height 14
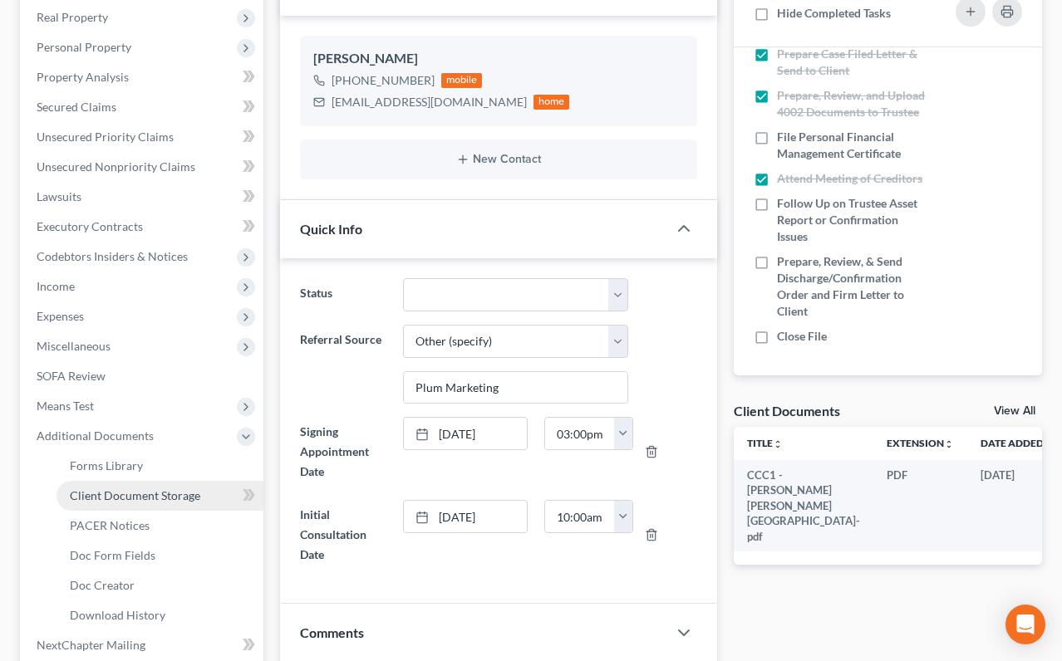
click at [101, 506] on link "Client Document Storage" at bounding box center [160, 496] width 207 height 30
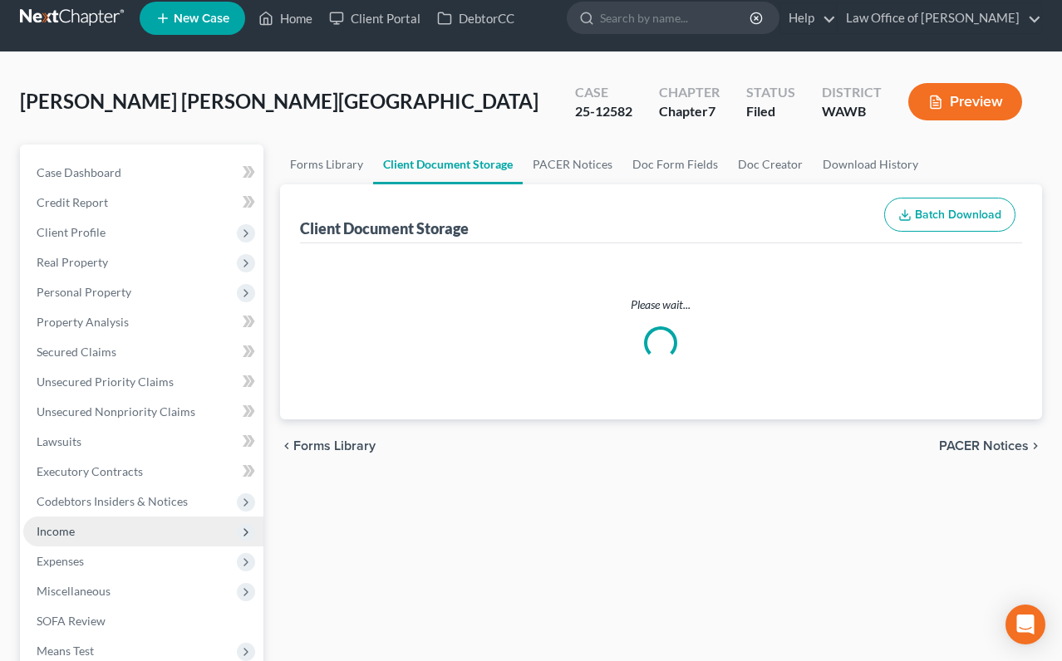
select select "0"
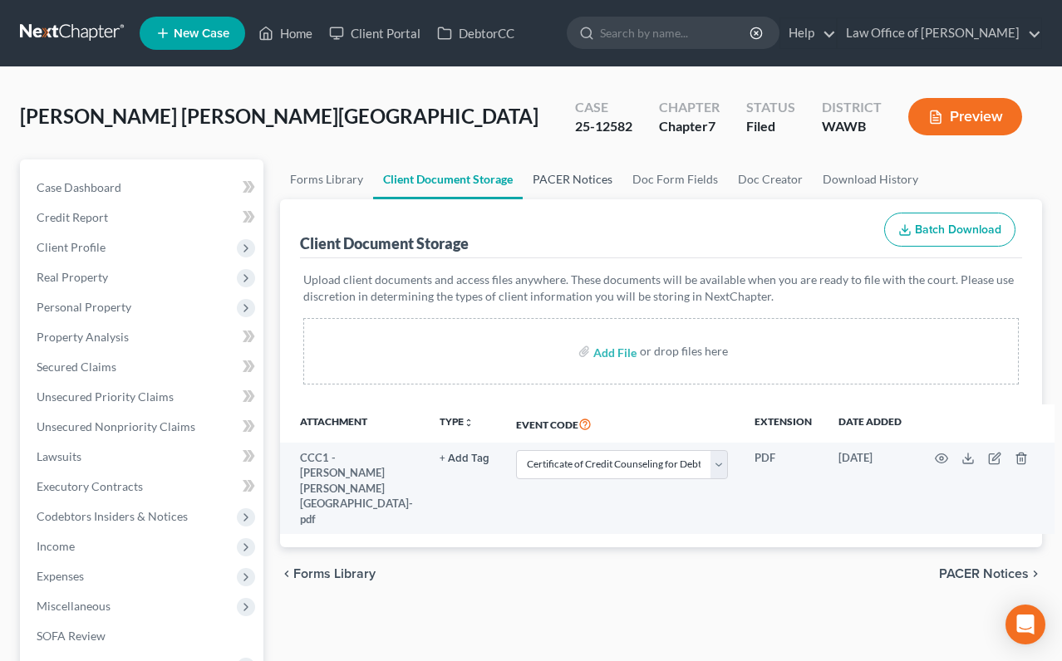
click at [570, 184] on link "PACER Notices" at bounding box center [573, 180] width 100 height 40
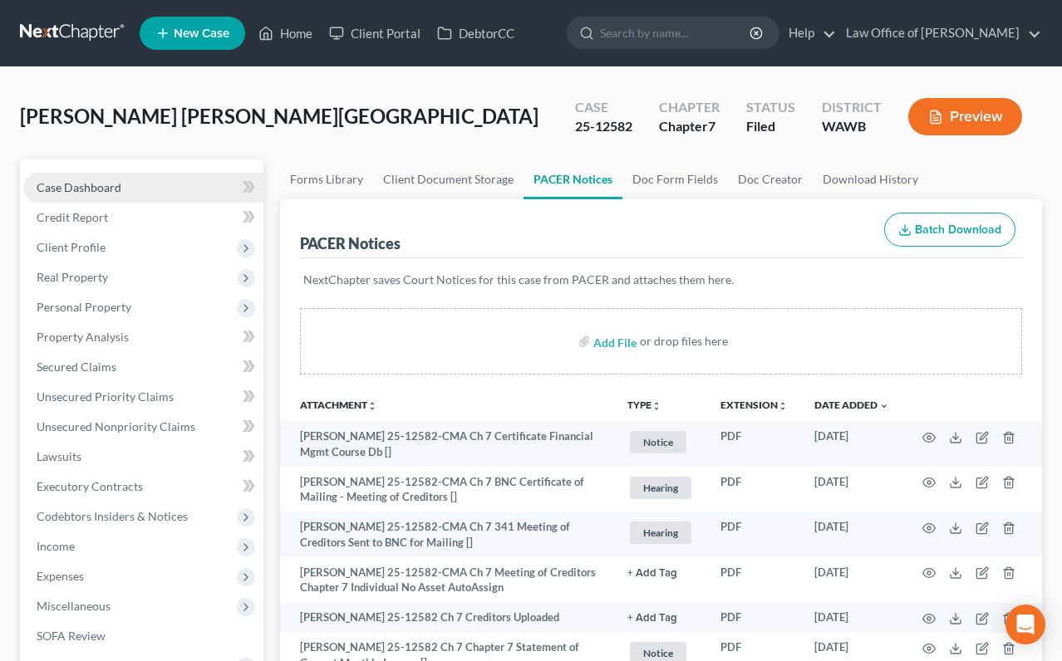
click at [85, 178] on link "Case Dashboard" at bounding box center [143, 188] width 240 height 30
select select "6"
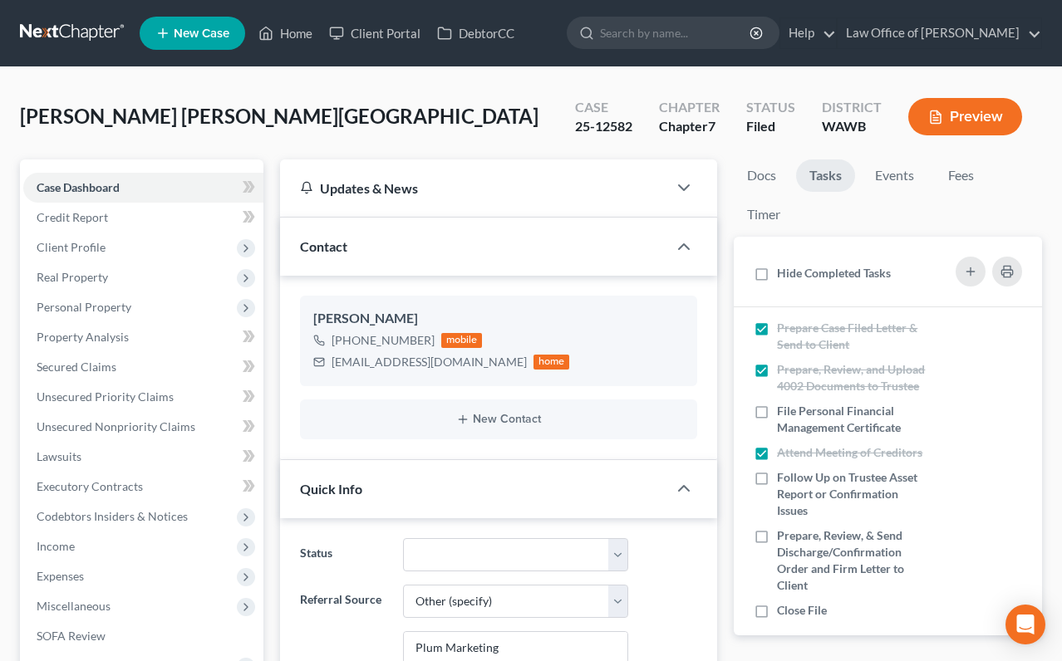
scroll to position [243, 0]
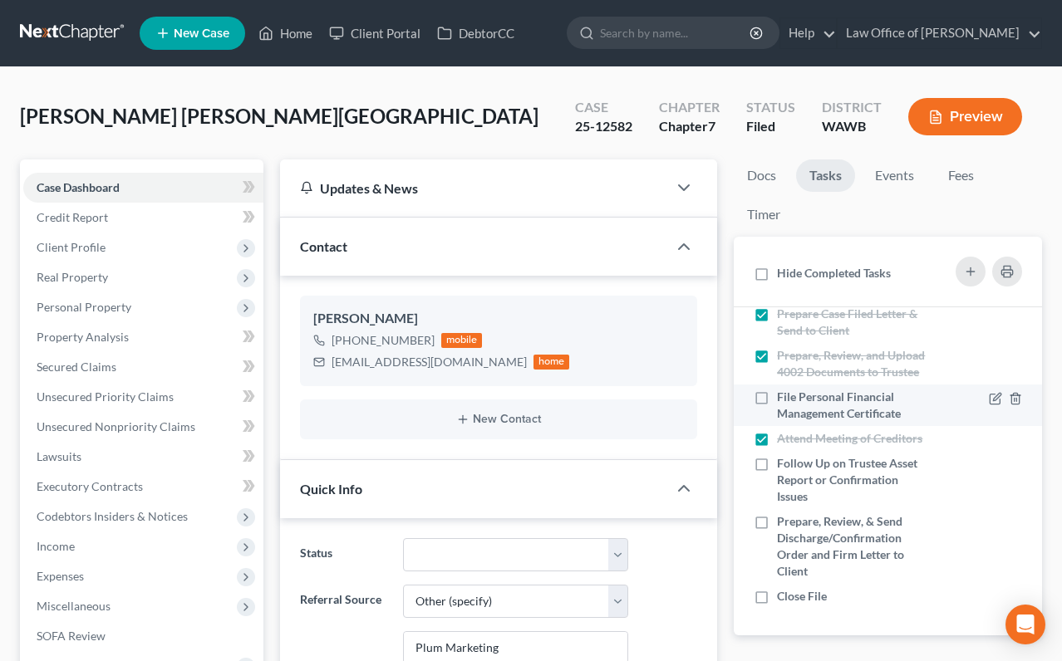
click at [777, 395] on label "File Personal Financial Management Certificate" at bounding box center [854, 405] width 154 height 33
click at [784, 395] on input "File Personal Financial Management Certificate" at bounding box center [789, 394] width 11 height 11
checkbox input "true"
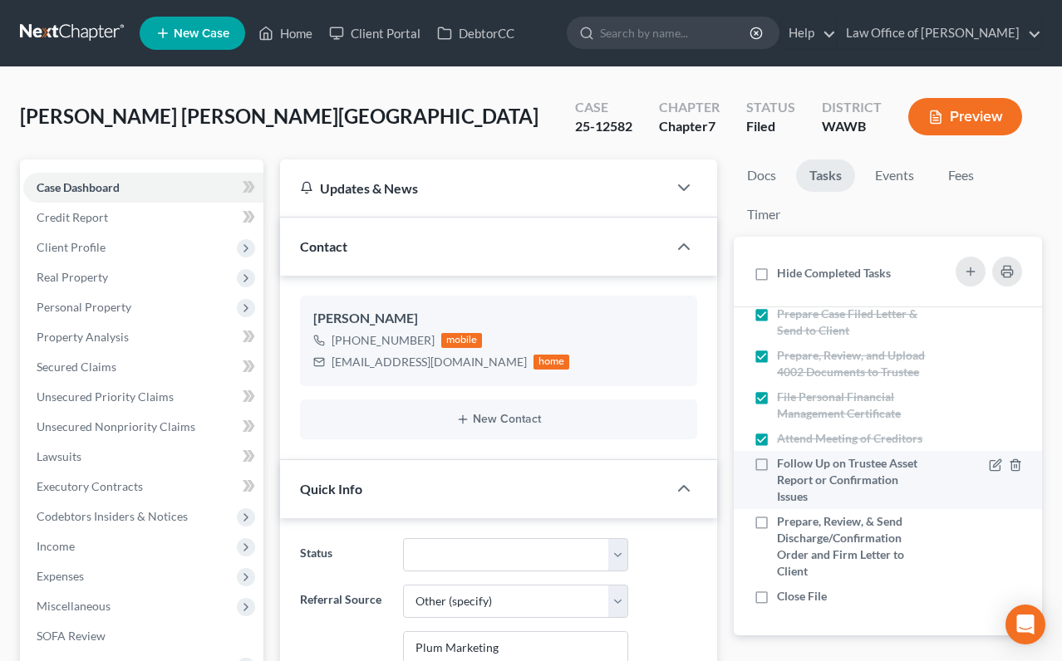
click at [777, 459] on label "Follow Up on Trustee Asset Report or Confirmation Issues" at bounding box center [854, 480] width 154 height 50
click at [784, 459] on input "Follow Up on Trustee Asset Report or Confirmation Issues" at bounding box center [789, 460] width 11 height 11
checkbox input "true"
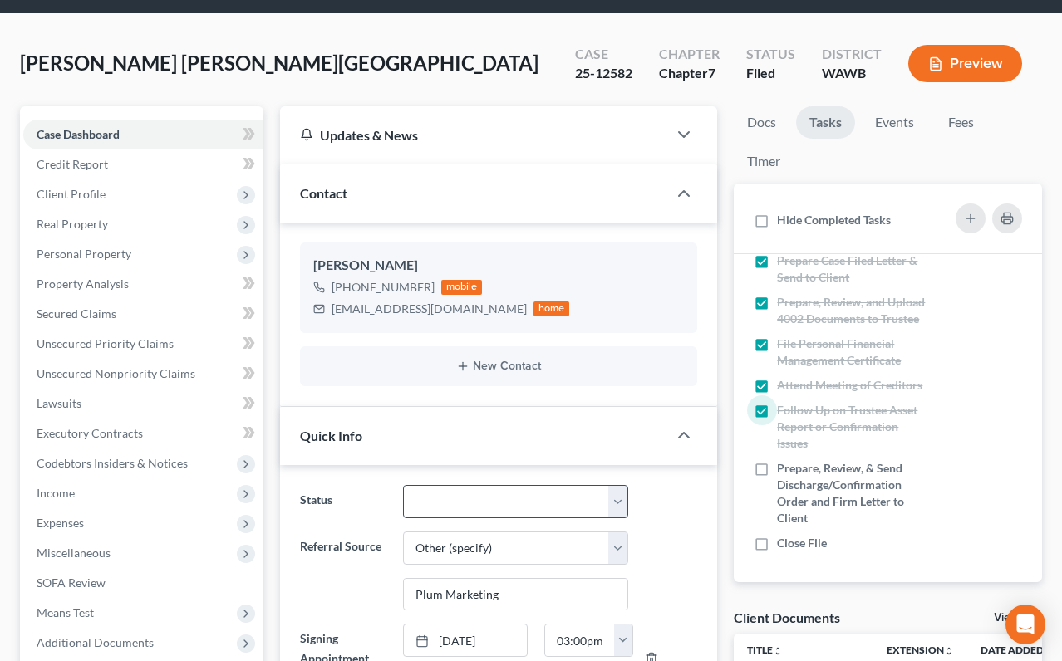
scroll to position [18, 0]
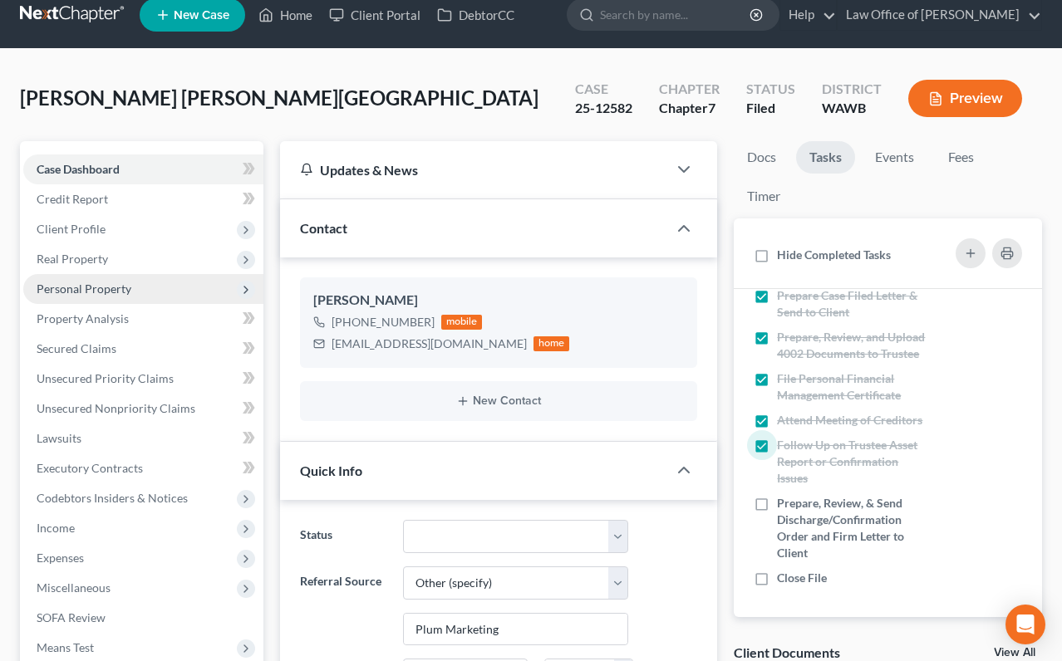
click at [106, 297] on span "Personal Property" at bounding box center [143, 289] width 240 height 30
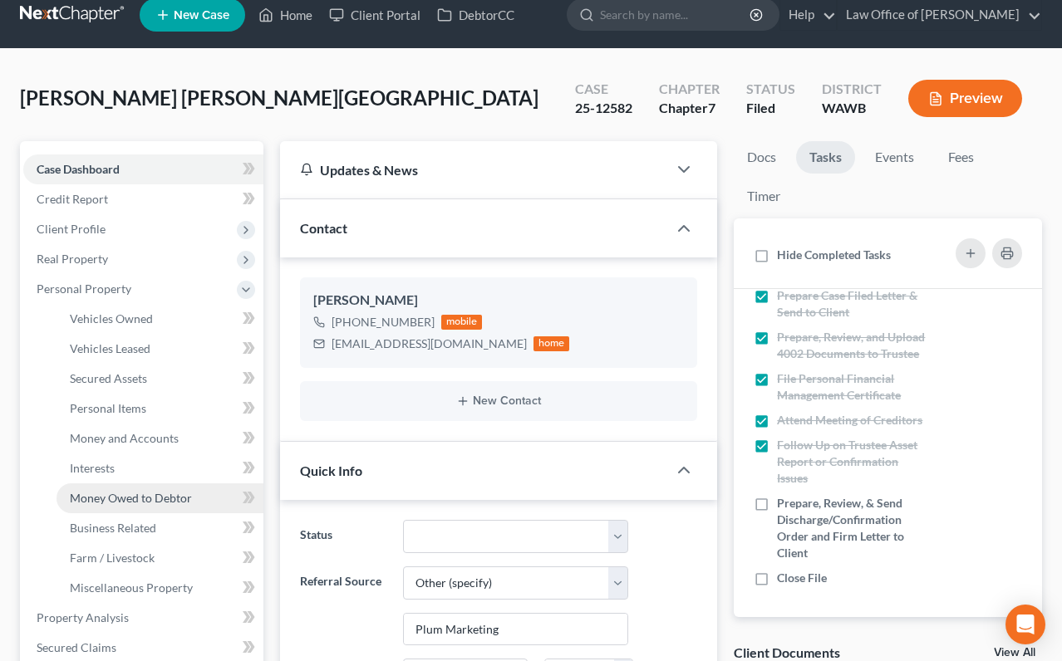
click at [141, 490] on link "Money Owed to Debtor" at bounding box center [160, 499] width 207 height 30
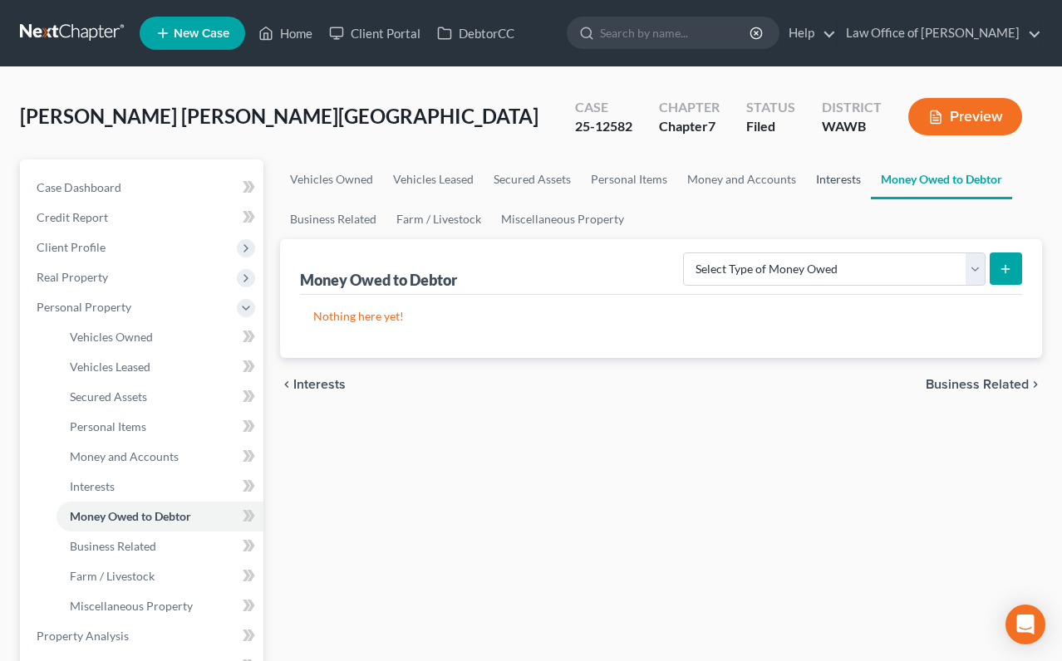
click at [817, 179] on link "Interests" at bounding box center [838, 180] width 65 height 40
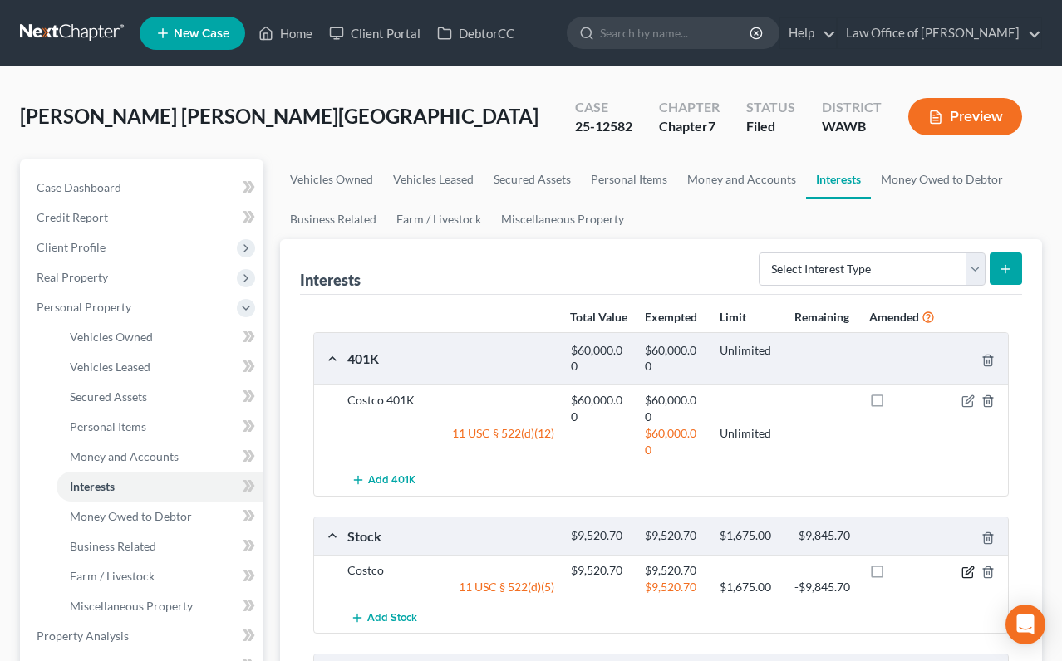
click at [965, 569] on icon "button" at bounding box center [967, 572] width 13 height 13
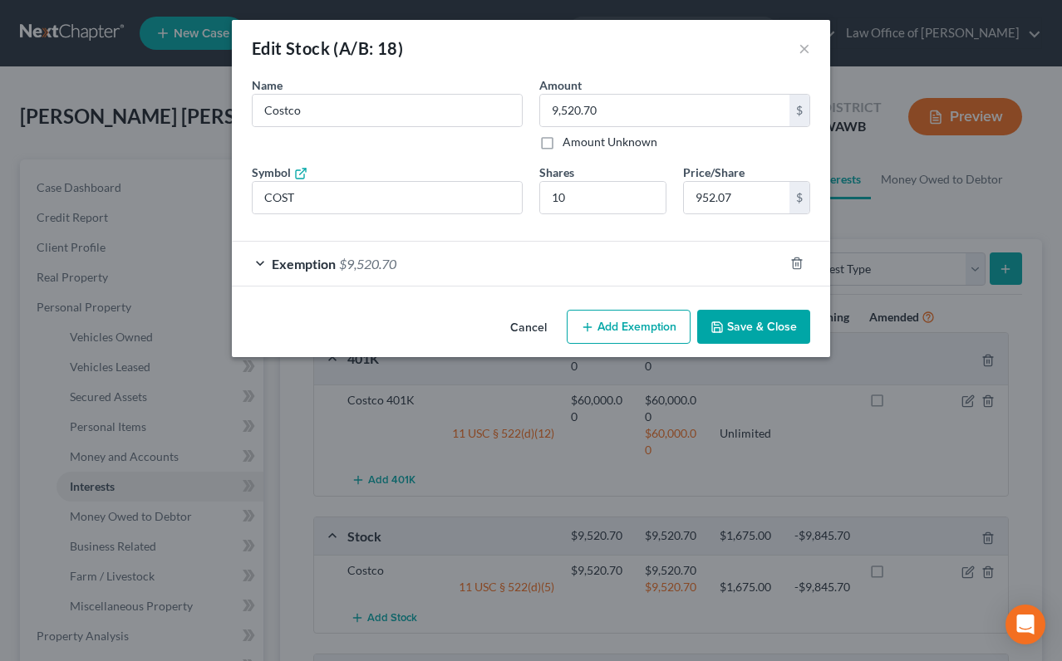
click at [751, 329] on button "Save & Close" at bounding box center [753, 327] width 113 height 35
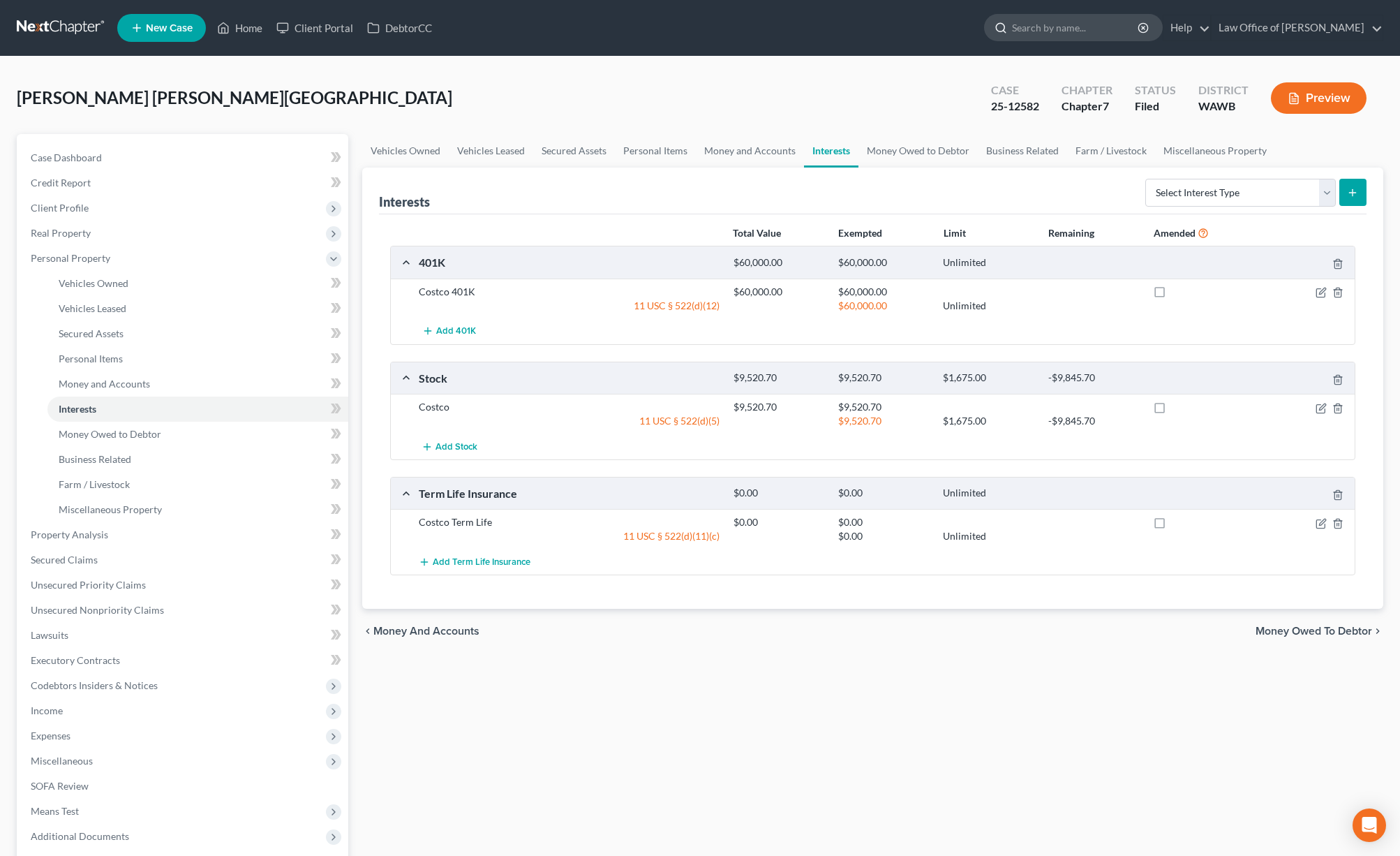
click at [891, 23] on input "search" at bounding box center [1076, 27] width 128 height 26
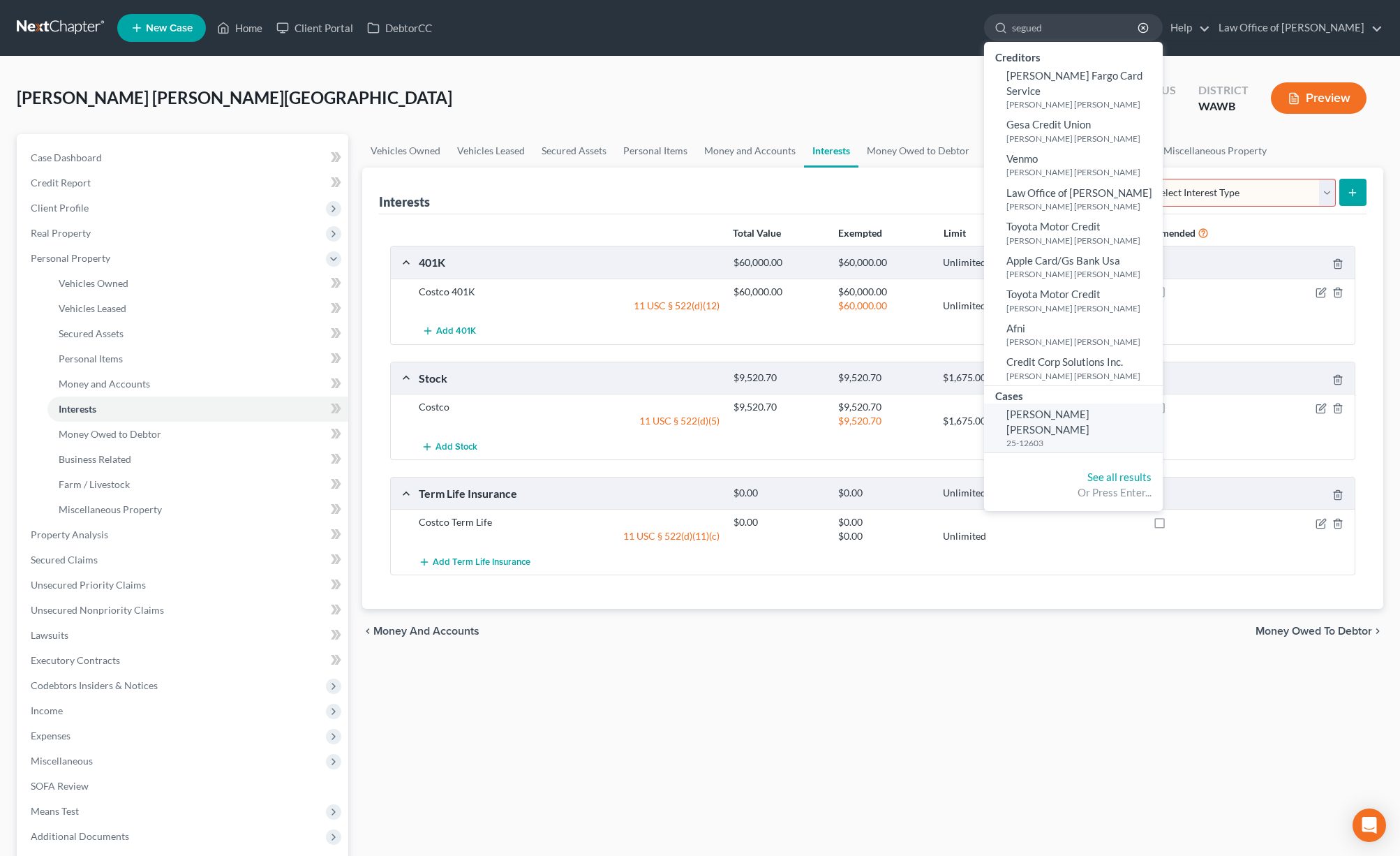
type input "segued"
click at [891, 407] on link "Segueda Bahena, Luis 25-12603" at bounding box center [1073, 428] width 179 height 49
select select "3"
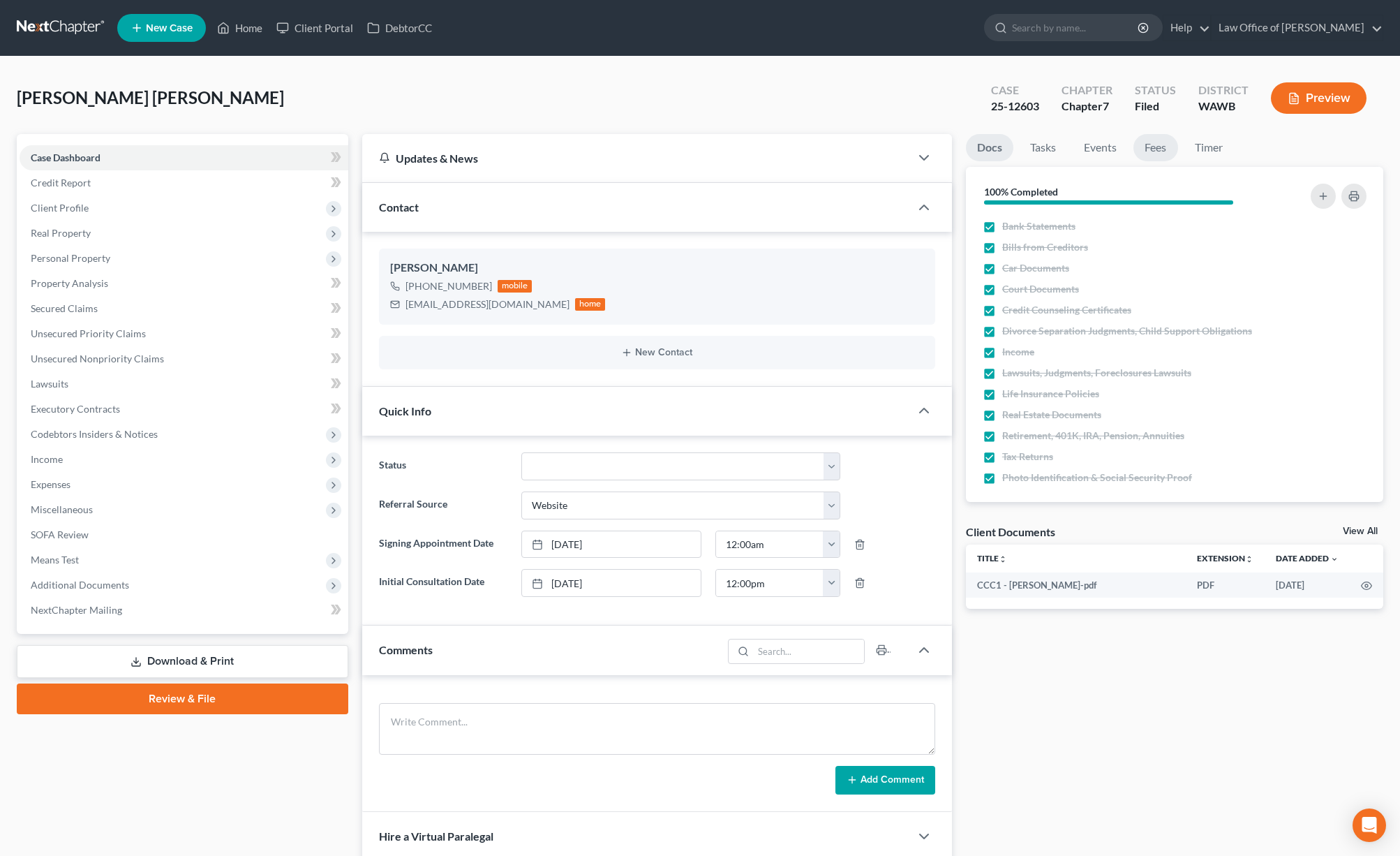
click at [891, 146] on link "Fees" at bounding box center [1155, 148] width 45 height 27
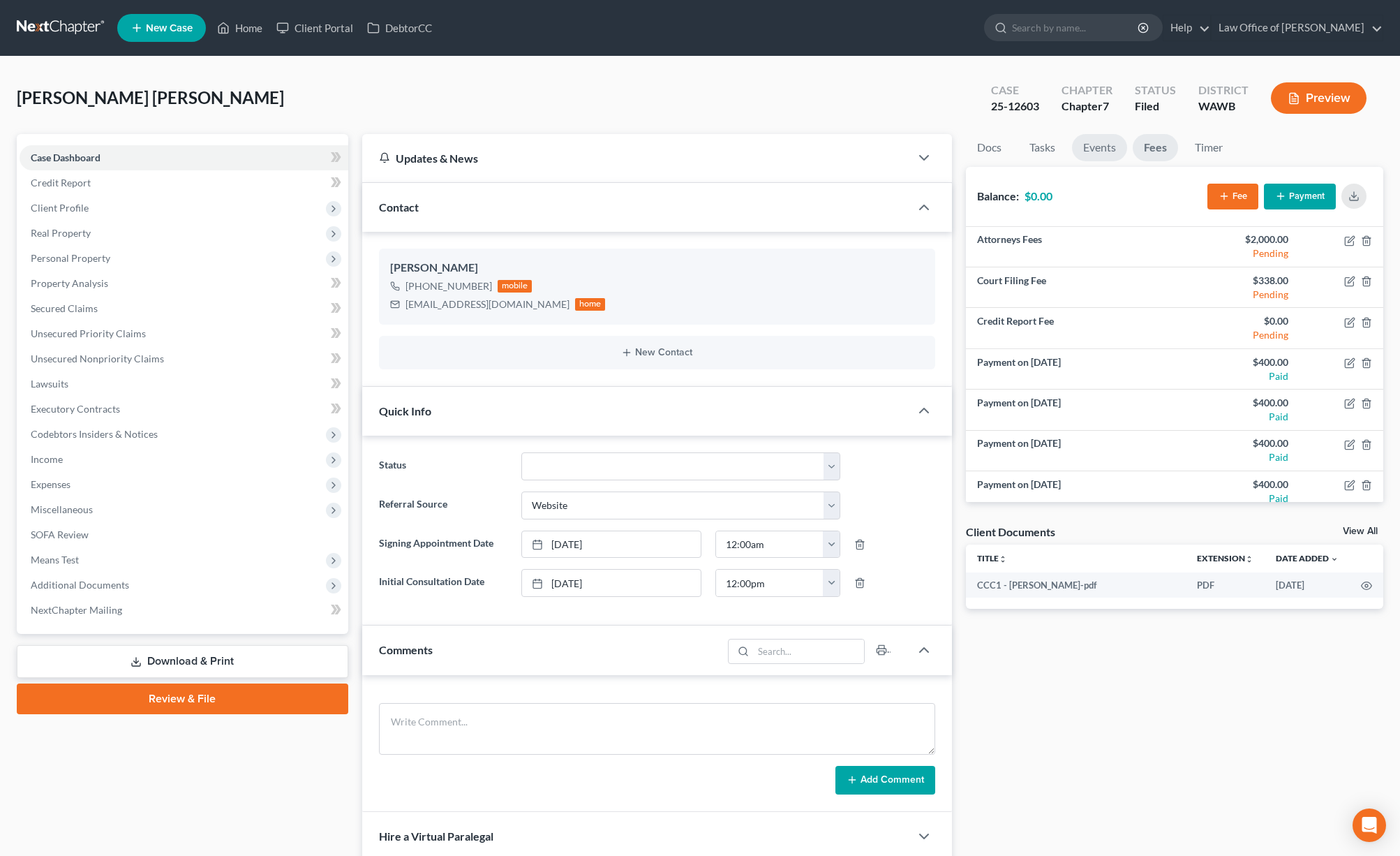
click at [891, 148] on link "Events" at bounding box center [1099, 148] width 55 height 27
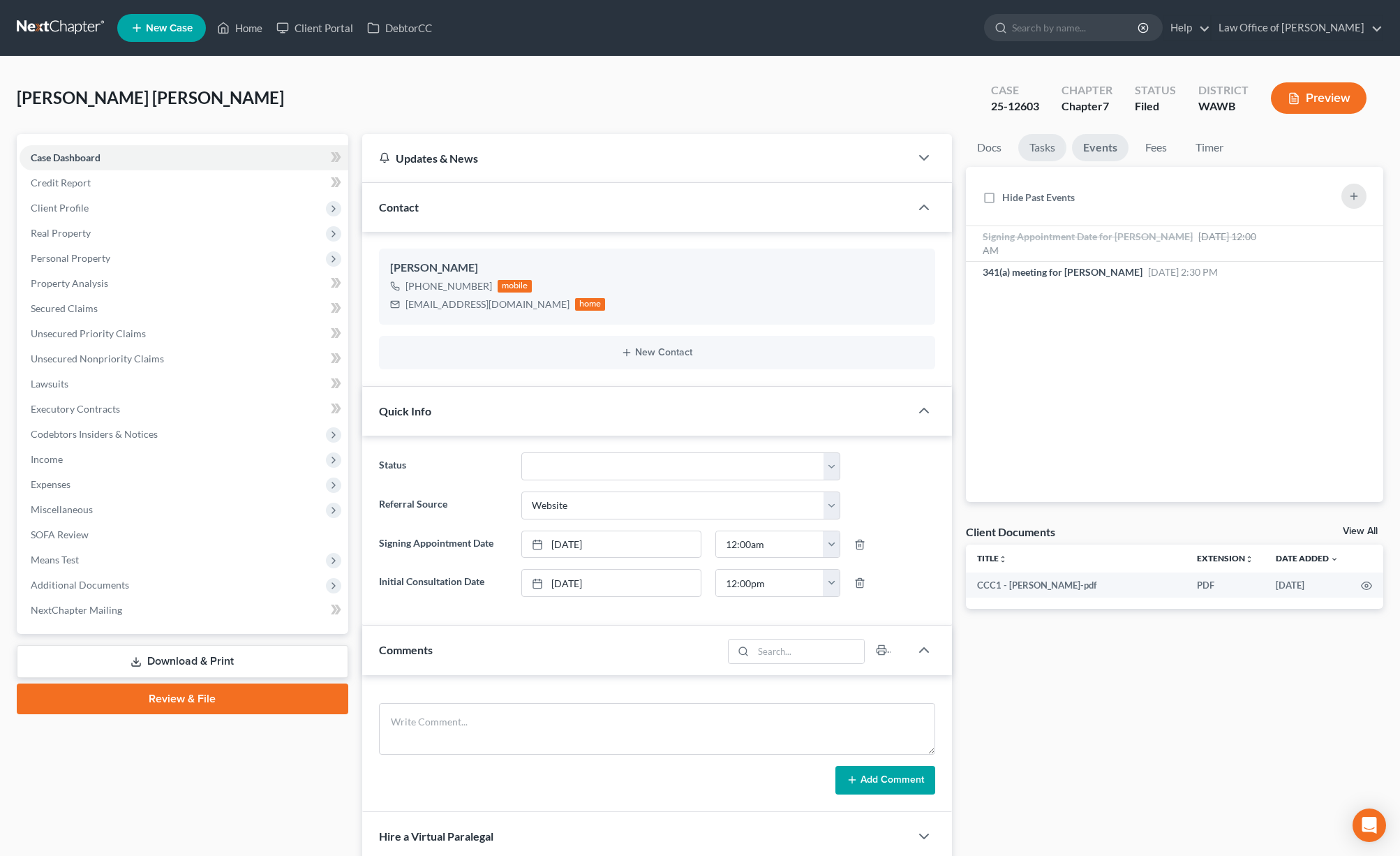
click at [891, 149] on link "Tasks" at bounding box center [1041, 148] width 48 height 27
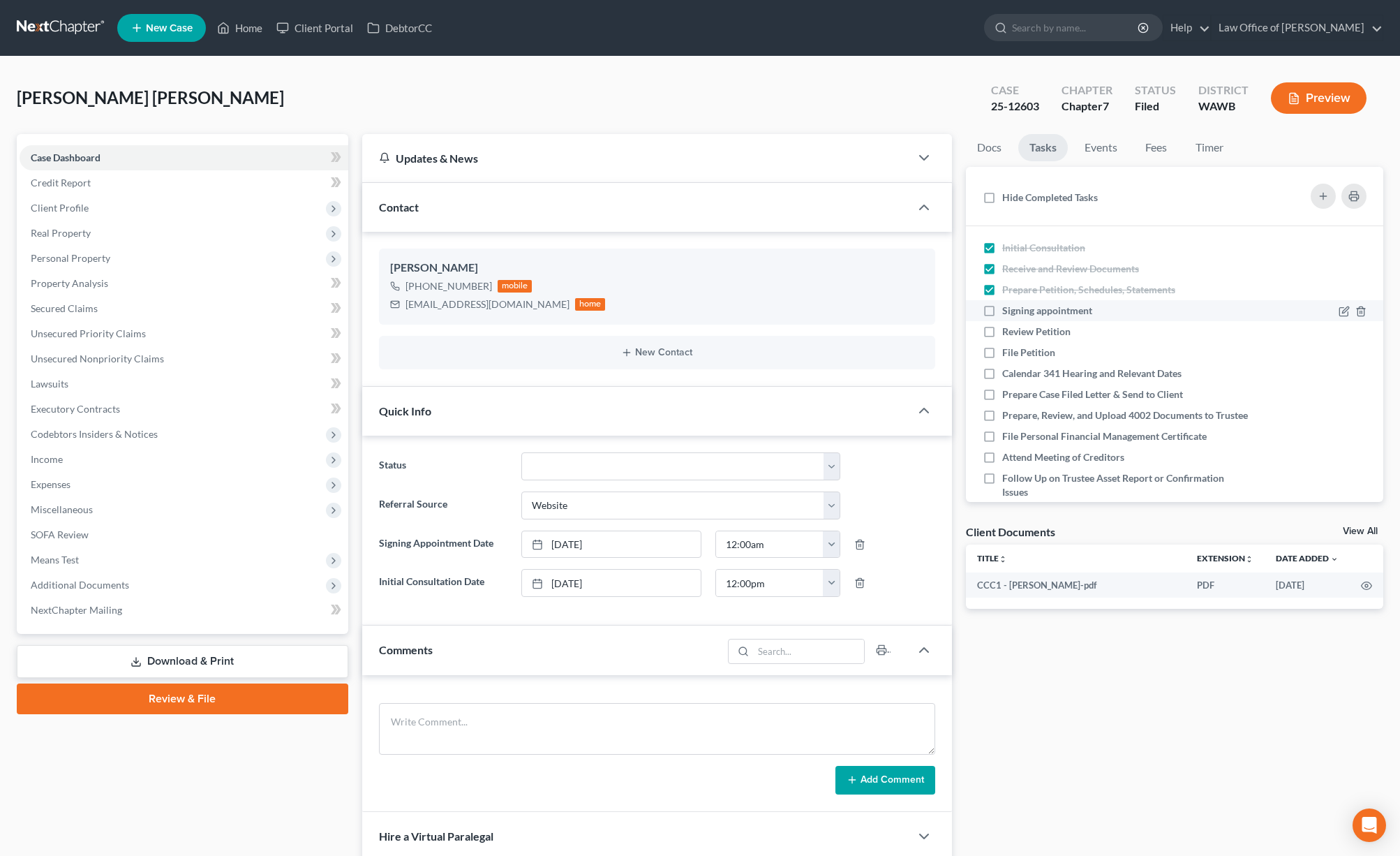
click at [891, 309] on label "Signing appointment" at bounding box center [1052, 310] width 101 height 14
click at [891, 309] on input "Signing appointment" at bounding box center [1012, 307] width 9 height 9
checkbox input "true"
click at [891, 328] on label "Review Petition" at bounding box center [1041, 331] width 80 height 14
click at [891, 328] on input "Review Petition" at bounding box center [1012, 328] width 9 height 9
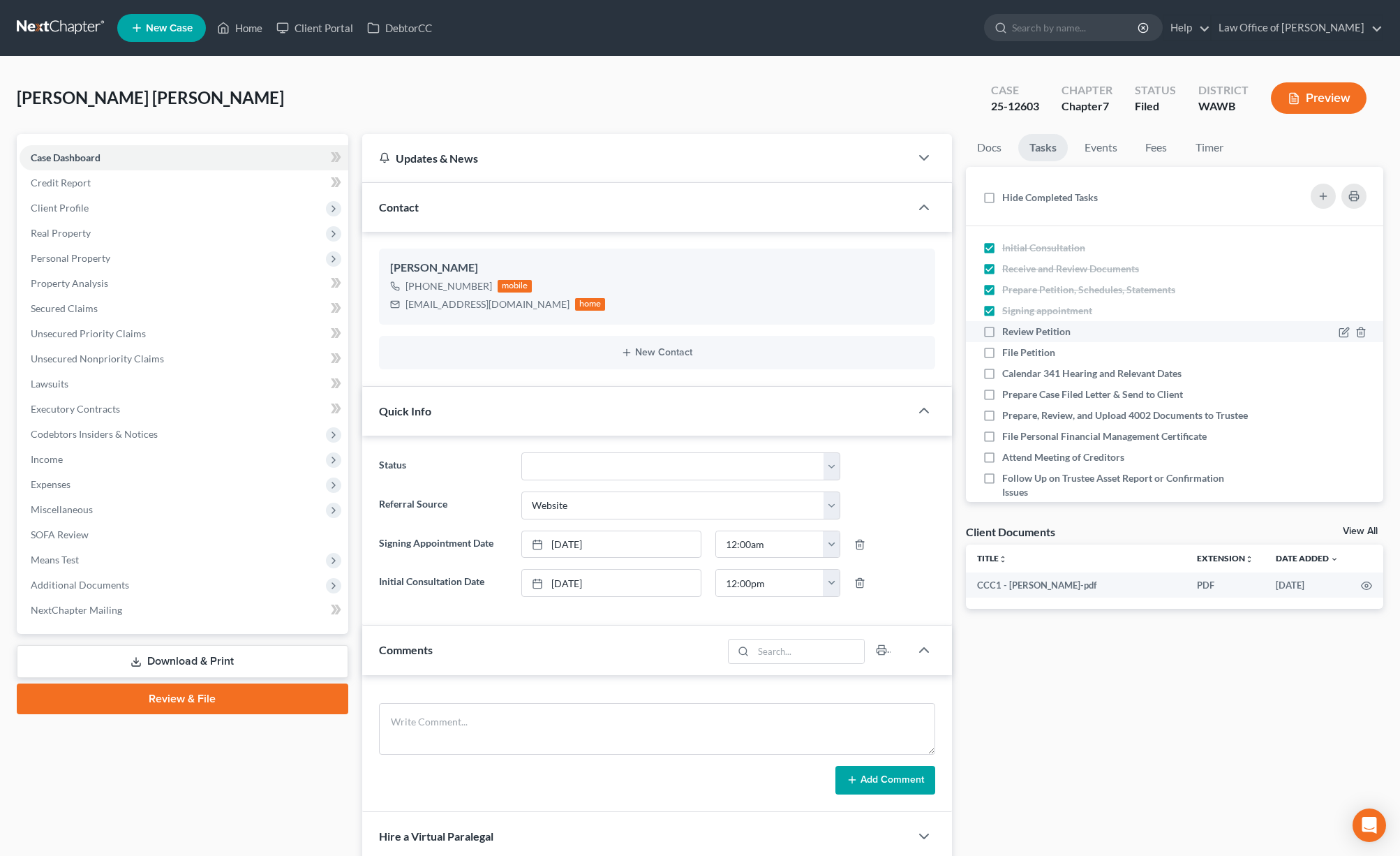
checkbox input "true"
click at [891, 345] on label "File Petition" at bounding box center [1034, 352] width 64 height 14
click at [891, 345] on input "File Petition" at bounding box center [1012, 349] width 9 height 9
checkbox input "true"
click at [891, 366] on label "Calendar 341 Hearing and Relevant Dates" at bounding box center [1097, 373] width 191 height 14
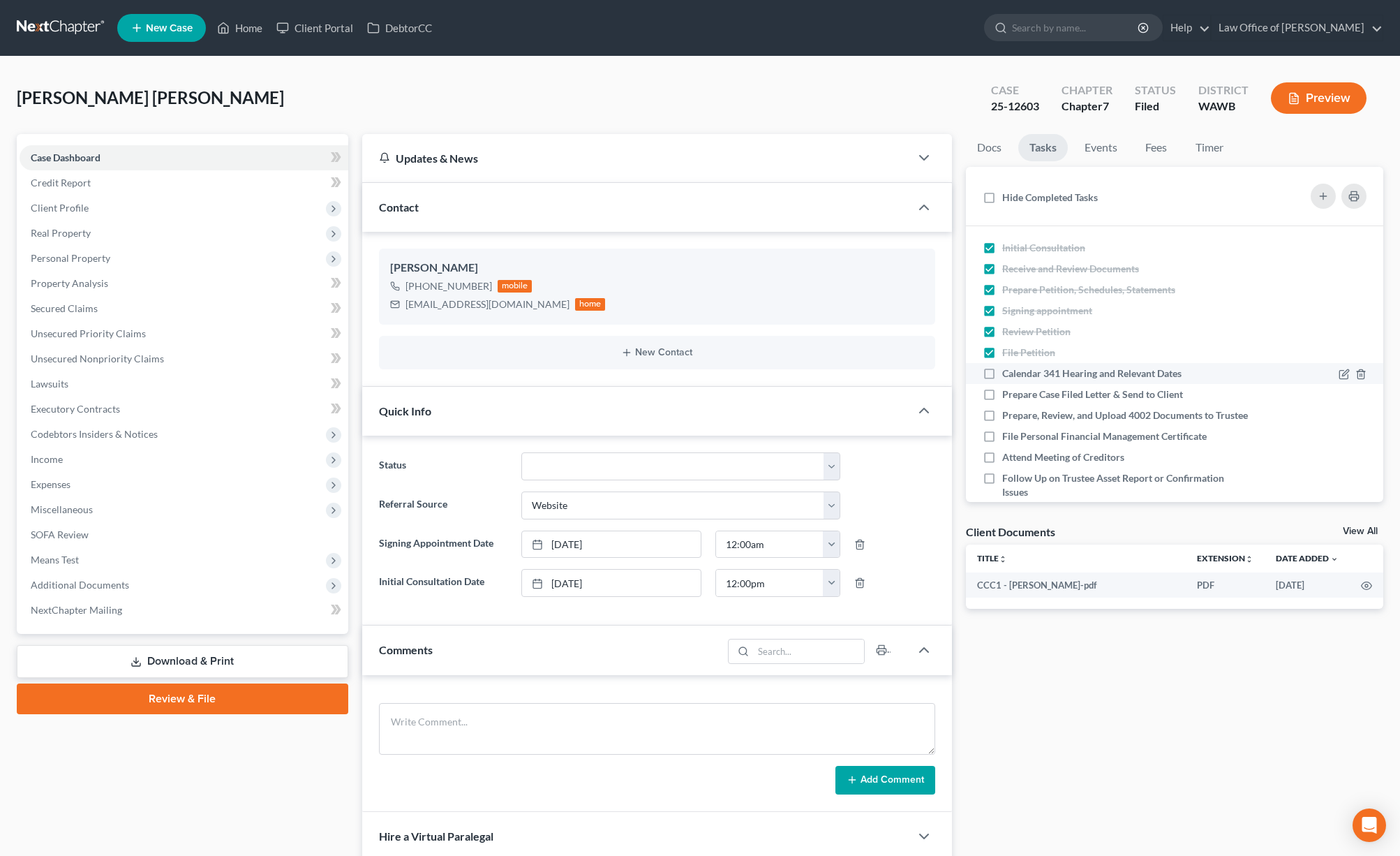
click at [891, 366] on input "Calendar 341 Hearing and Relevant Dates" at bounding box center [1012, 370] width 9 height 9
checkbox input "true"
click at [891, 387] on label "Prepare Case Filed Letter & Send to Client" at bounding box center [1098, 394] width 192 height 14
click at [891, 387] on input "Prepare Case Filed Letter & Send to Client" at bounding box center [1012, 391] width 9 height 9
checkbox input "true"
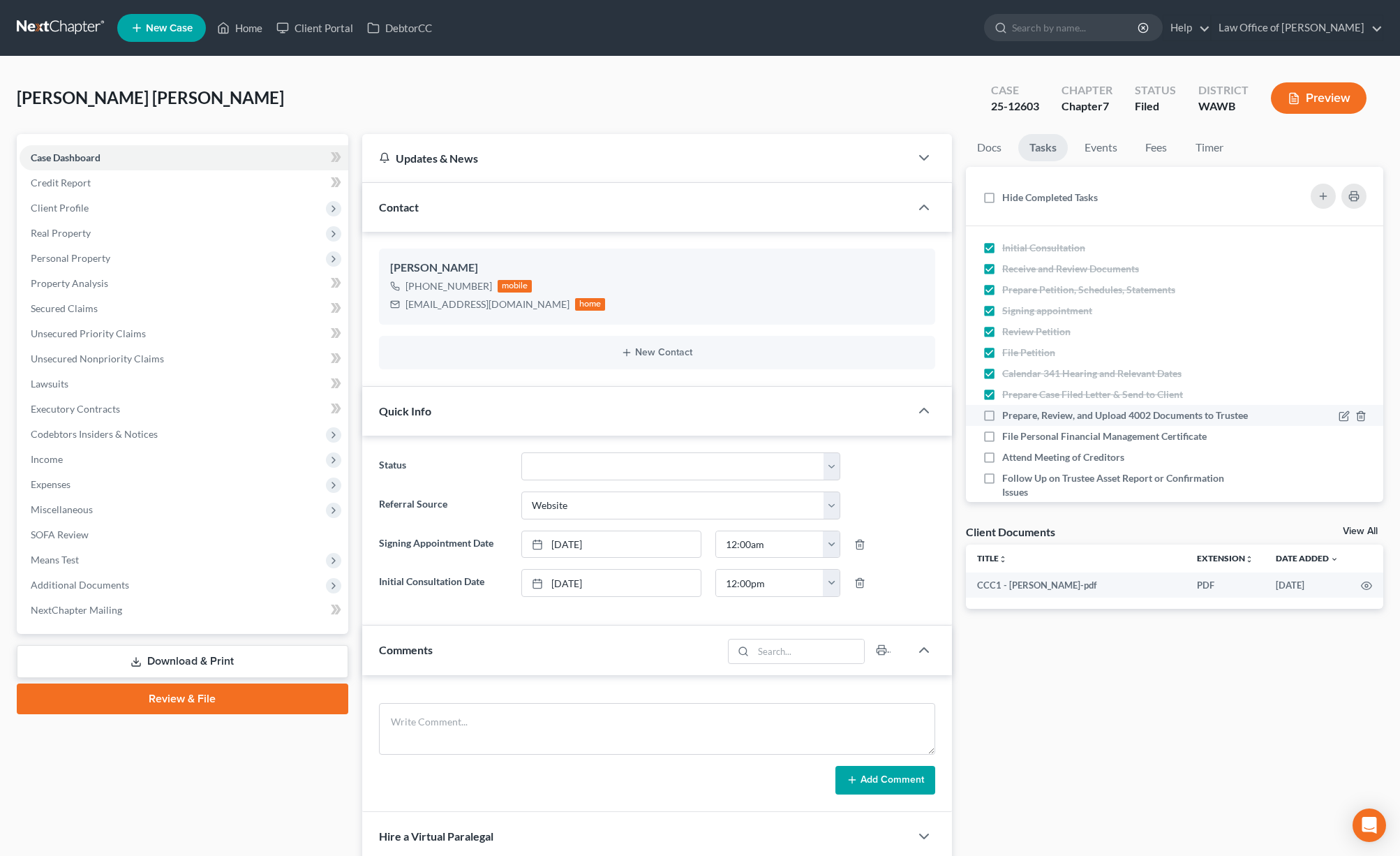
click at [891, 411] on label "Prepare, Review, and Upload 4002 Documents to Trustee" at bounding box center [1126, 415] width 249 height 14
click at [891, 411] on input "Prepare, Review, and Upload 4002 Documents to Trustee" at bounding box center [1012, 412] width 9 height 9
checkbox input "true"
click at [176, 555] on span "Additional Documents" at bounding box center [183, 585] width 328 height 25
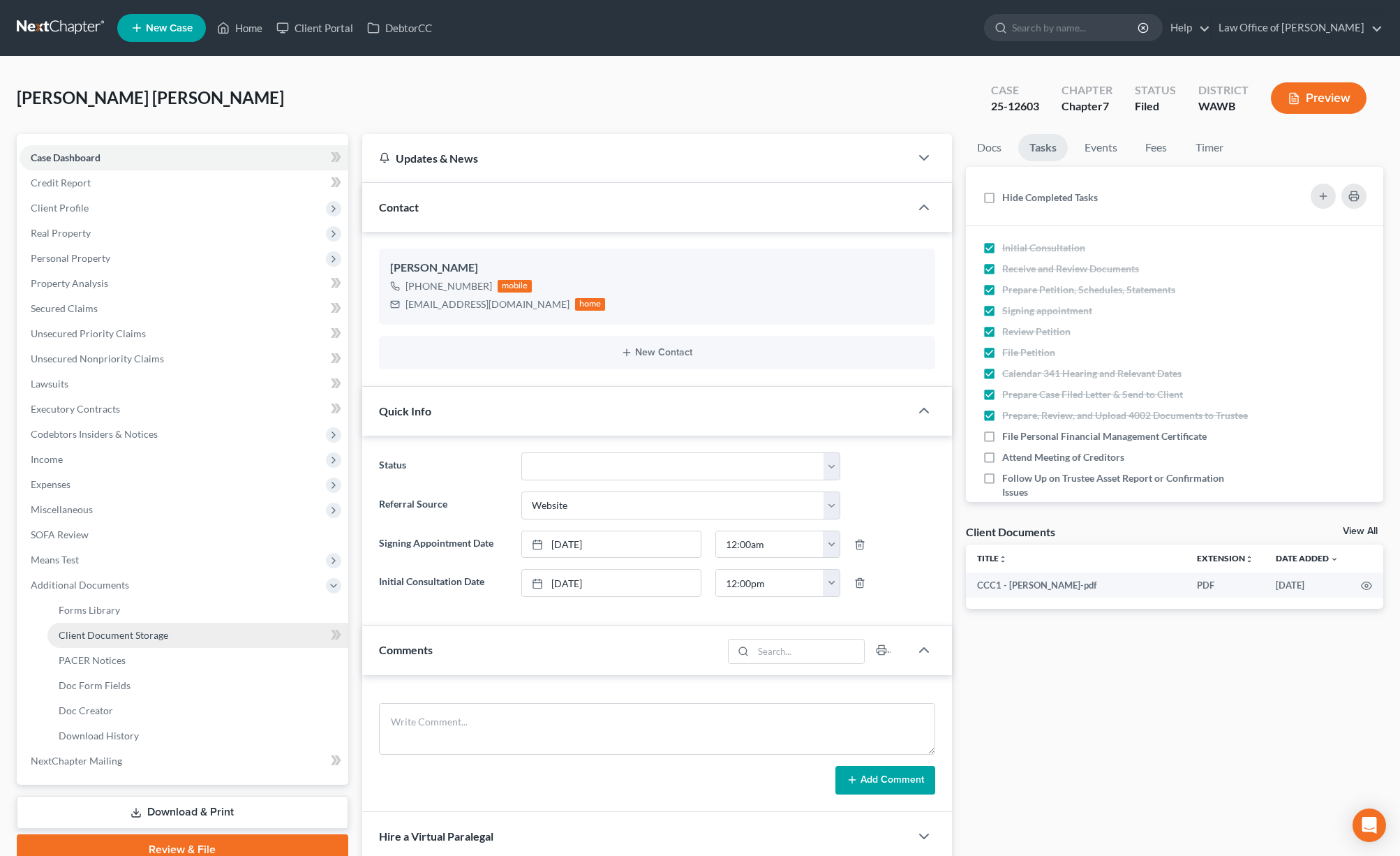
click at [130, 555] on span "Client Document Storage" at bounding box center [113, 635] width 109 height 12
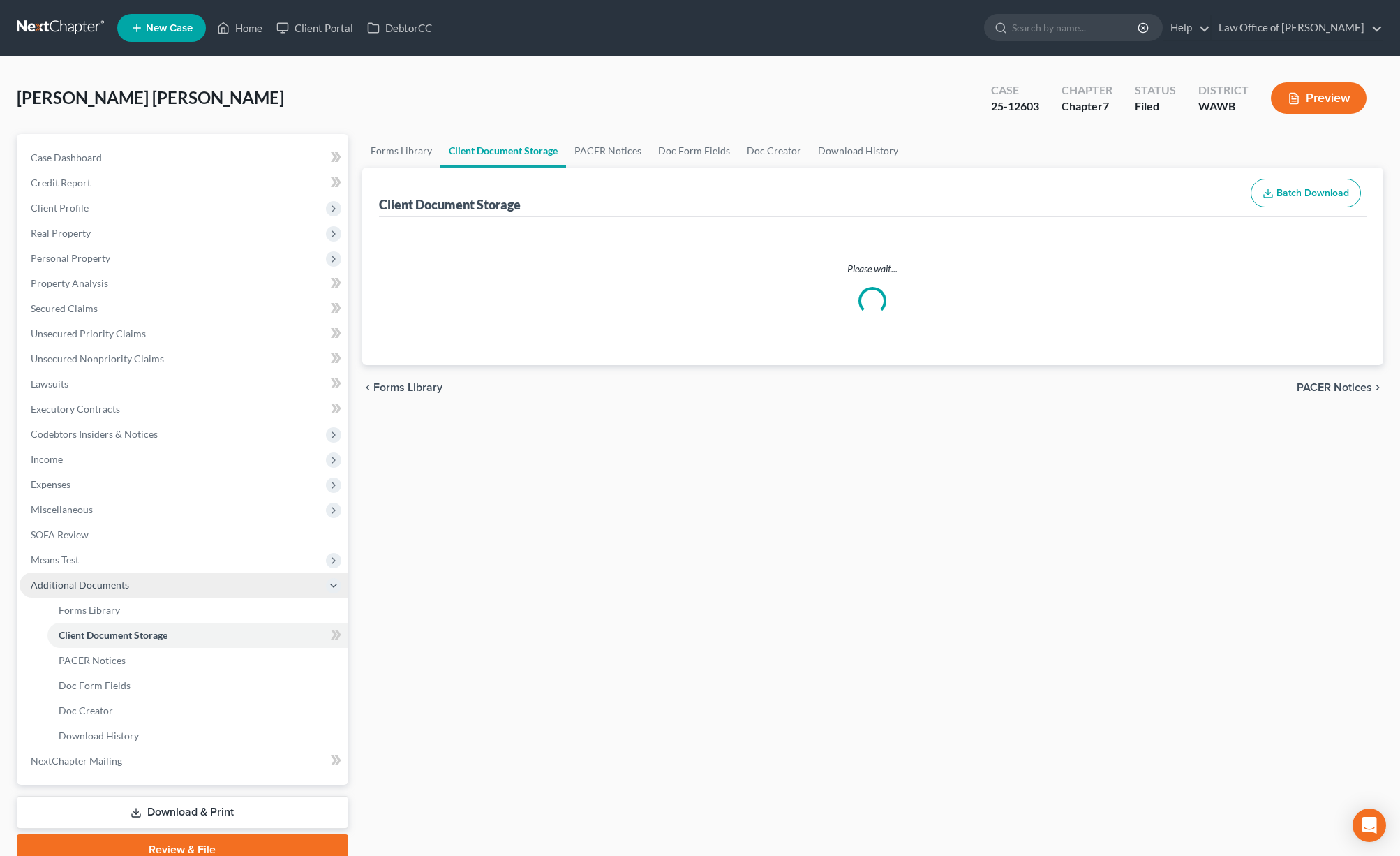
select select "0"
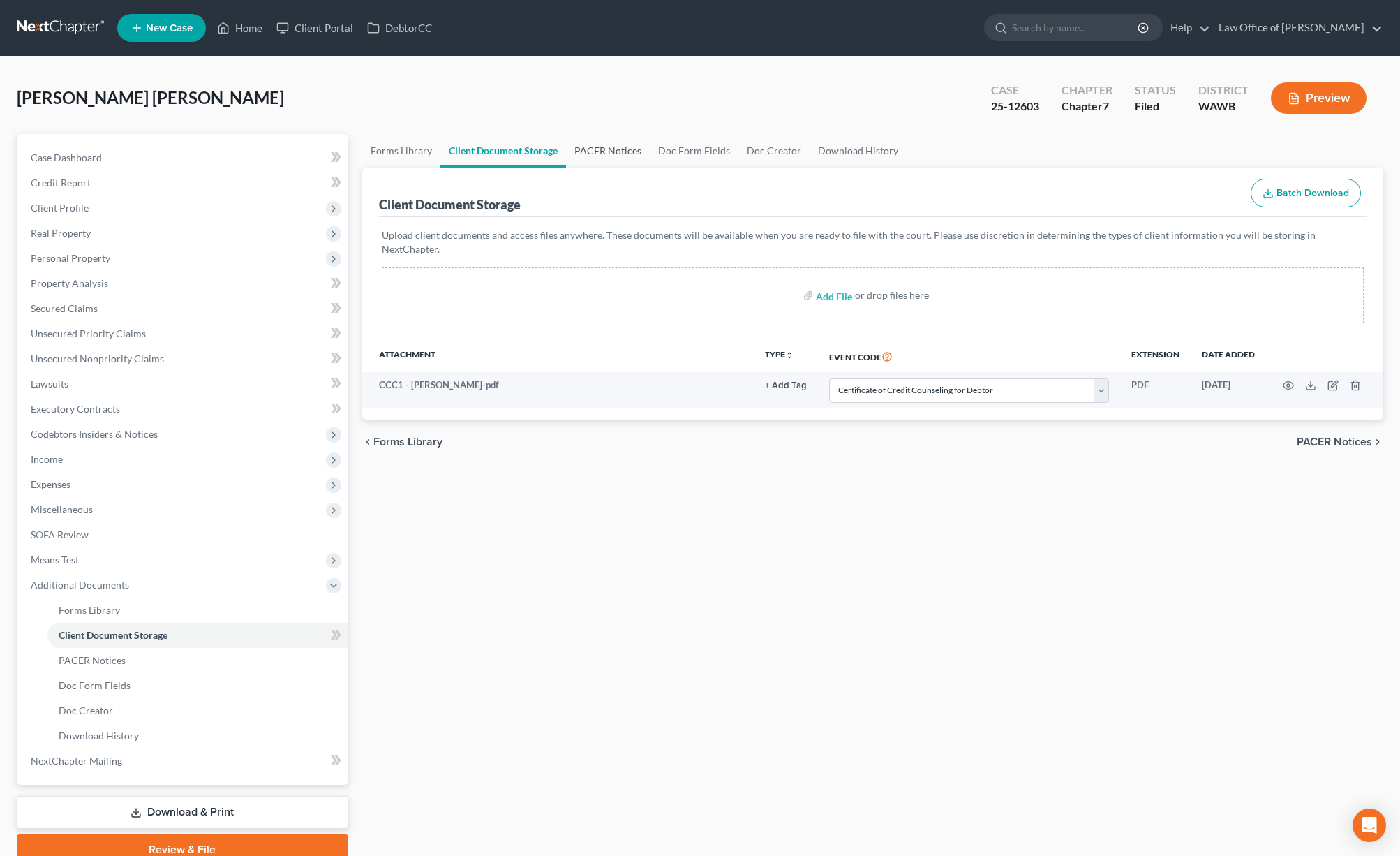
click at [592, 146] on link "PACER Notices" at bounding box center [608, 151] width 84 height 34
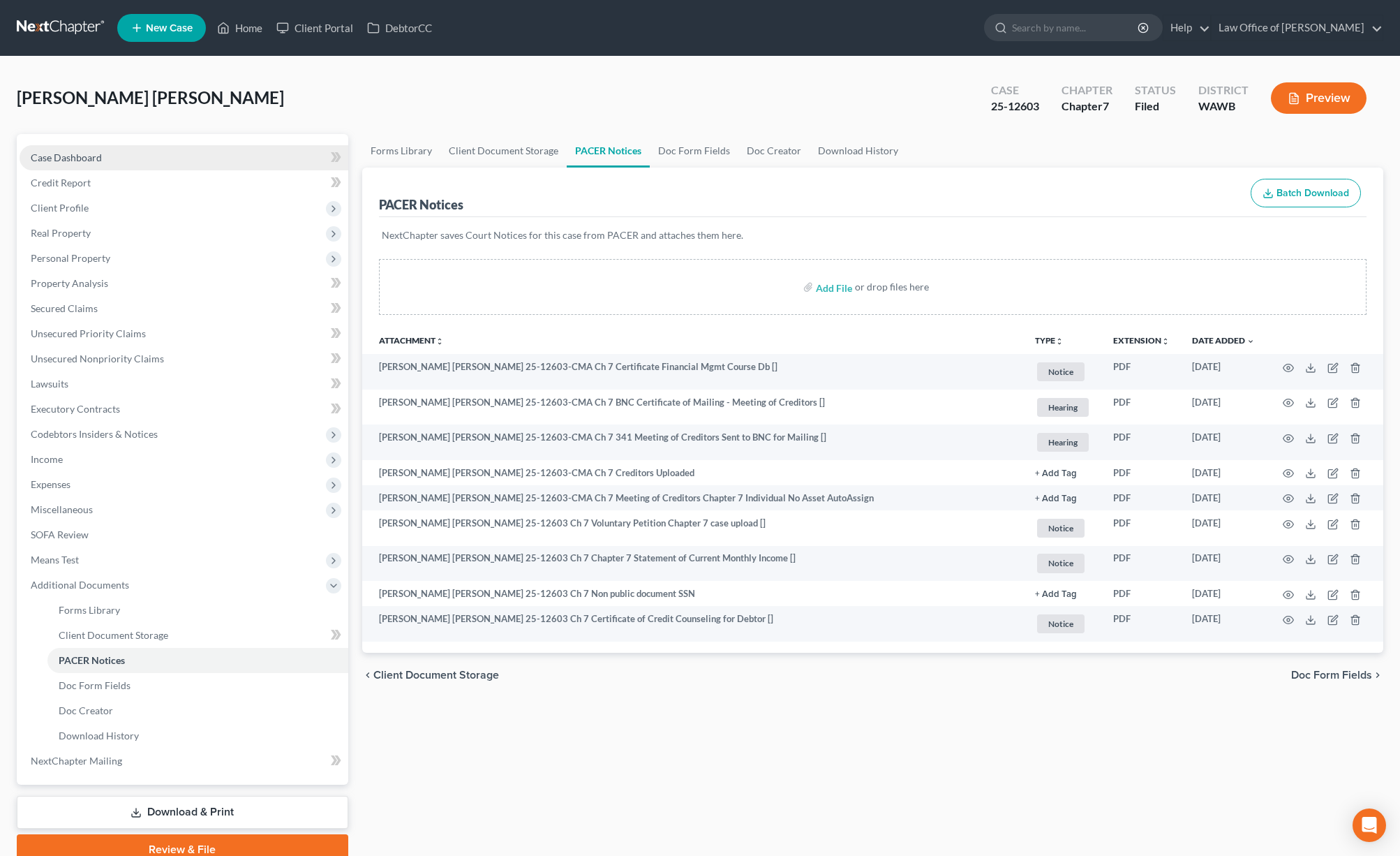
click at [211, 150] on link "Case Dashboard" at bounding box center [183, 158] width 328 height 25
select select "3"
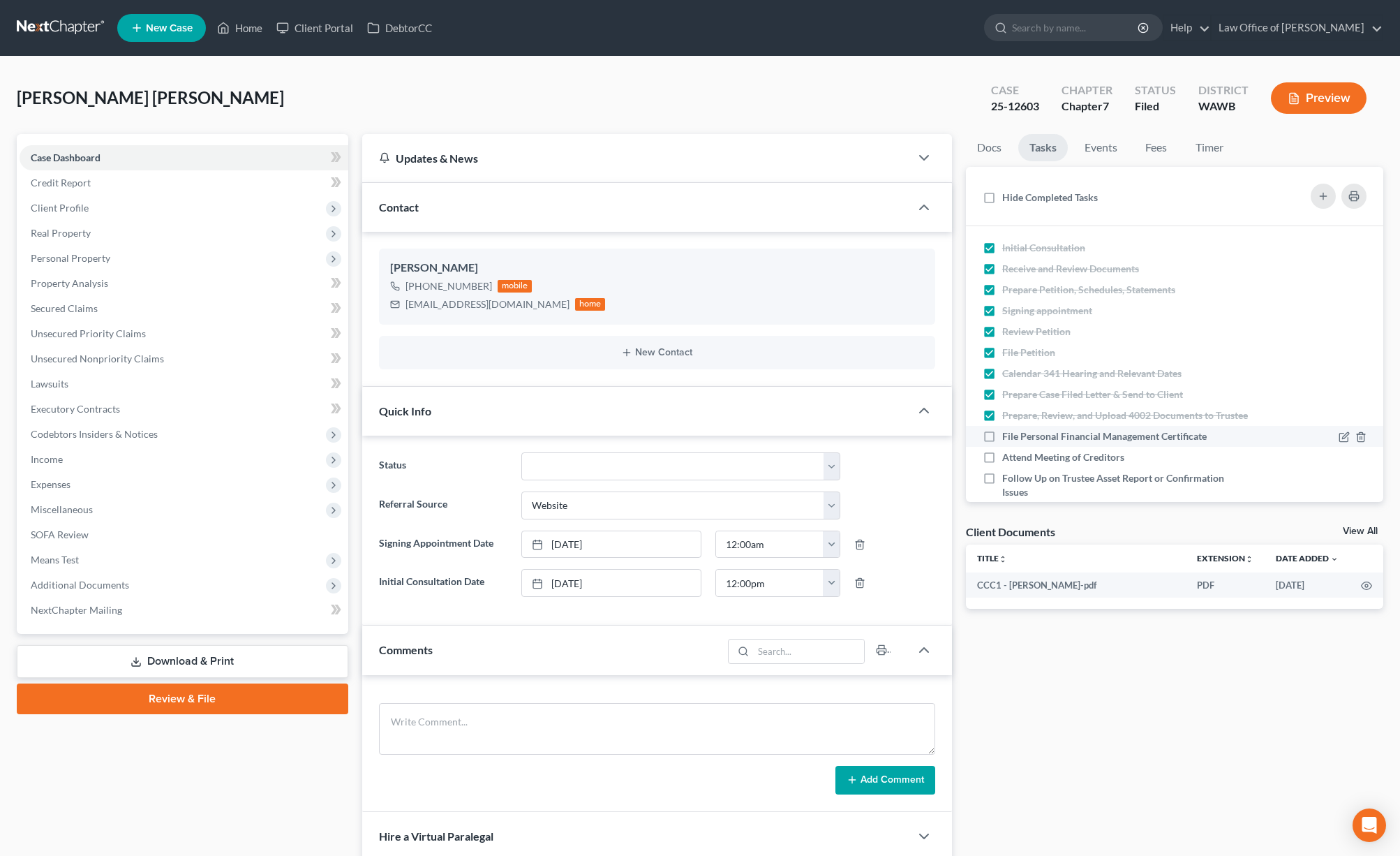
click at [891, 439] on label "File Personal Financial Management Certificate" at bounding box center [1109, 436] width 216 height 14
click at [891, 439] on input "File Personal Financial Management Certificate" at bounding box center [1012, 433] width 9 height 9
checkbox input "true"
click at [891, 460] on label "Attend Meeting of Creditors" at bounding box center [1068, 457] width 134 height 14
click at [891, 460] on input "Attend Meeting of Creditors" at bounding box center [1012, 454] width 9 height 9
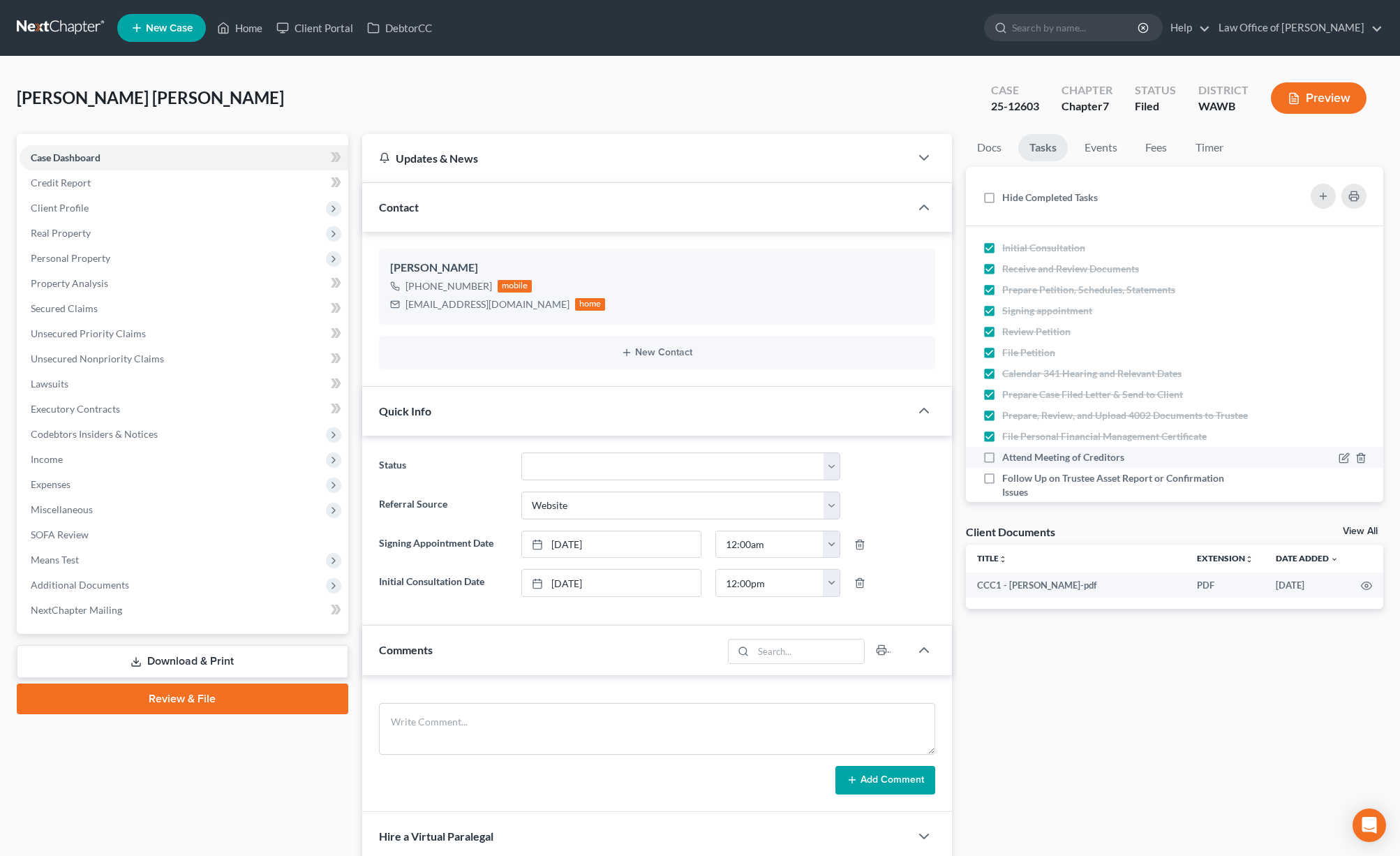
checkbox input "true"
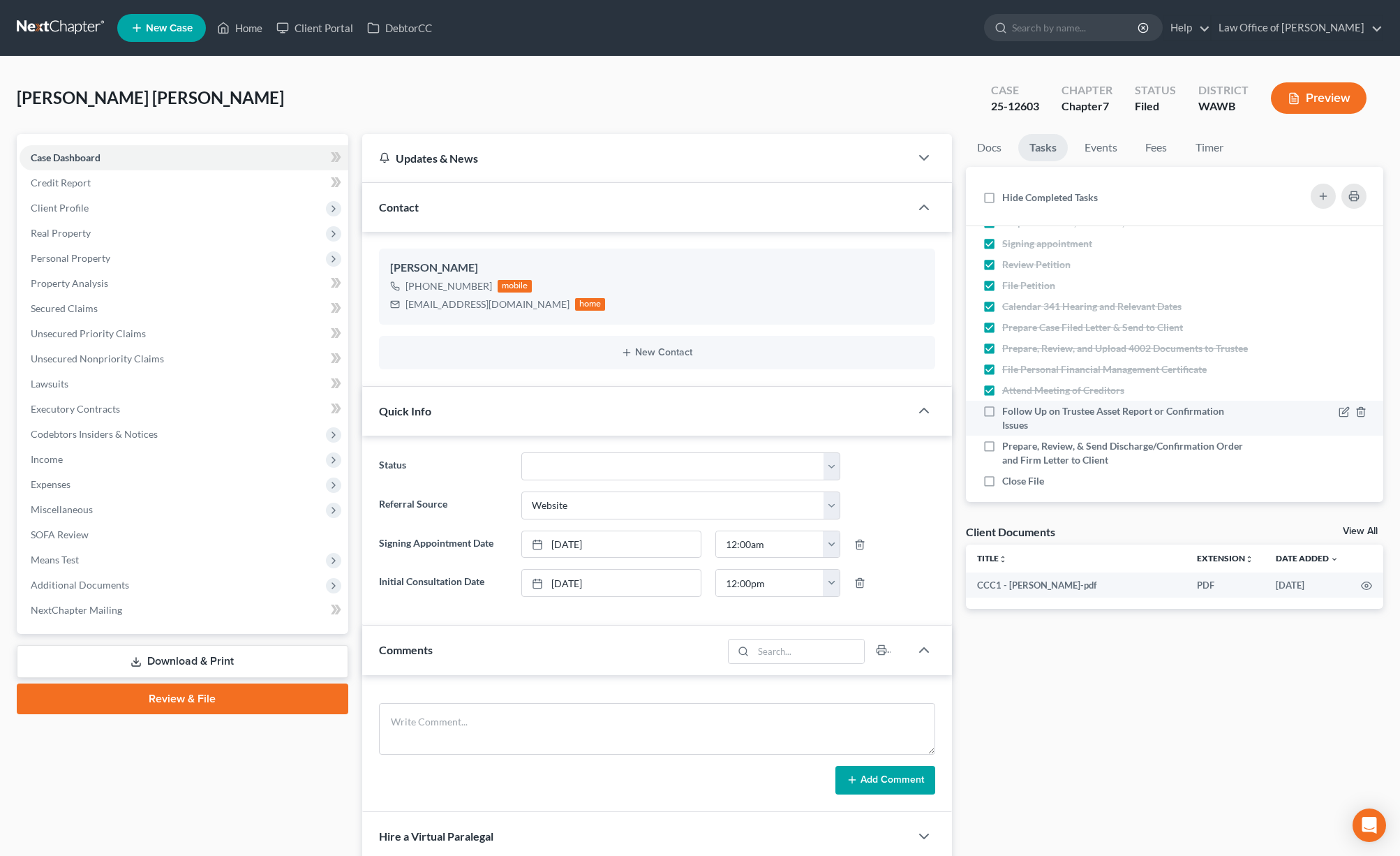
scroll to position [79, 0]
click at [66, 22] on link at bounding box center [61, 28] width 89 height 25
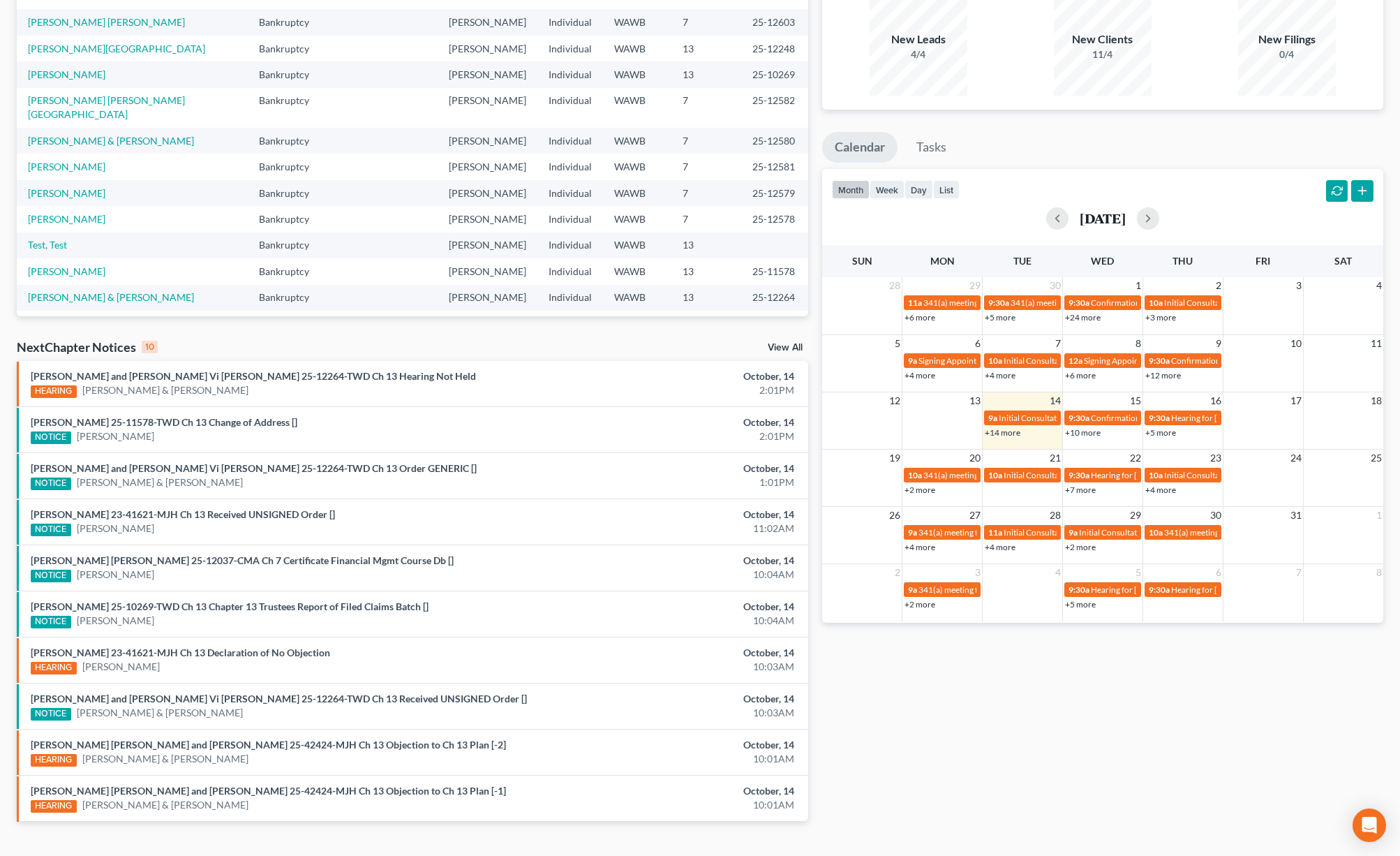
scroll to position [149, 0]
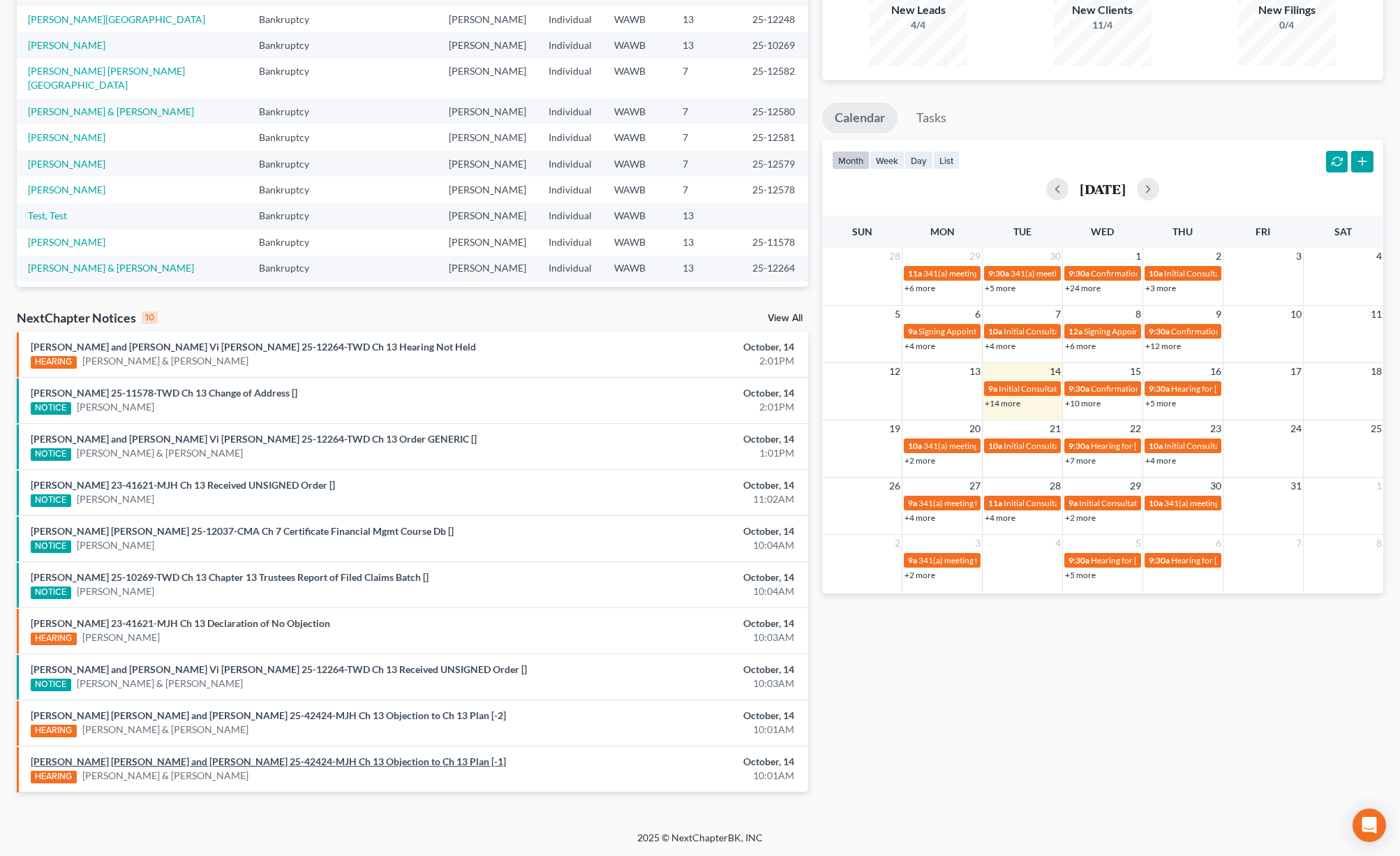
click at [228, 759] on link "[PERSON_NAME] [PERSON_NAME] and [PERSON_NAME] 25-42424-MJH Ch 13 Objection to C…" at bounding box center [269, 761] width 475 height 12
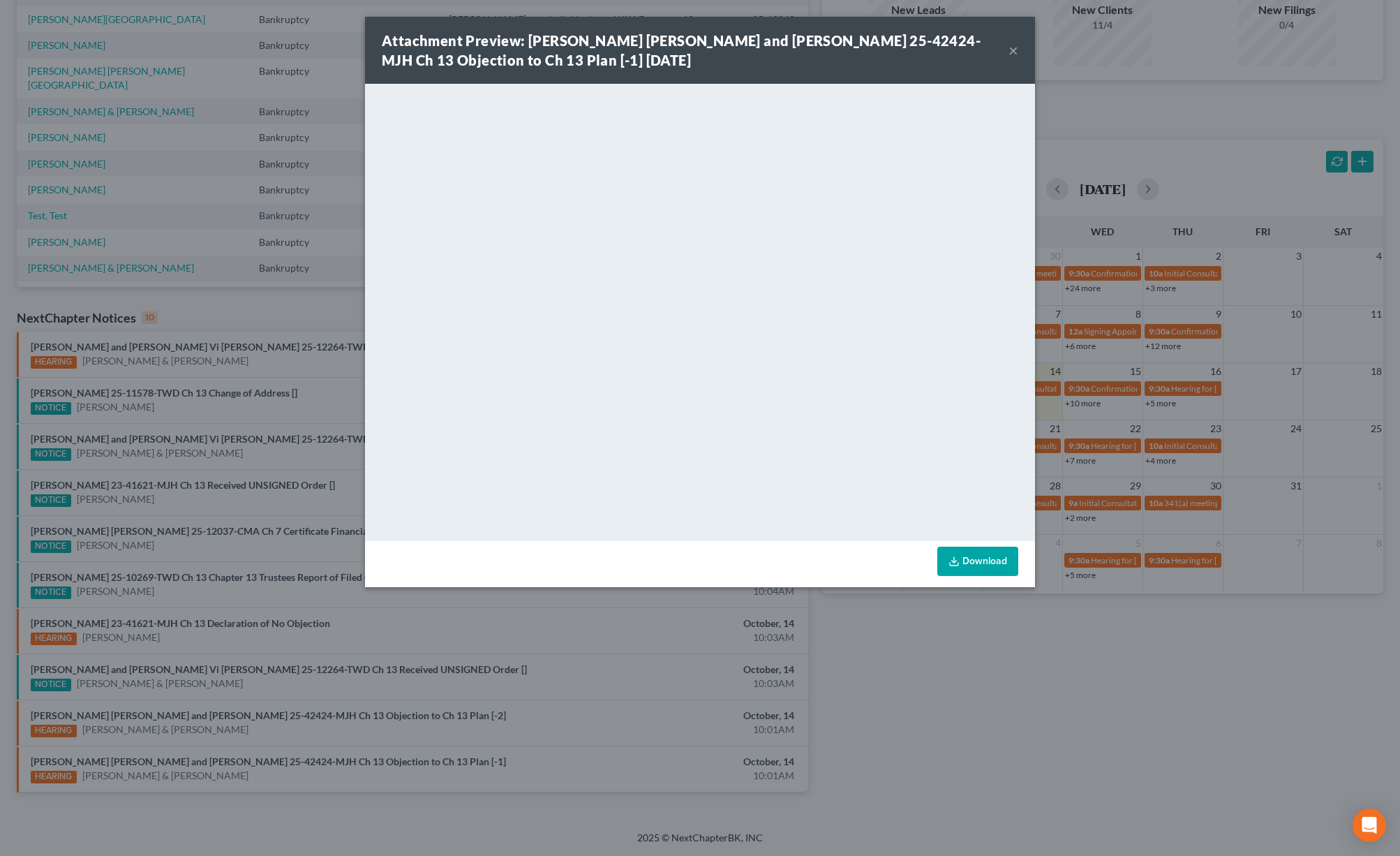
click at [194, 710] on div "Attachment Preview: [PERSON_NAME] [PERSON_NAME] and [PERSON_NAME] 25-42424-MJH …" at bounding box center [700, 428] width 1400 height 856
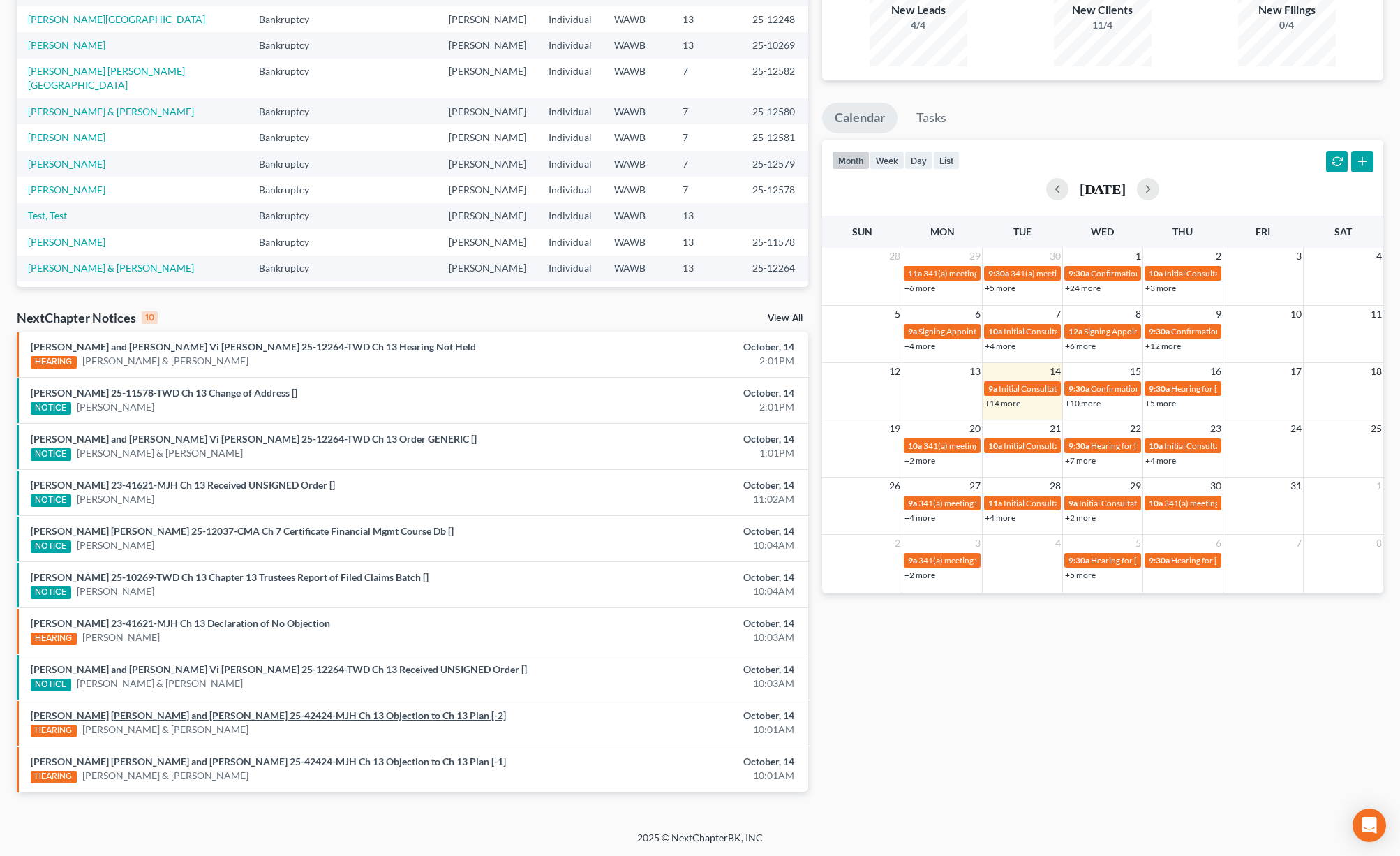
click at [191, 713] on link "[PERSON_NAME] [PERSON_NAME] and [PERSON_NAME] 25-42424-MJH Ch 13 Objection to C…" at bounding box center [269, 715] width 475 height 12
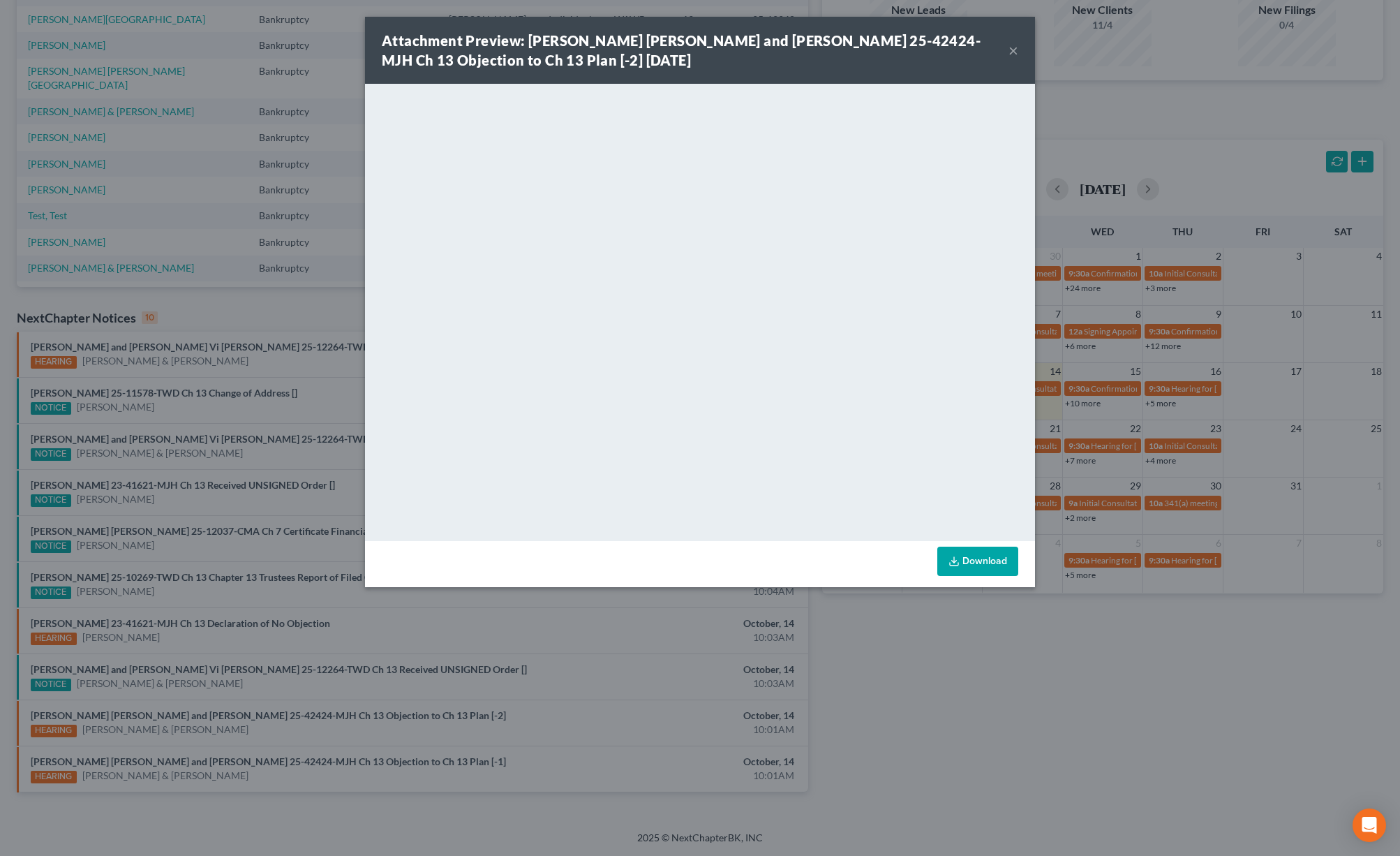
scroll to position [96, 0]
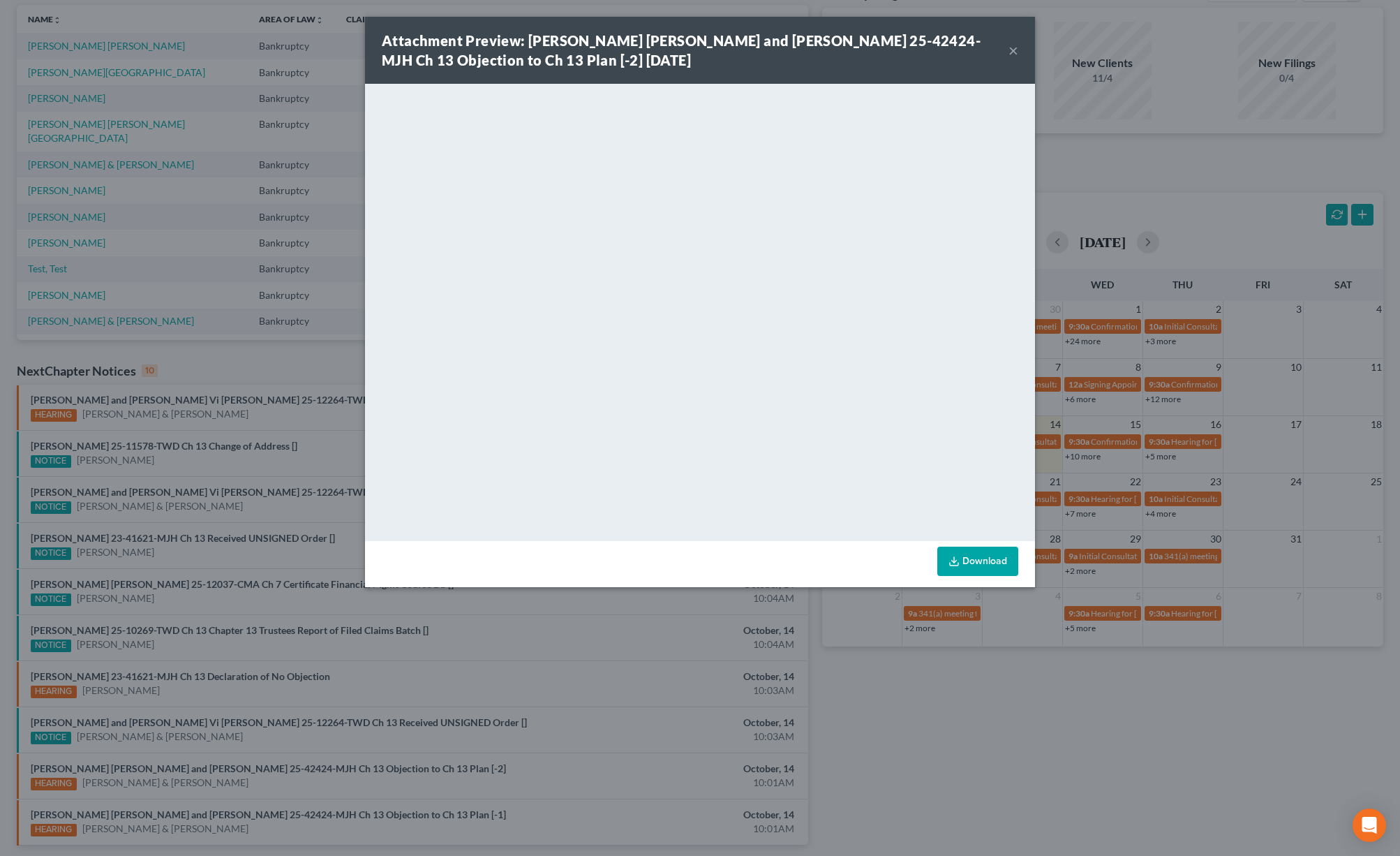
click at [411, 688] on div "Attachment Preview: [PERSON_NAME] [PERSON_NAME] and [PERSON_NAME] 25-42424-MJH …" at bounding box center [700, 428] width 1400 height 856
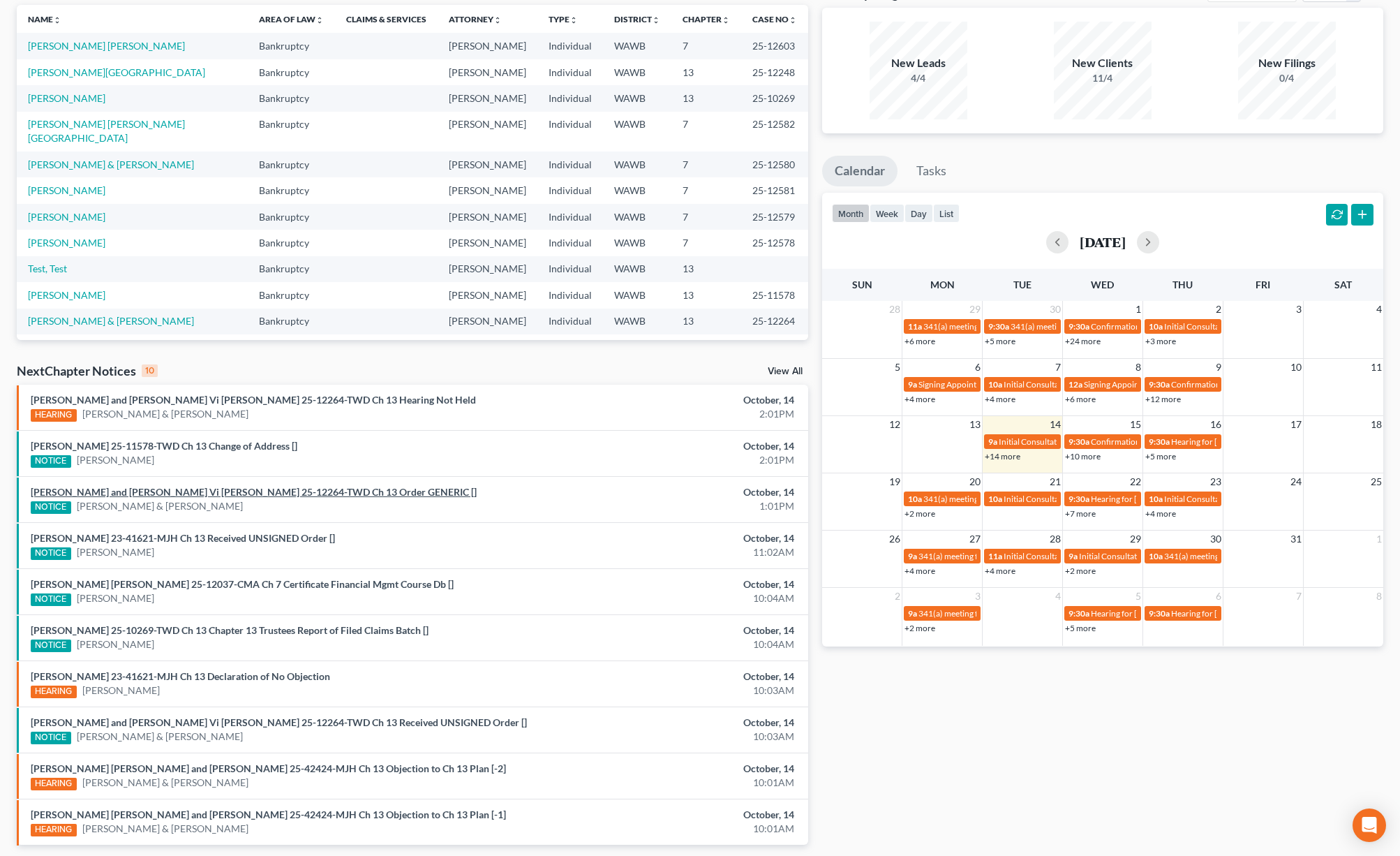
click at [304, 494] on link "Erik Moseid and Dianna Vi Moseid 25-12264-TWD Ch 13 Order GENERIC []" at bounding box center [254, 491] width 446 height 12
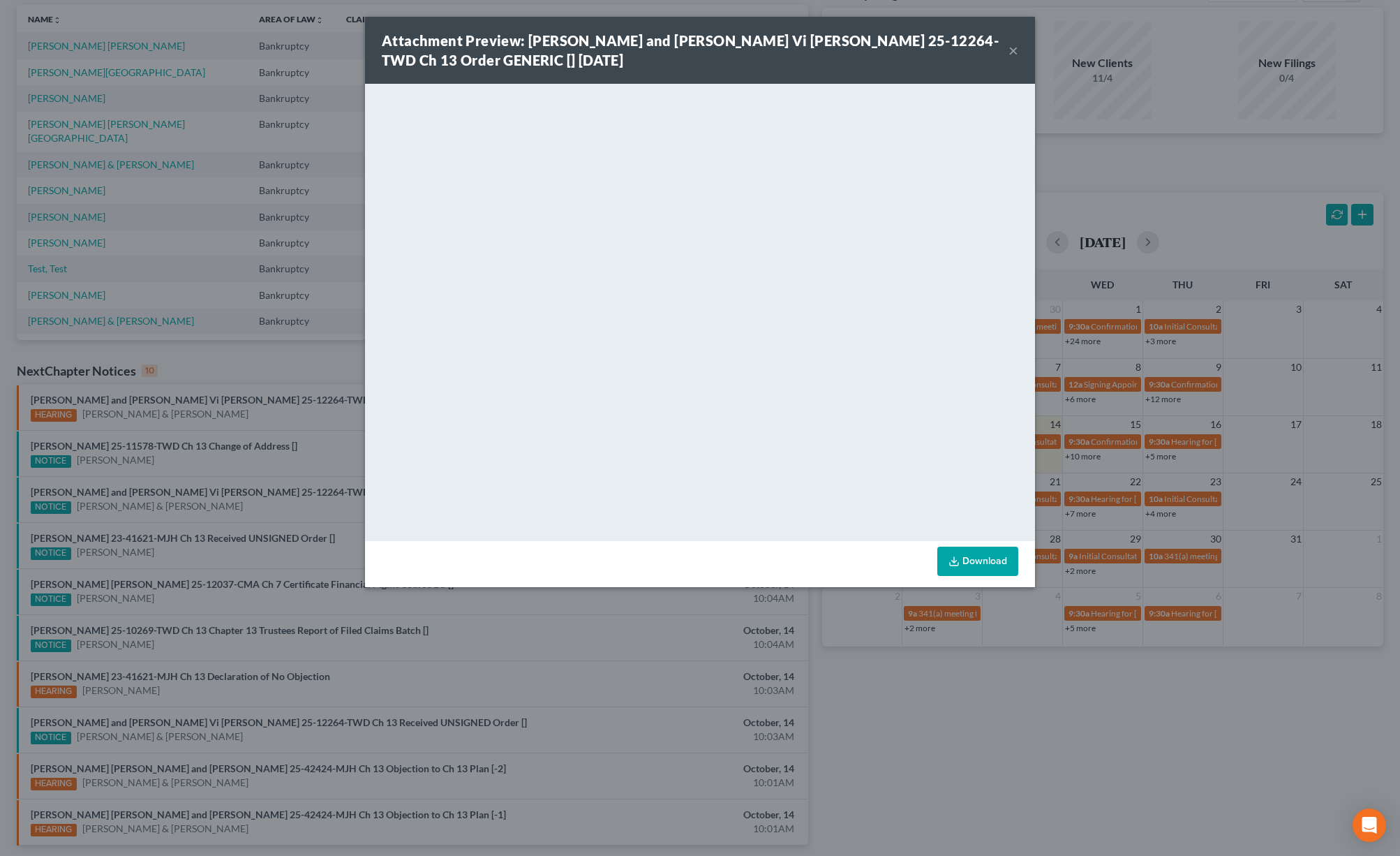
click at [322, 361] on div "Attachment Preview: Erik Moseid and Dianna Vi Moseid 25-12264-TWD Ch 13 Order G…" at bounding box center [700, 428] width 1400 height 856
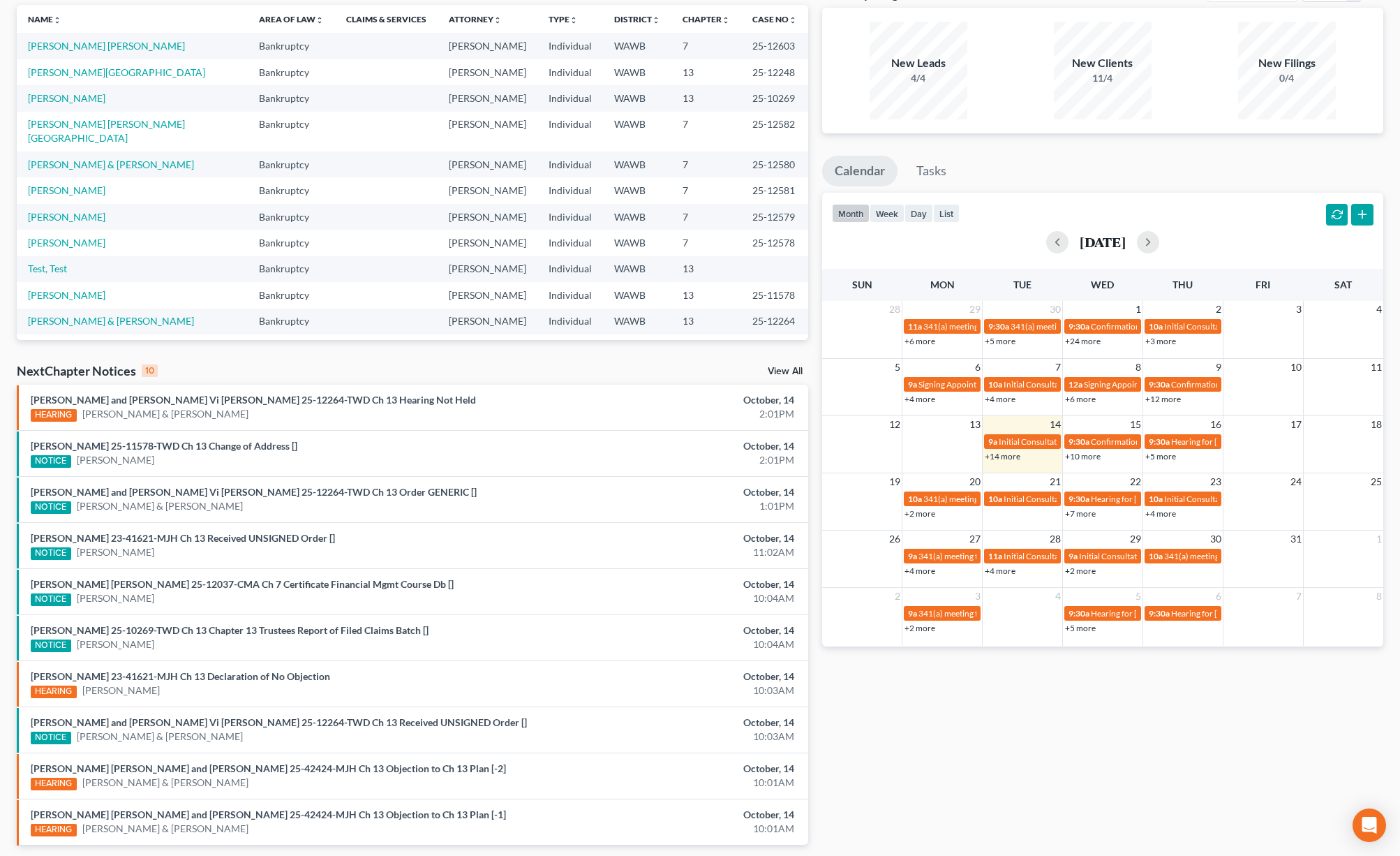
click at [771, 374] on link "View All" at bounding box center [785, 371] width 35 height 10
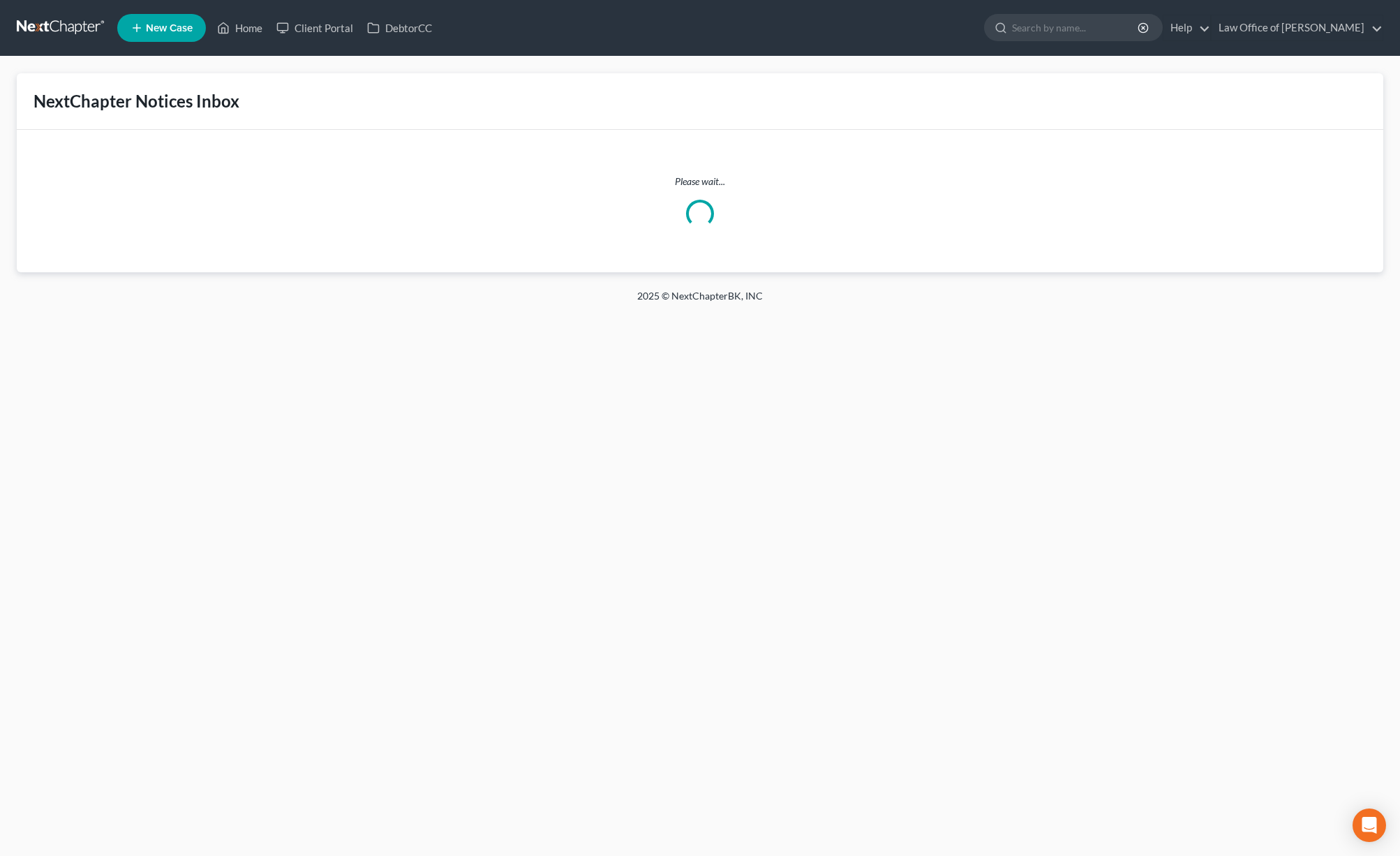
click at [789, 370] on div "Home New Case Client Portal DebtorCC Law Office of Lisa S. Tse lisa@lisatselaw.…" at bounding box center [700, 428] width 1400 height 856
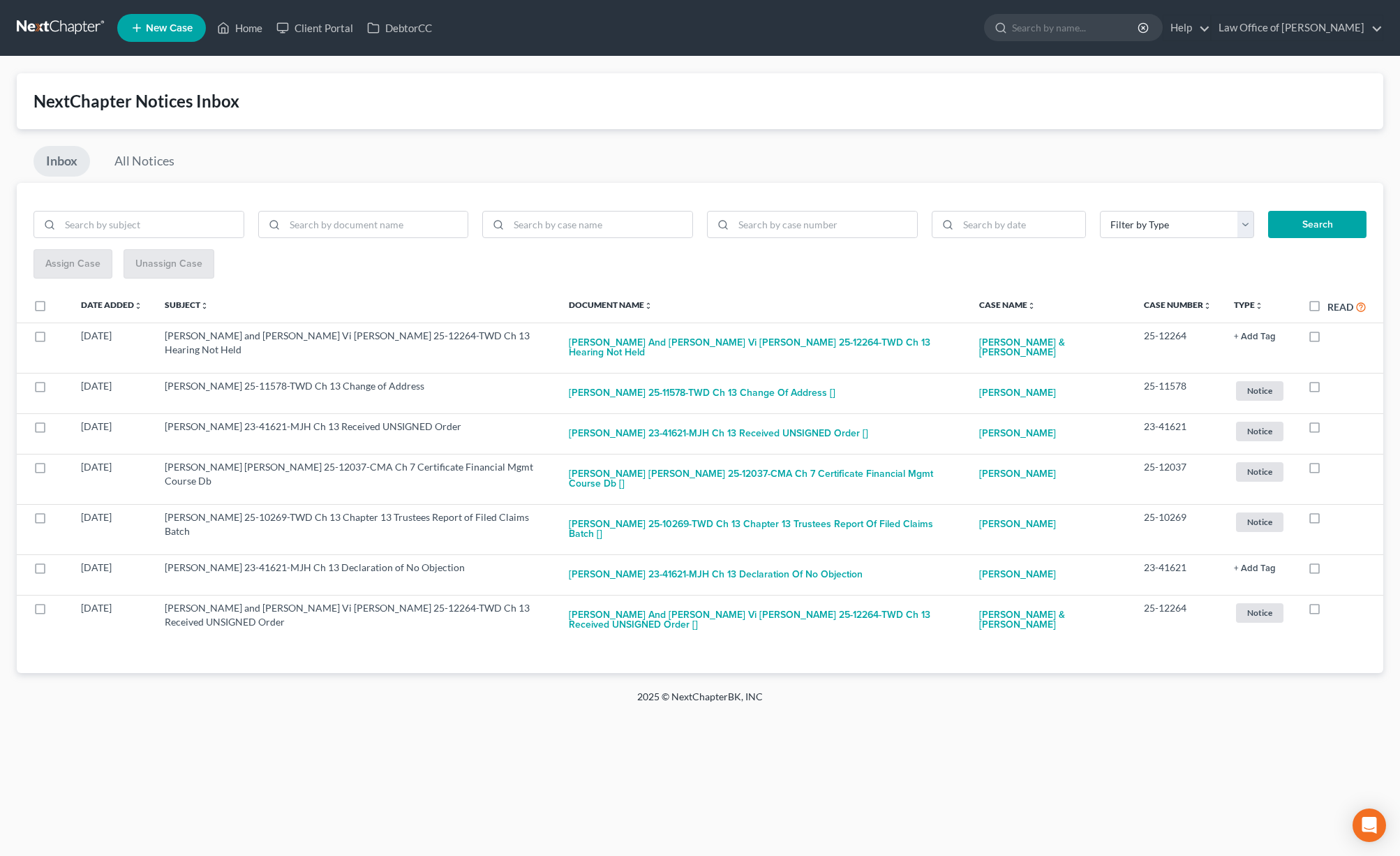
click at [1327, 310] on label "Read" at bounding box center [1346, 307] width 39 height 16
click at [1333, 307] on input "Read" at bounding box center [1337, 303] width 9 height 9
checkbox input "true"
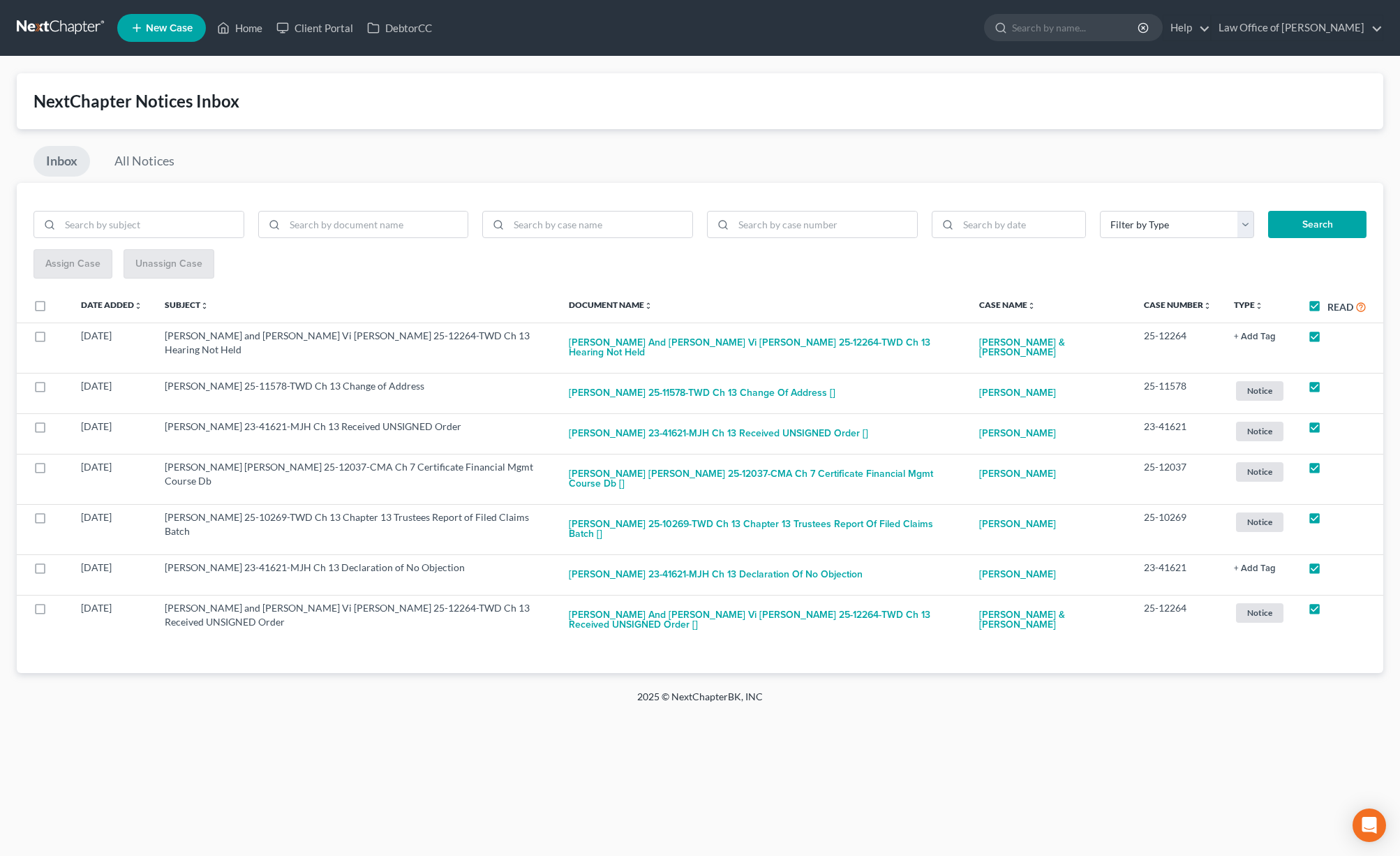
checkbox input "true"
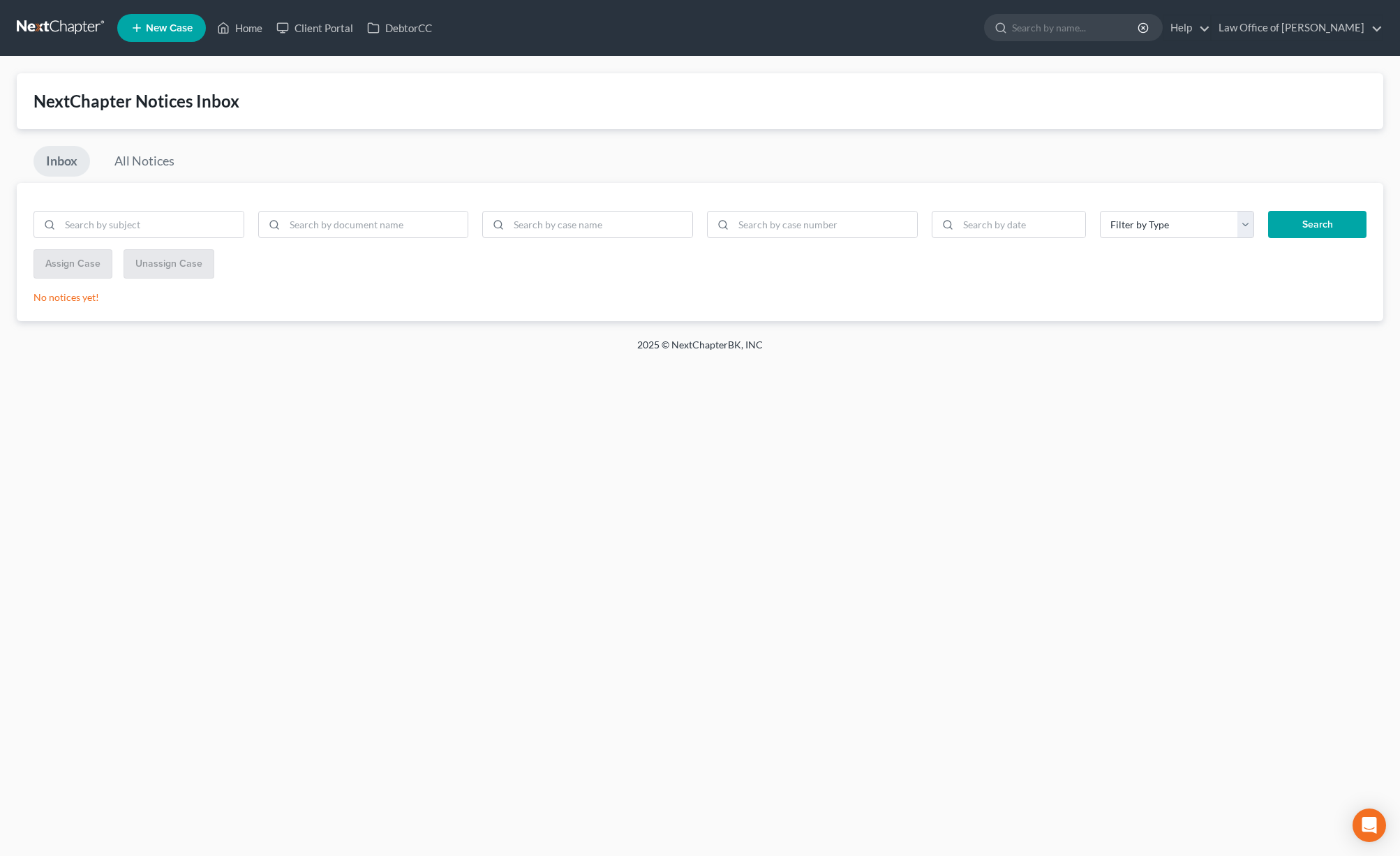
click at [68, 30] on link at bounding box center [61, 28] width 89 height 25
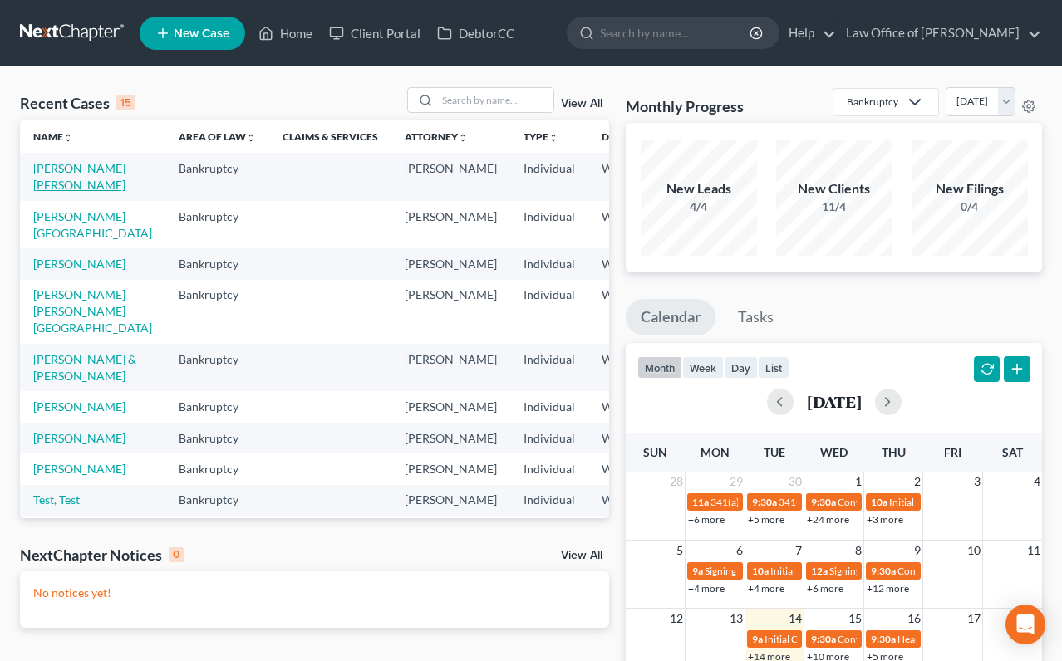
click at [48, 180] on link "[PERSON_NAME] [PERSON_NAME]" at bounding box center [79, 176] width 92 height 31
select select "3"
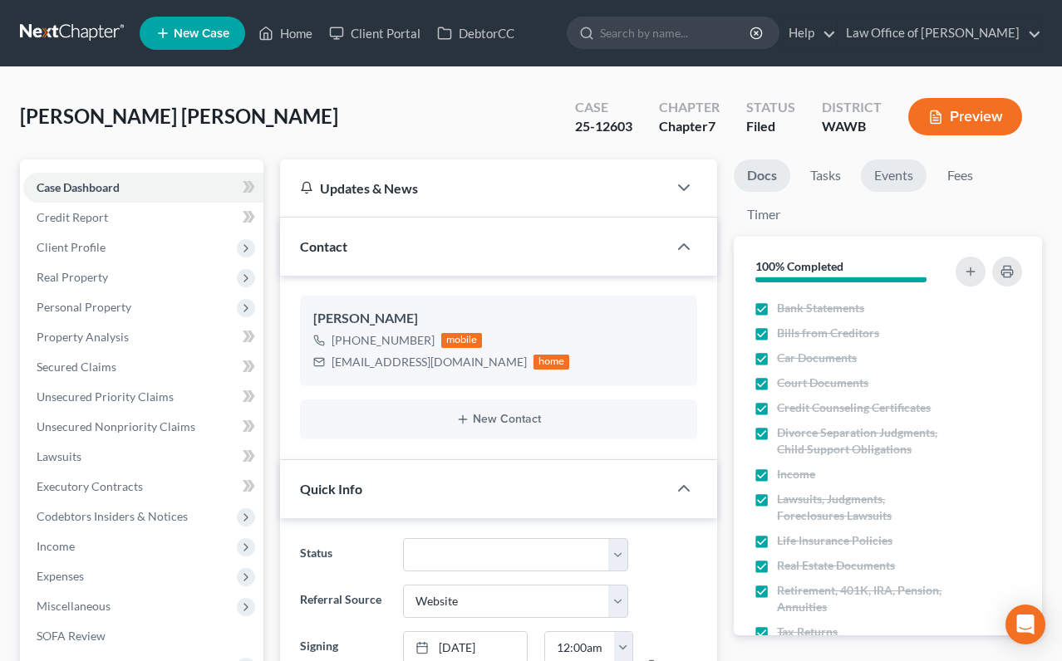
click at [883, 172] on link "Events" at bounding box center [894, 176] width 66 height 32
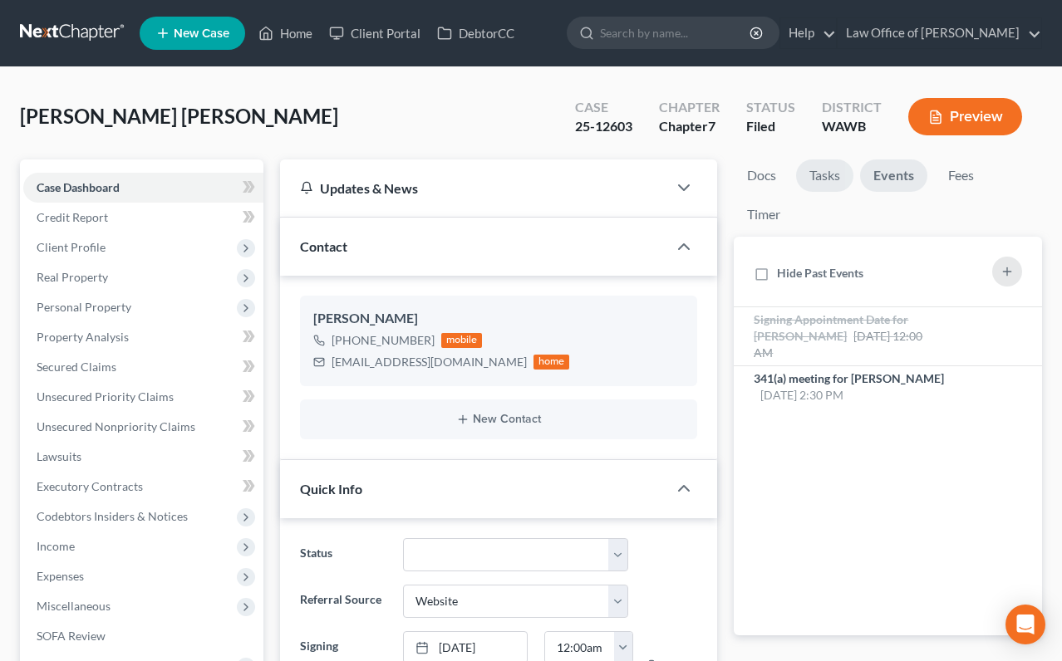
click at [842, 179] on link "Tasks" at bounding box center [824, 176] width 57 height 32
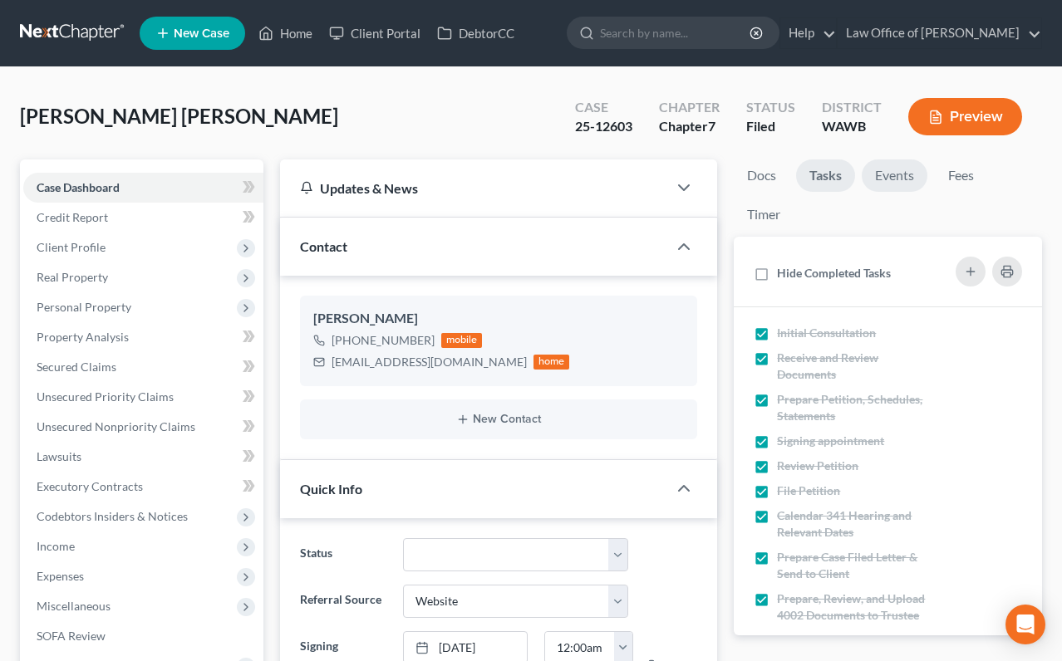
click at [863, 170] on link "Events" at bounding box center [895, 176] width 66 height 32
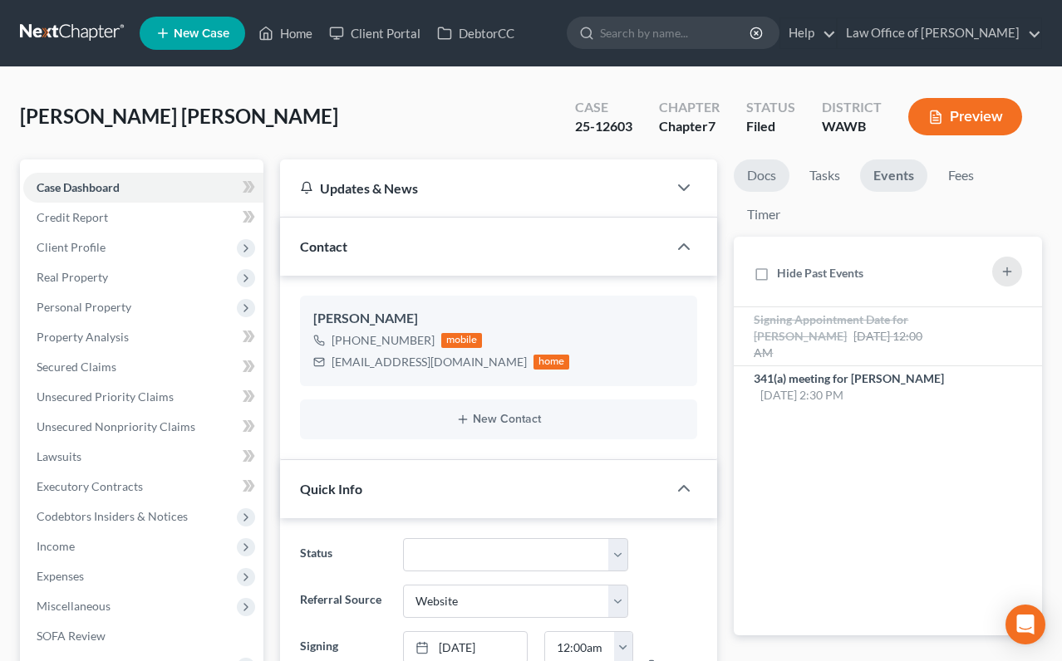
click at [787, 179] on link "Docs" at bounding box center [762, 176] width 56 height 32
